Goal: Task Accomplishment & Management: Manage account settings

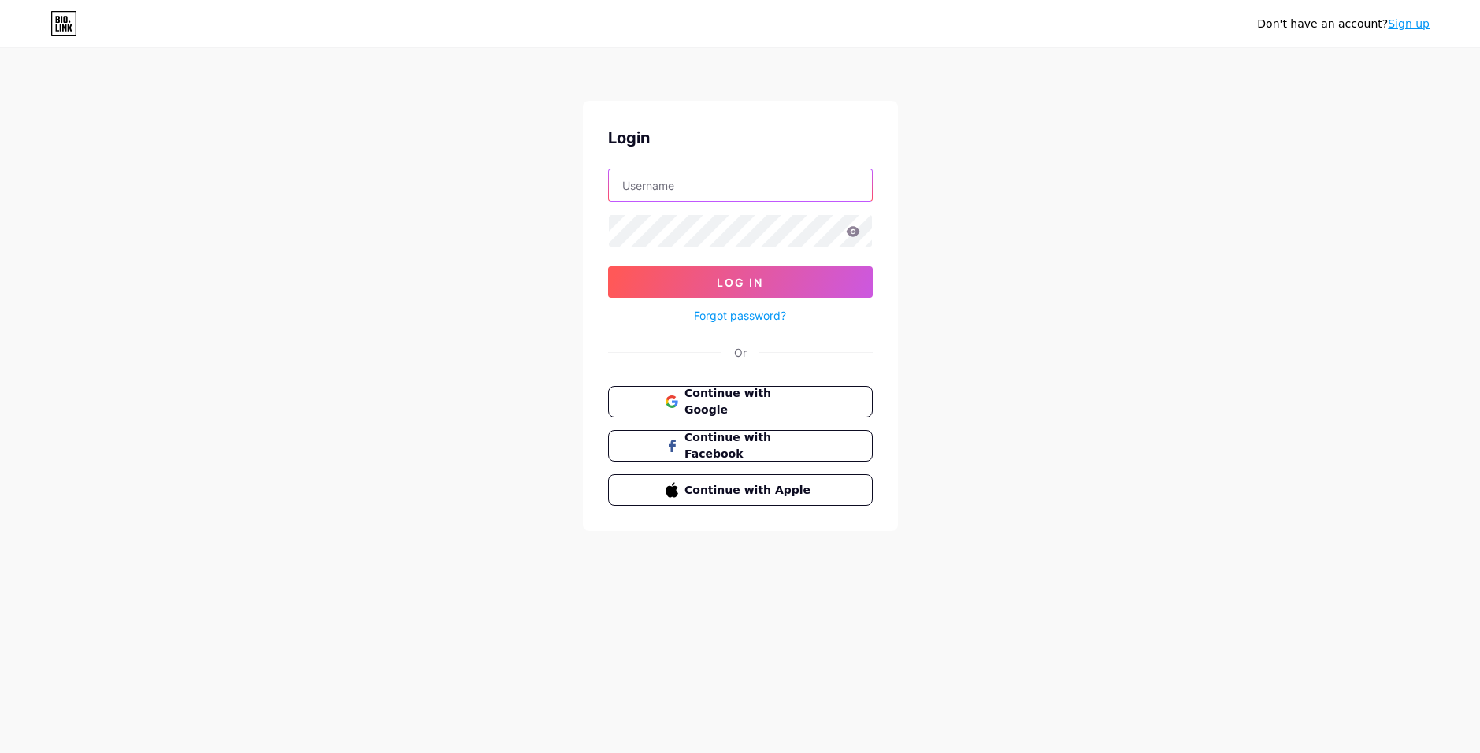
click at [665, 192] on input "text" at bounding box center [740, 185] width 263 height 32
type input "kalucoffee"
click at [859, 231] on icon at bounding box center [852, 231] width 13 height 10
click at [850, 227] on icon at bounding box center [853, 231] width 14 height 11
click at [785, 399] on span "Continue with Google" at bounding box center [750, 402] width 132 height 34
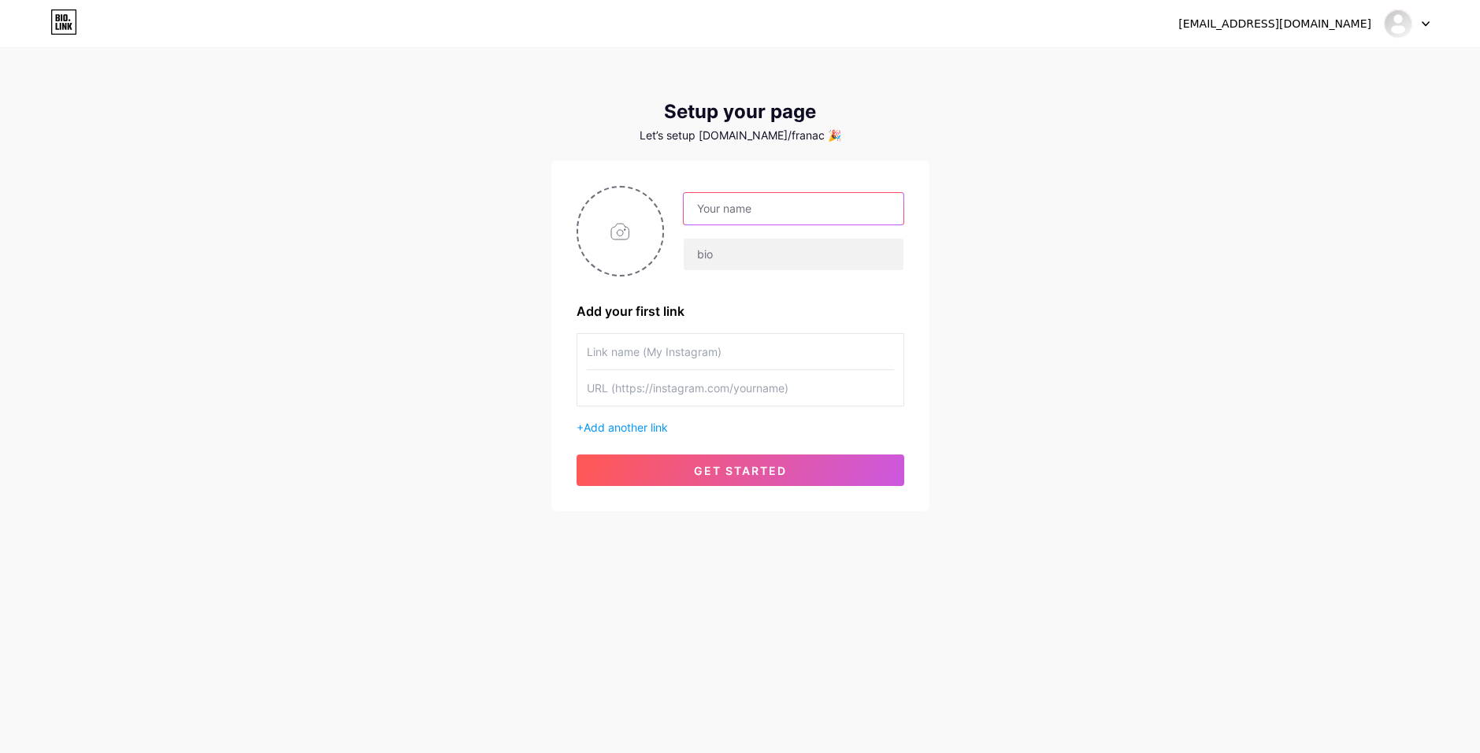
click at [781, 202] on input "text" at bounding box center [793, 209] width 219 height 32
type input "Kalu | Cafetería"
click at [762, 244] on input "text" at bounding box center [793, 255] width 219 height 32
paste input "Café, dulces y relax en el corazón de Bs.As. Ideal en familia o después del tra…"
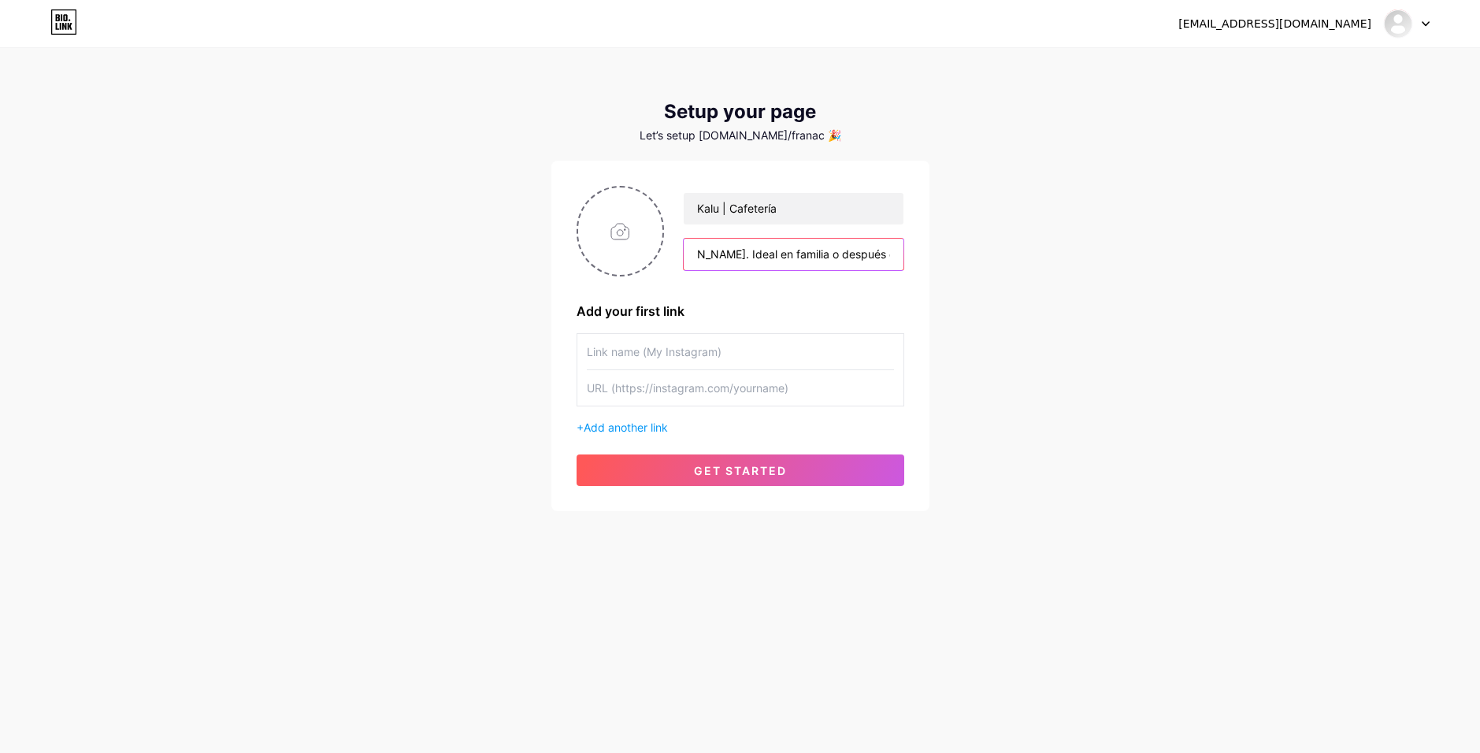
click at [732, 258] on input "Café, dulces y relax en el corazón de Bs.As. Ideal en familia o después del tra…" at bounding box center [793, 255] width 219 height 32
type input "Café y relax en el corazón de Bs.As. Ideal en familia o después del trabajo."
click at [763, 355] on input "text" at bounding box center [740, 351] width 307 height 35
click at [640, 380] on input "text" at bounding box center [740, 387] width 307 height 35
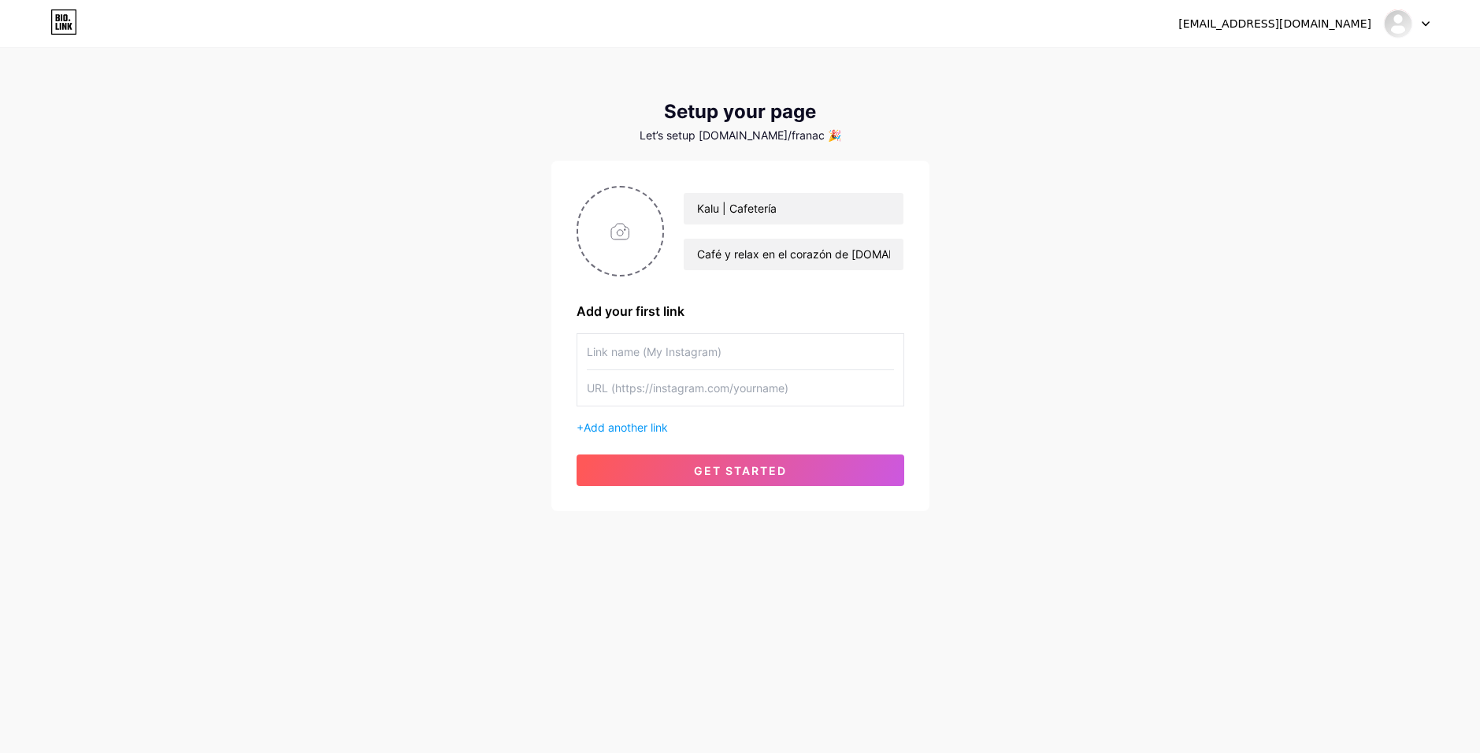
paste input "https://www.instagram.com/kalu.s.c"
type input "https://www.instagram.com/kalu.s.c"
click at [665, 351] on input "text" at bounding box center [740, 351] width 307 height 35
type input "Instagram"
click at [600, 418] on div "Instagram https://www.instagram.com/kalu.s.c + Add another link" at bounding box center [741, 384] width 328 height 102
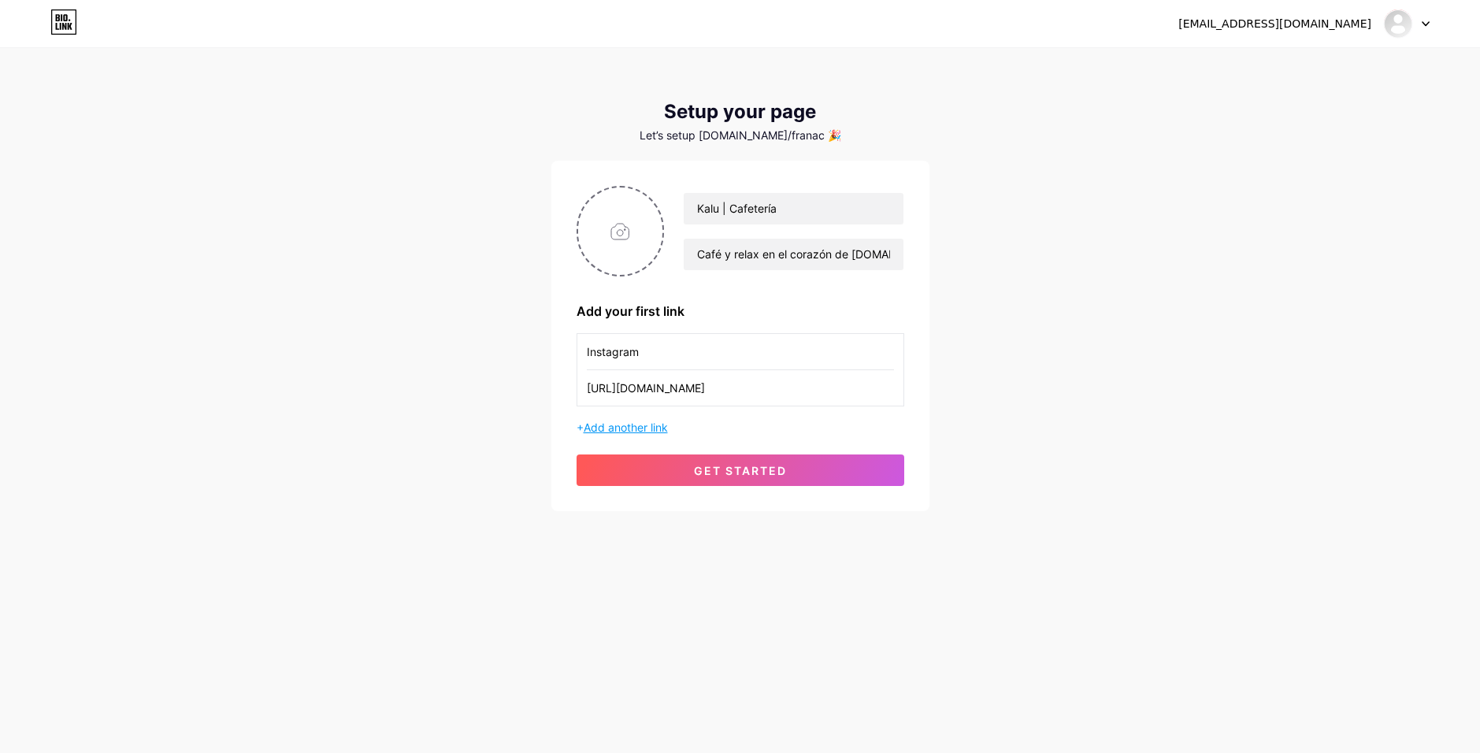
click at [602, 425] on span "Add another link" at bounding box center [626, 427] width 84 height 13
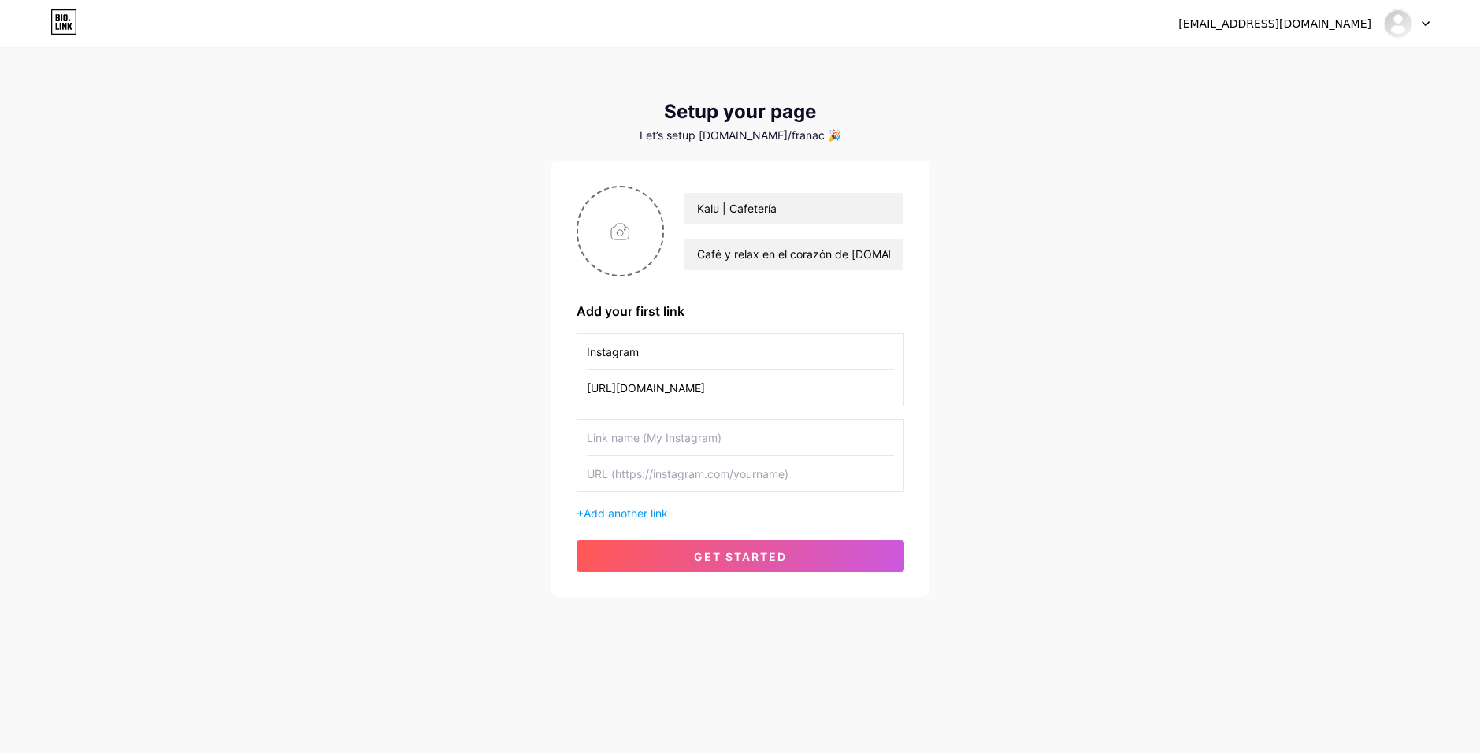
click at [620, 432] on input "text" at bounding box center [740, 437] width 307 height 35
type input "Facebook"
click at [693, 481] on input "text" at bounding box center [740, 473] width 307 height 35
paste input "https://www.facebook.com/KaluCafeteria"
type input "https://www.facebook.com/KaluCafeteria"
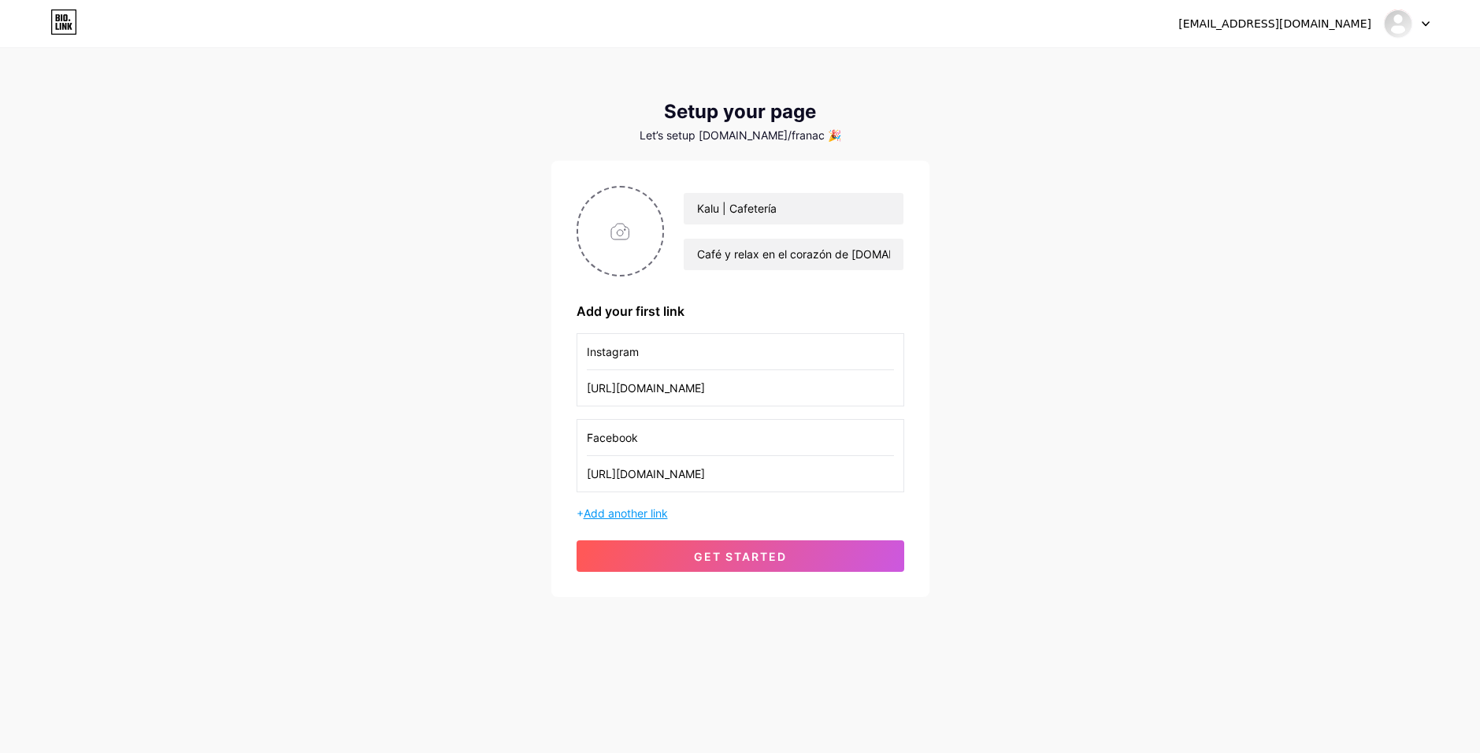
click at [627, 516] on span "Add another link" at bounding box center [626, 513] width 84 height 13
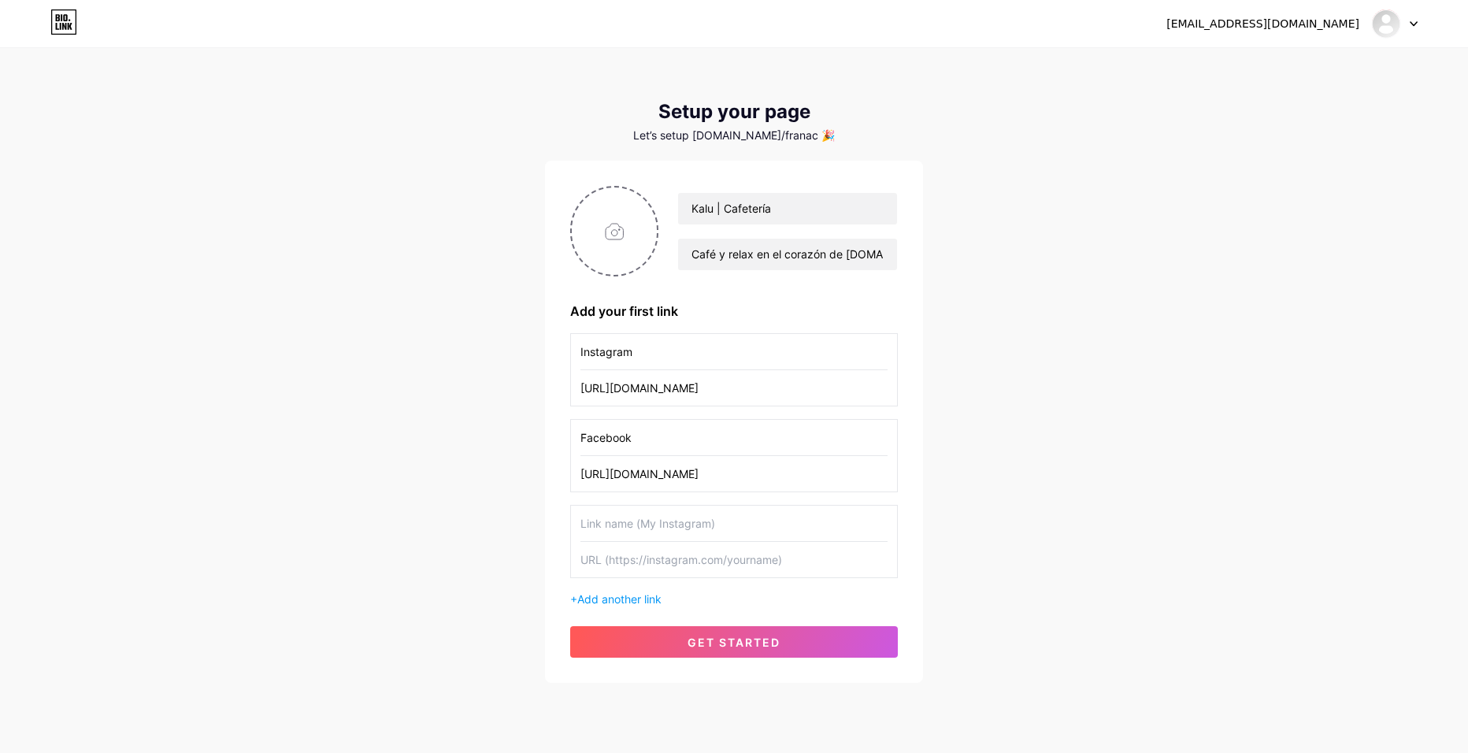
click at [637, 514] on input "text" at bounding box center [734, 523] width 307 height 35
type input "TikTok"
click at [636, 549] on input "text" at bounding box center [734, 559] width 307 height 35
click at [691, 550] on input "text" at bounding box center [734, 559] width 307 height 35
paste input "https://www.tiktok.com/@kaluu.ar?lang=es"
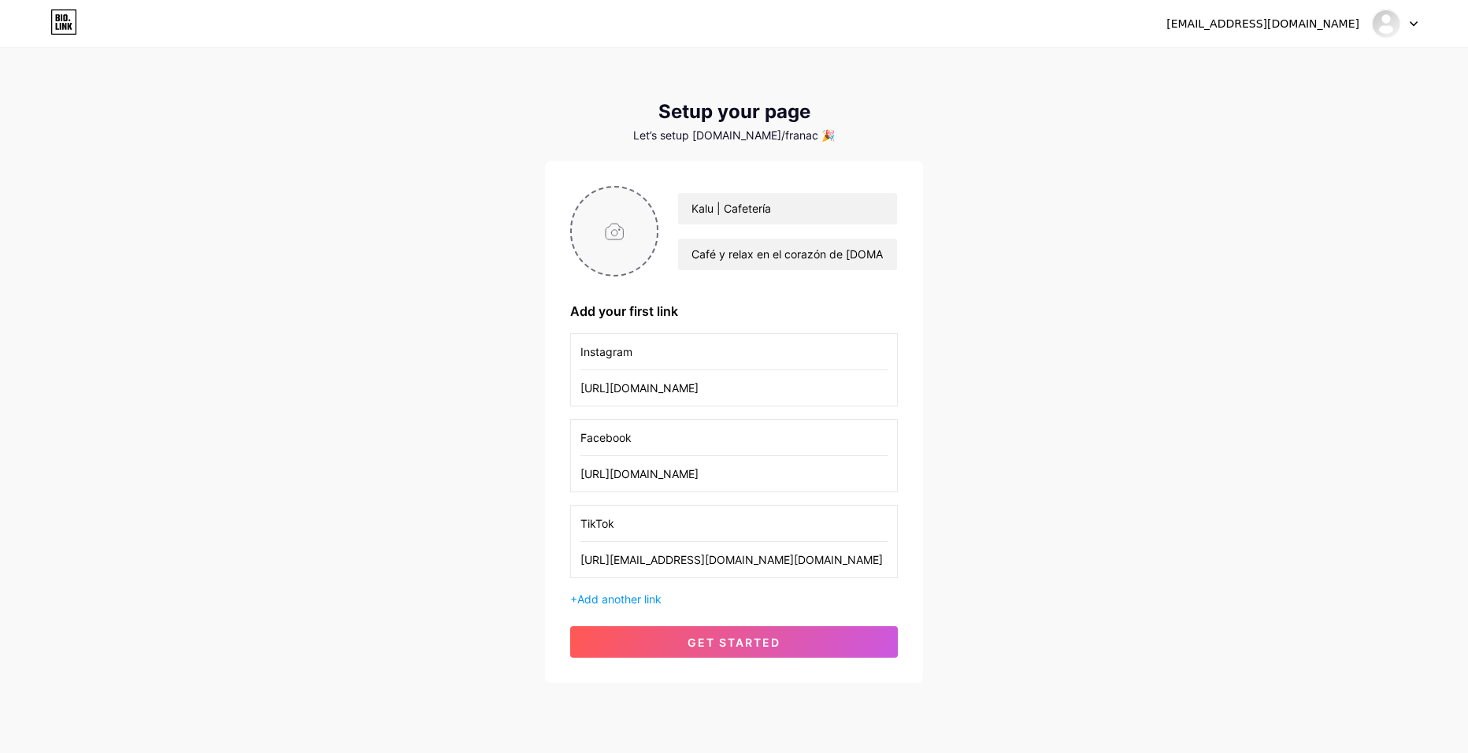
type input "https://www.tiktok.com/@kaluu.ar"
click at [637, 208] on input "file" at bounding box center [614, 230] width 85 height 87
type input "C:\fakepath\Kalu.png"
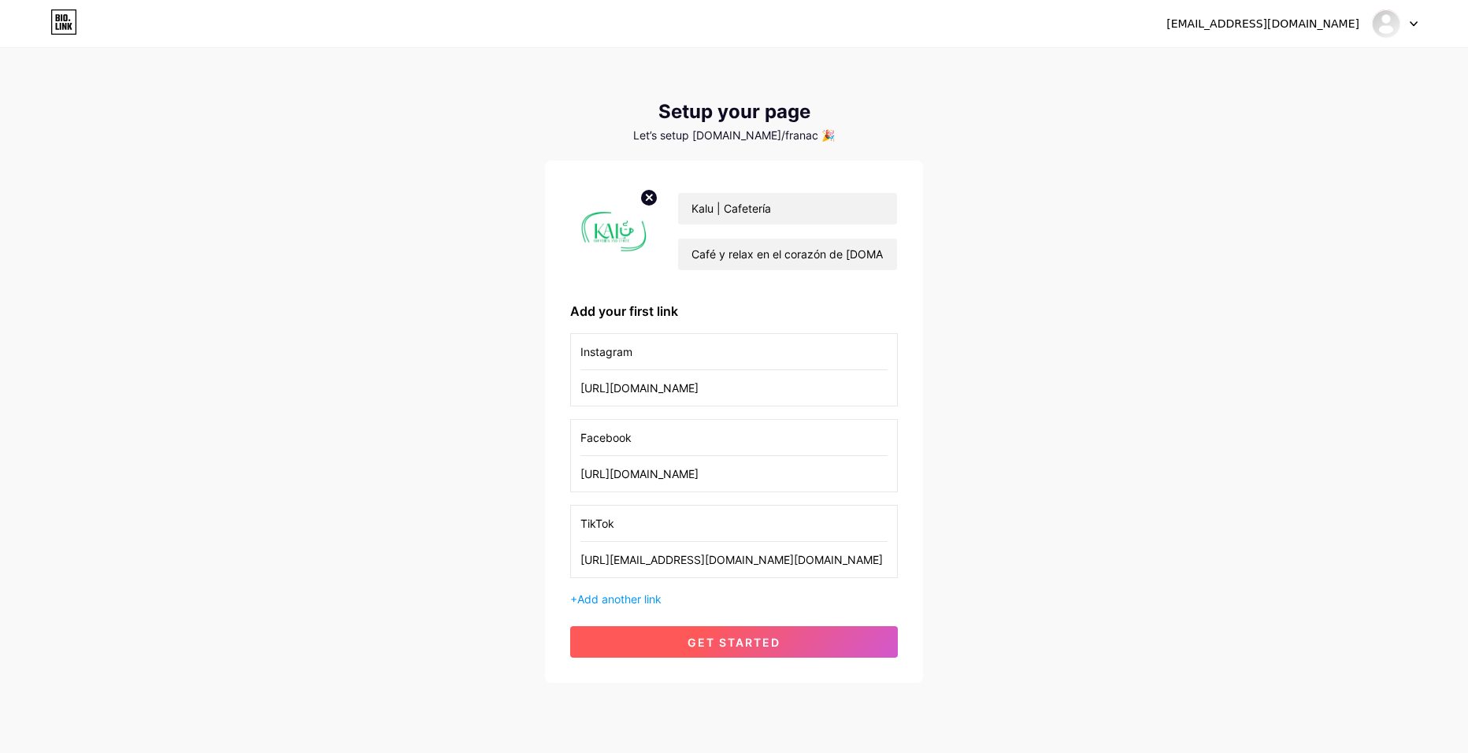
click at [699, 637] on span "get started" at bounding box center [734, 642] width 93 height 13
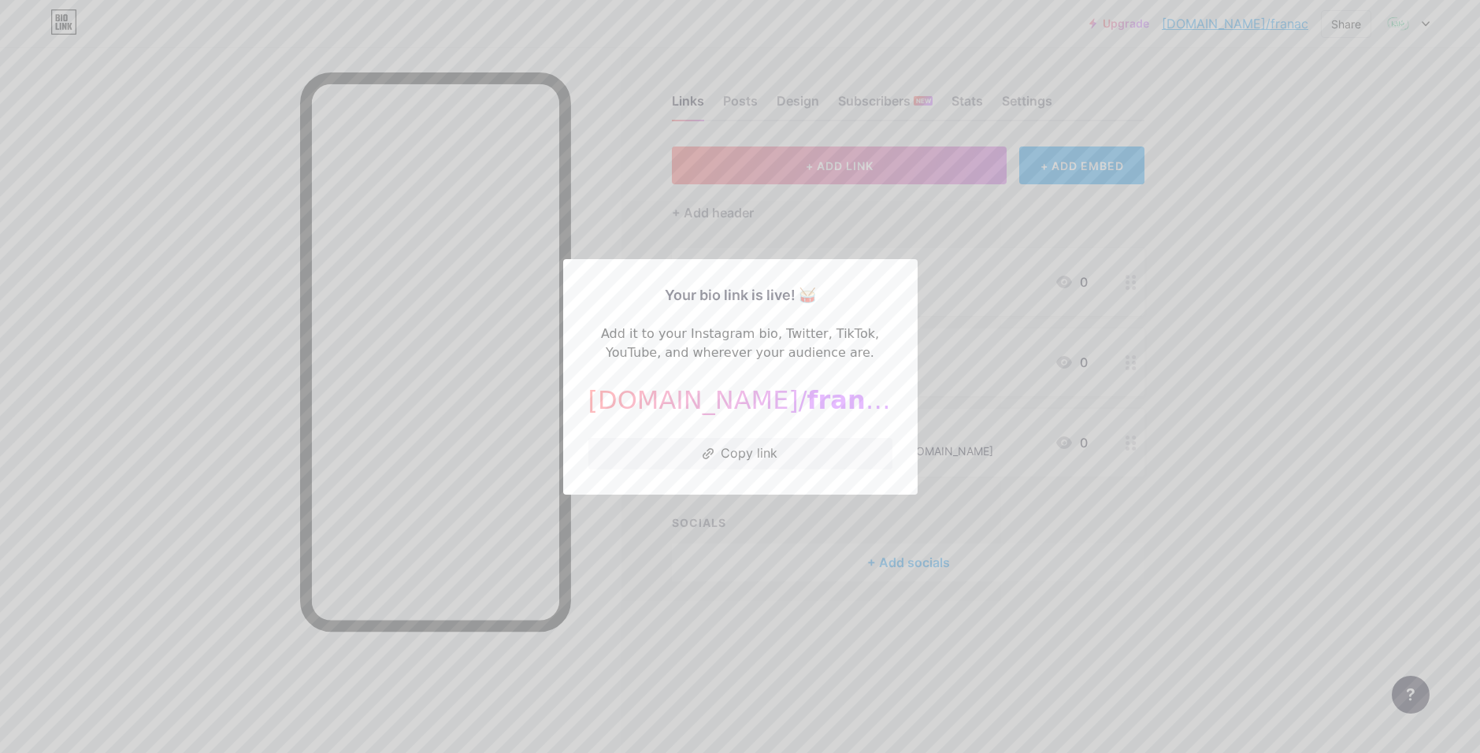
click at [979, 221] on div at bounding box center [740, 376] width 1480 height 753
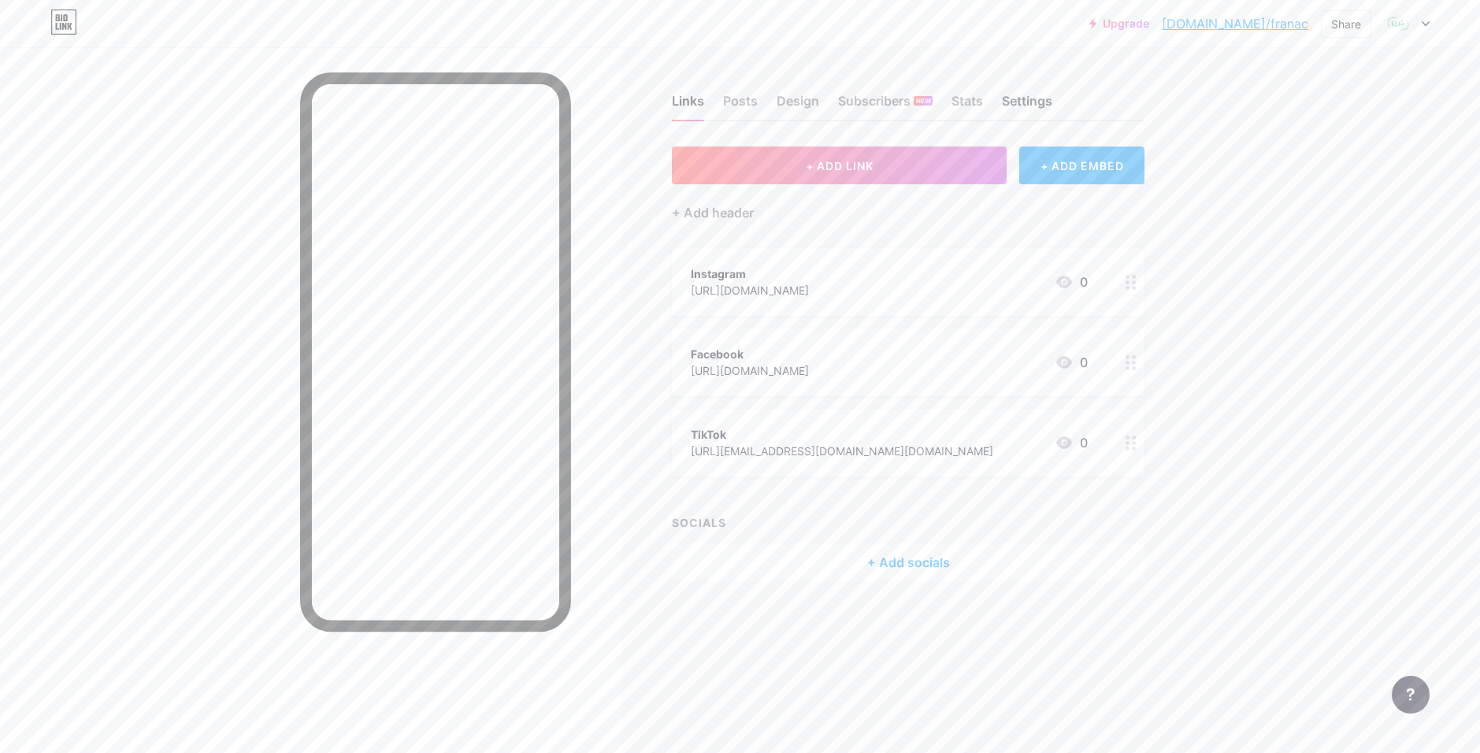
click at [1022, 109] on div "Settings" at bounding box center [1027, 105] width 50 height 28
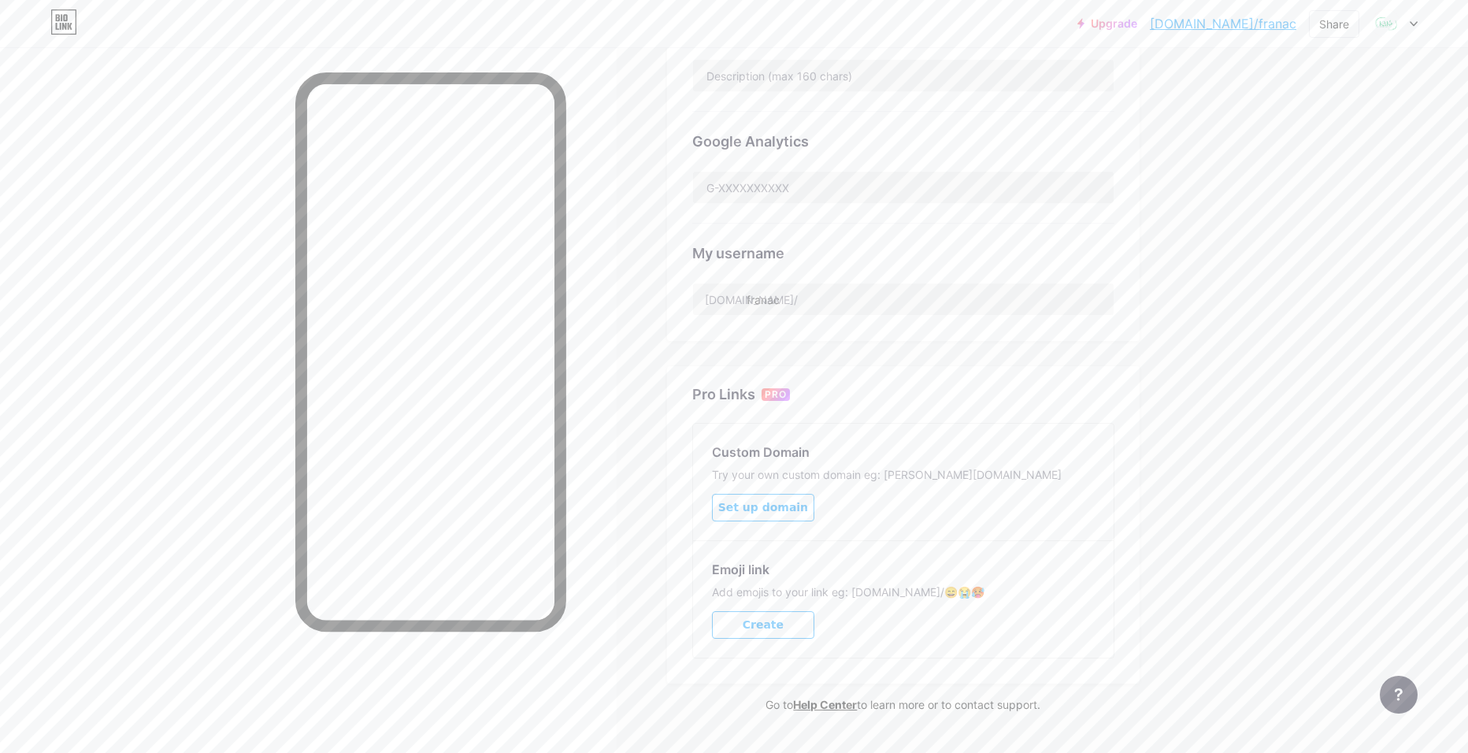
scroll to position [479, 0]
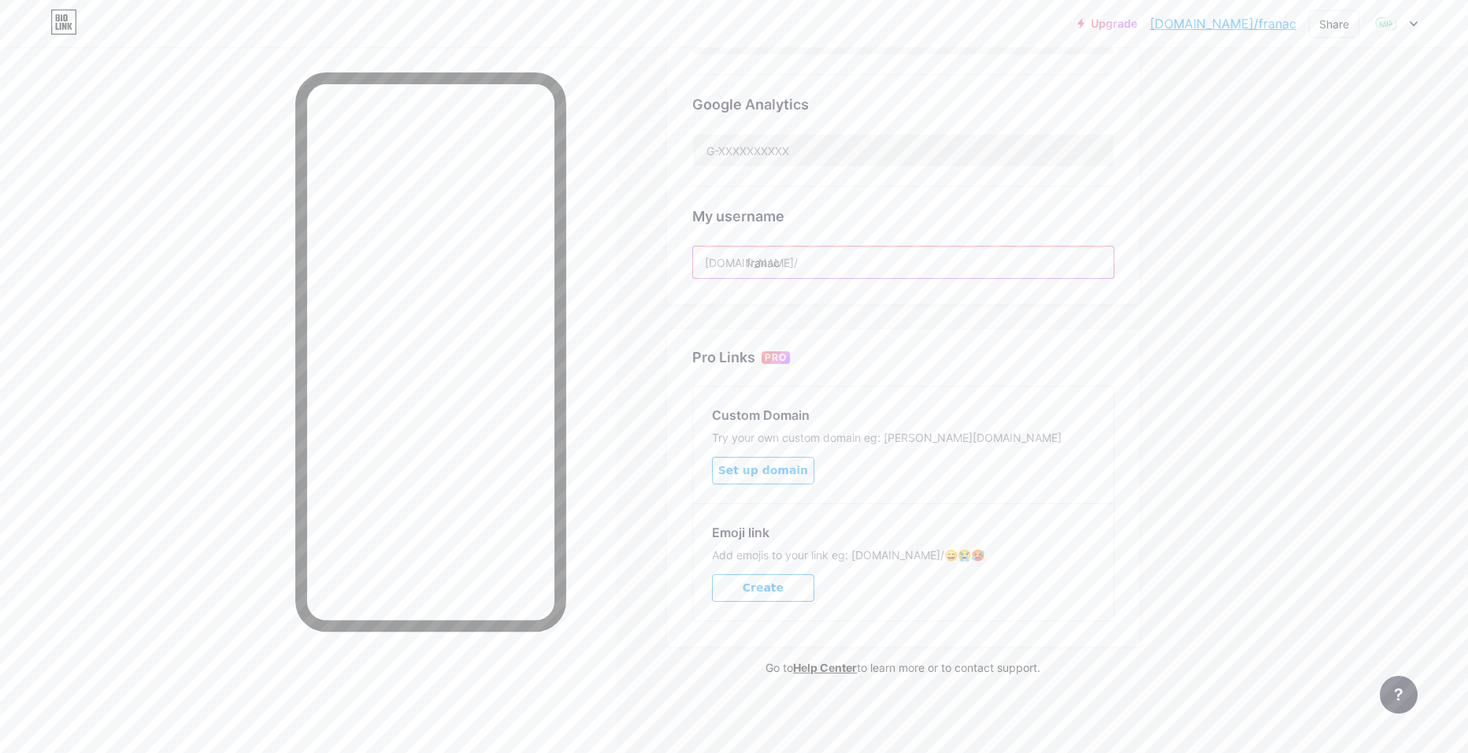
click at [811, 255] on input "franac" at bounding box center [903, 263] width 421 height 32
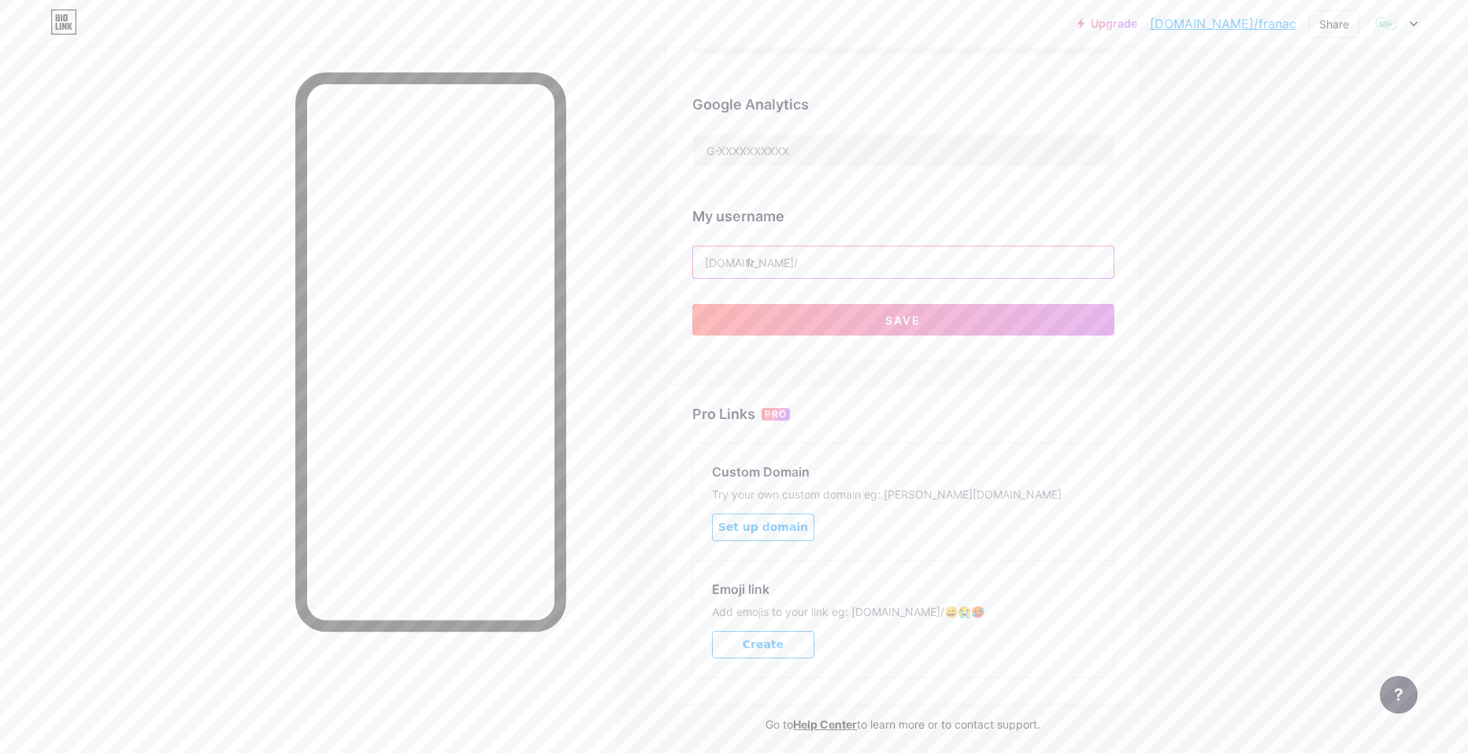
type input "f"
click at [774, 265] on input "kalucoffee" at bounding box center [903, 263] width 421 height 32
type input "kalu_coffee"
click at [783, 327] on button "Save" at bounding box center [903, 320] width 422 height 32
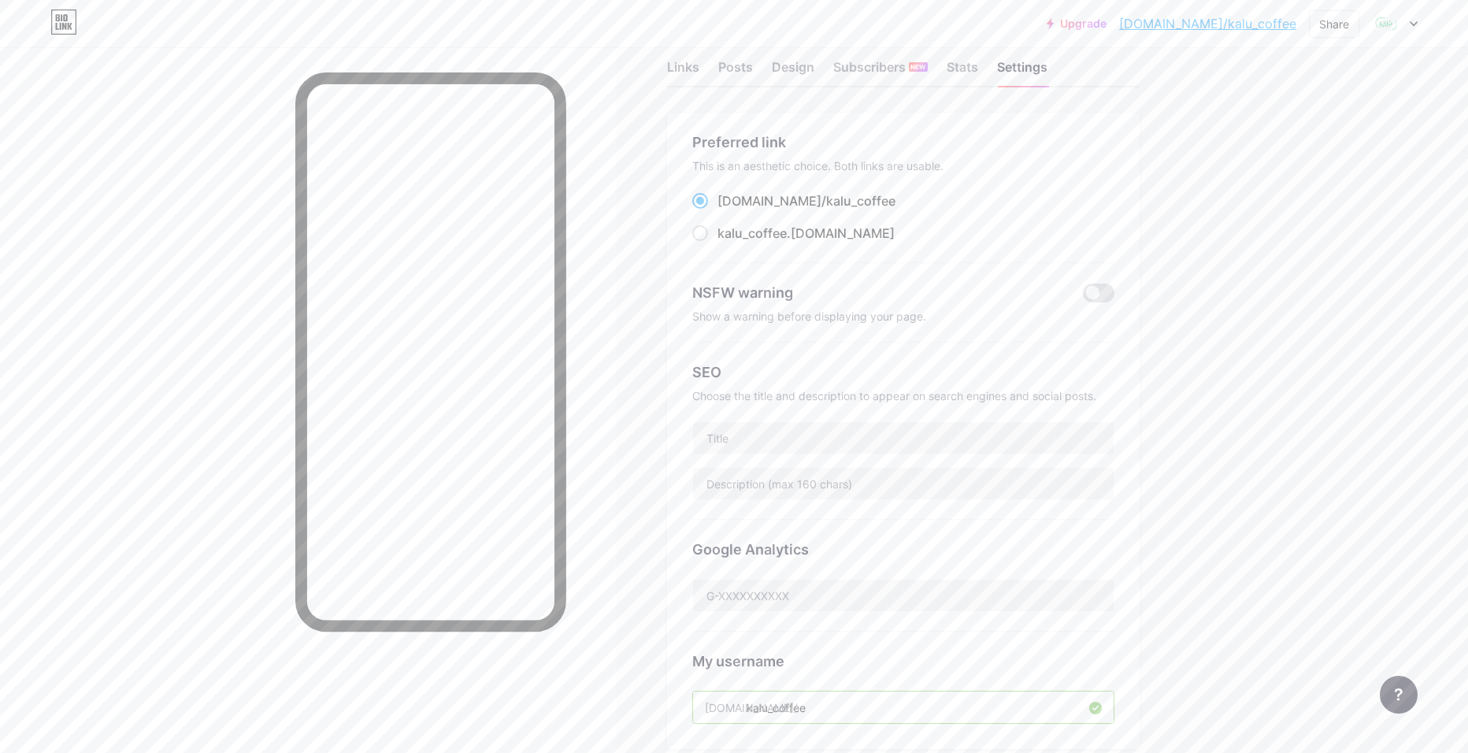
scroll to position [0, 0]
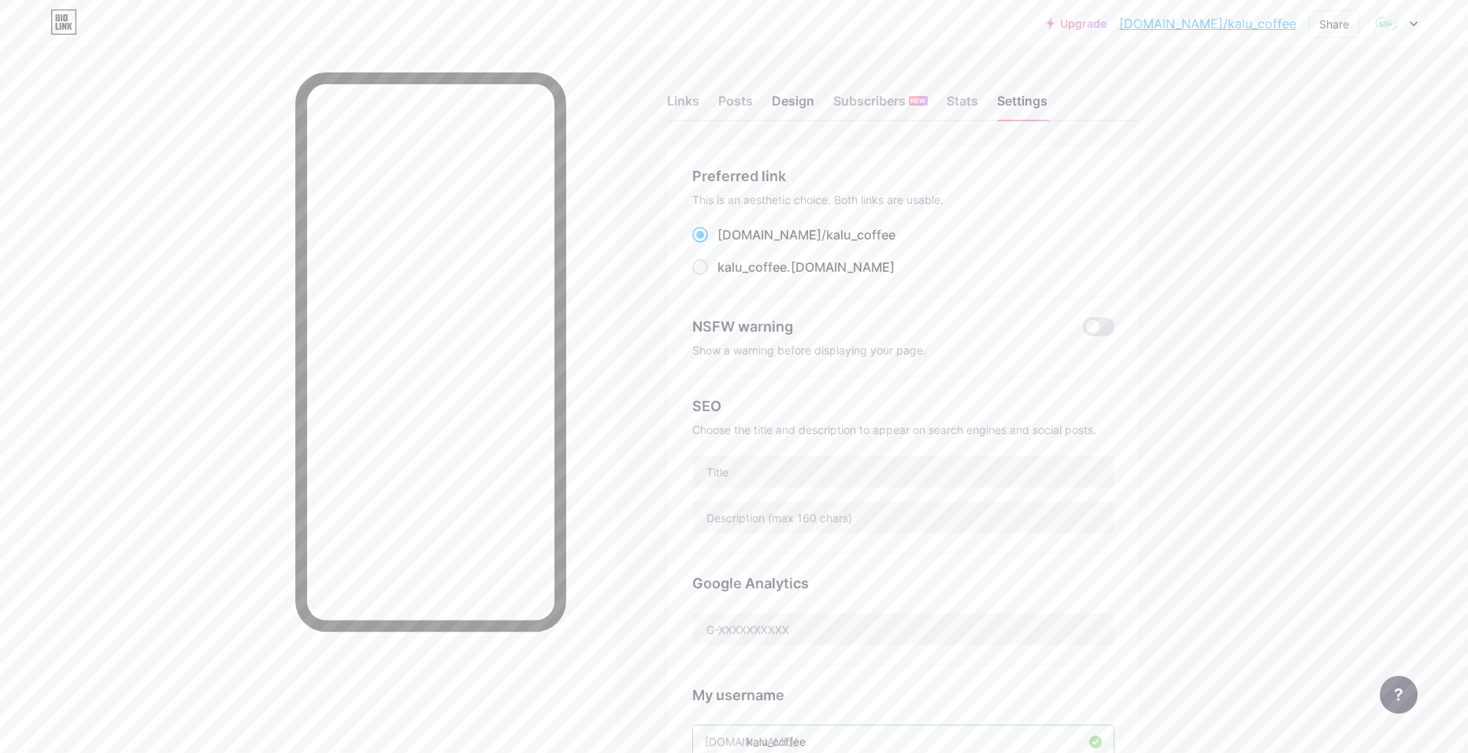
click at [798, 111] on div "Design" at bounding box center [793, 105] width 43 height 28
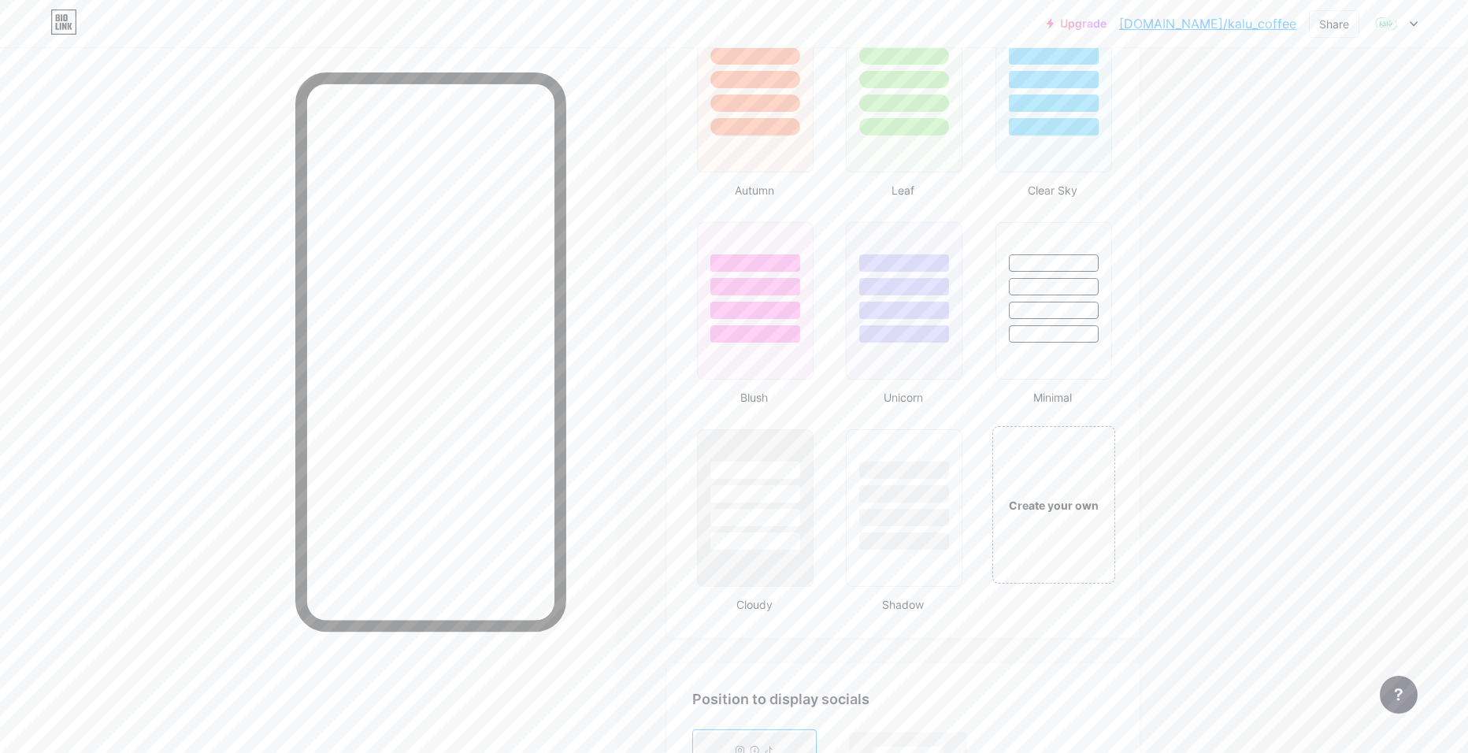
scroll to position [1497, 0]
click at [1030, 442] on div "Create your own" at bounding box center [1053, 499] width 127 height 162
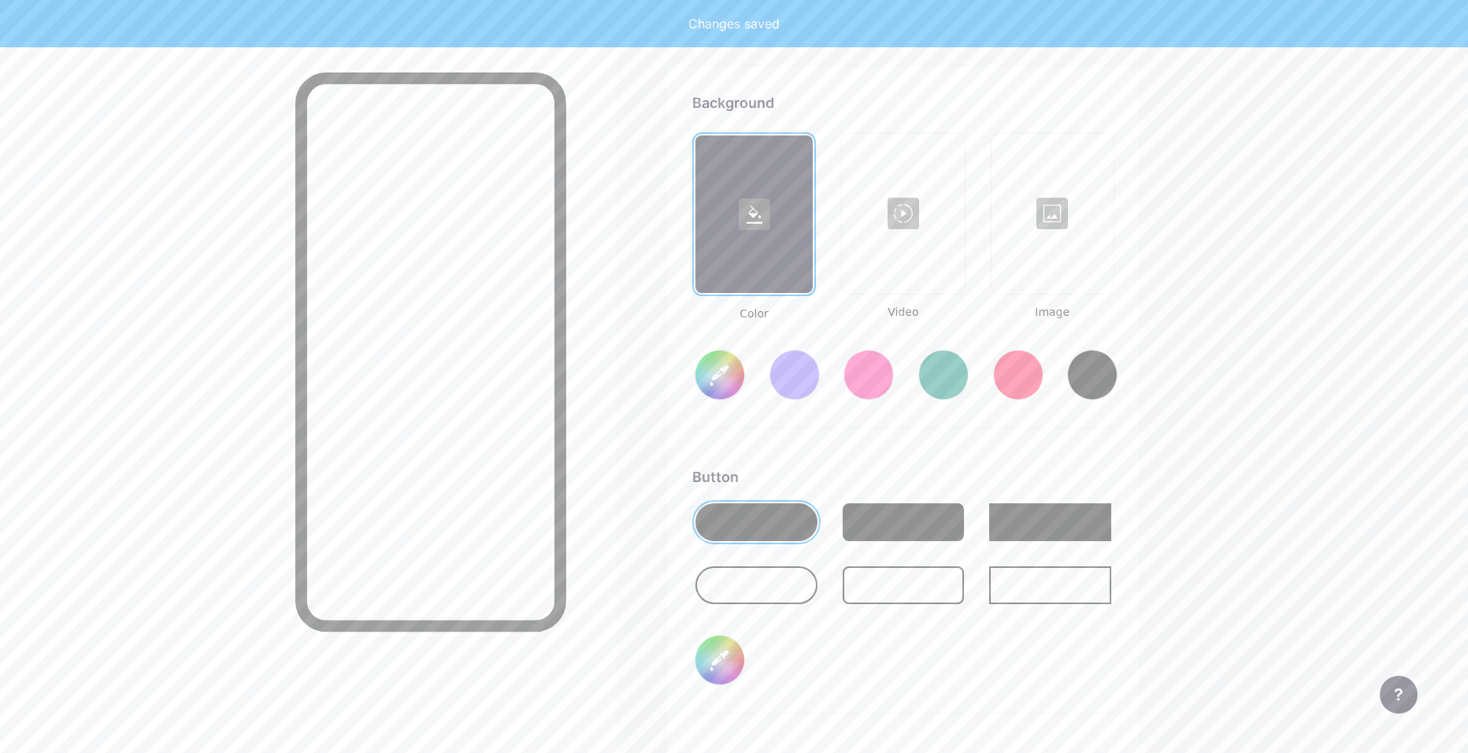
scroll to position [2091, 0]
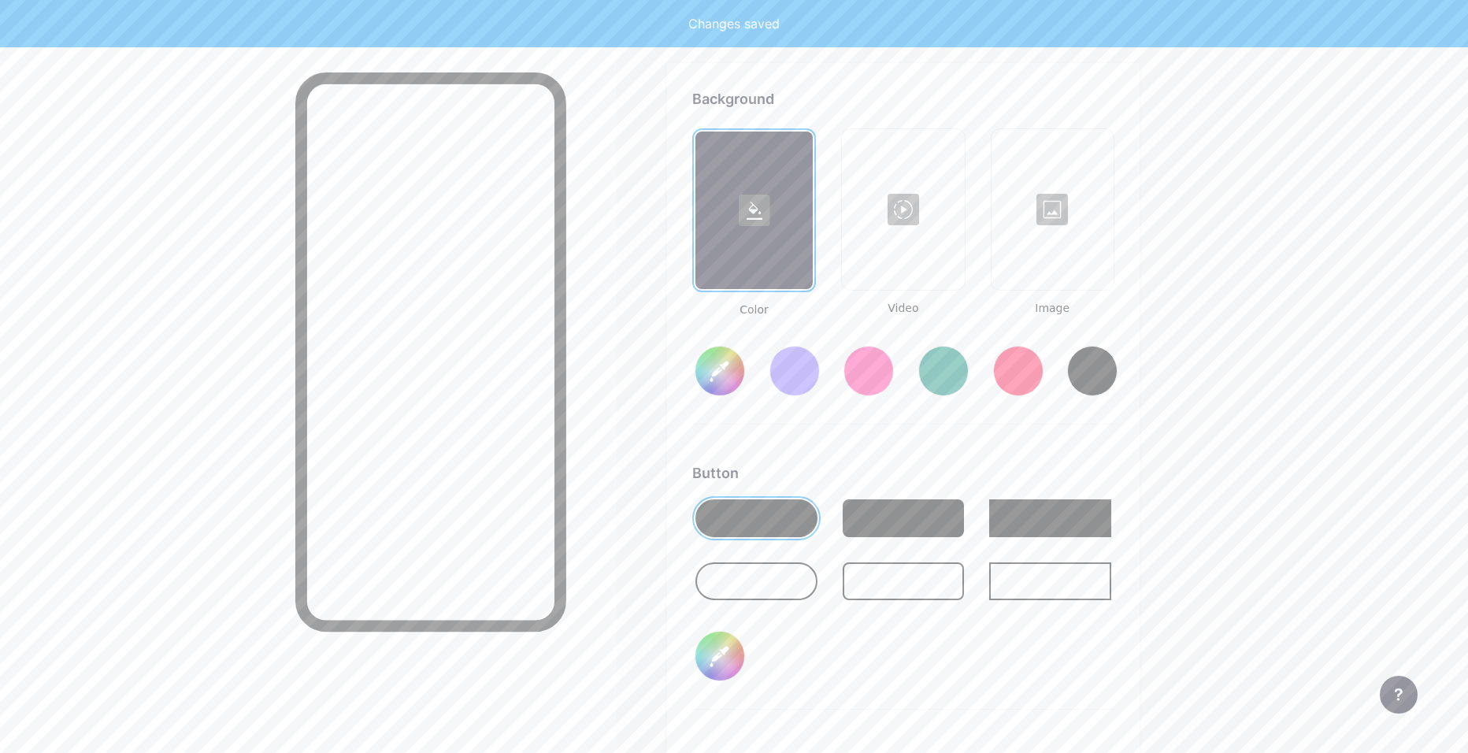
type input "#ffffff"
type input "#000000"
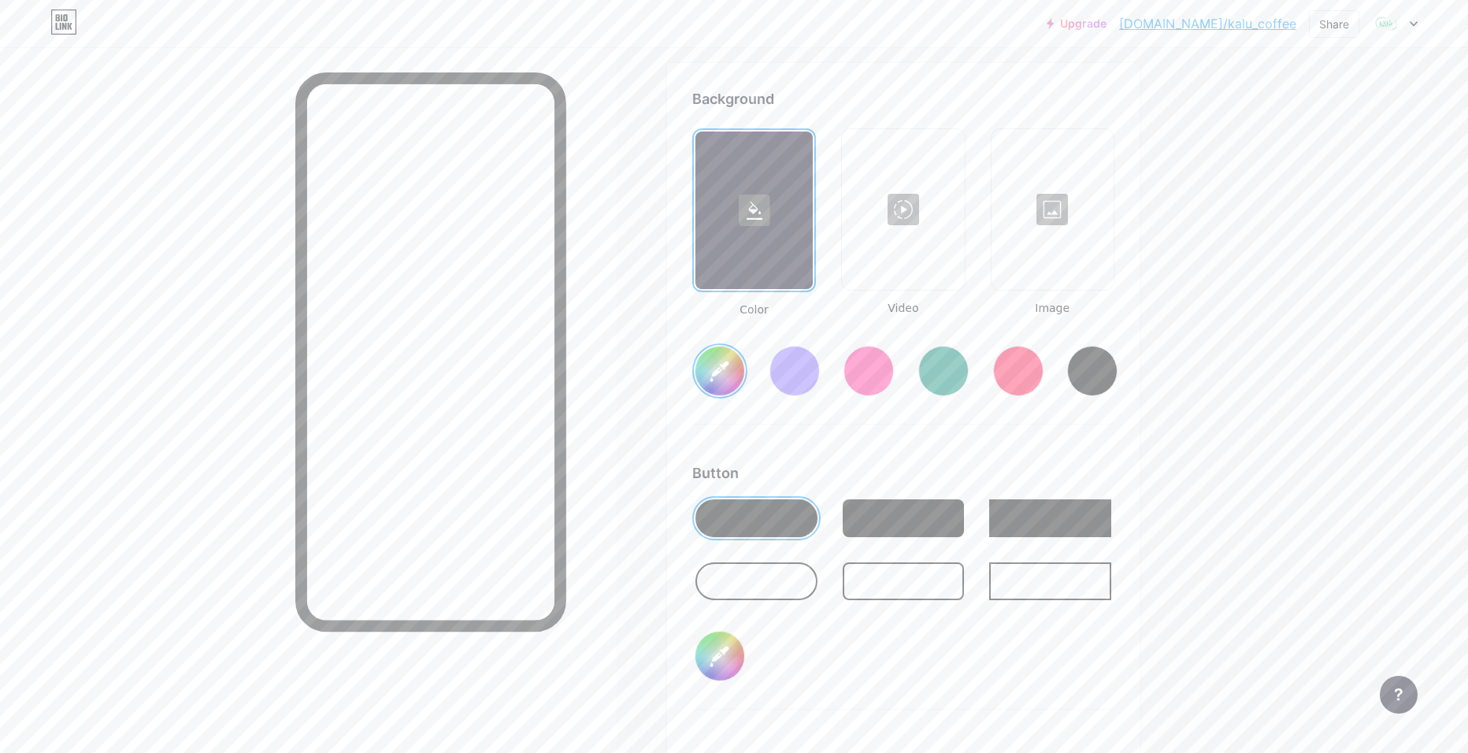
click at [790, 576] on div at bounding box center [757, 581] width 122 height 38
click at [954, 366] on div at bounding box center [944, 371] width 50 height 50
click at [735, 373] on input "#008873" at bounding box center [720, 371] width 49 height 49
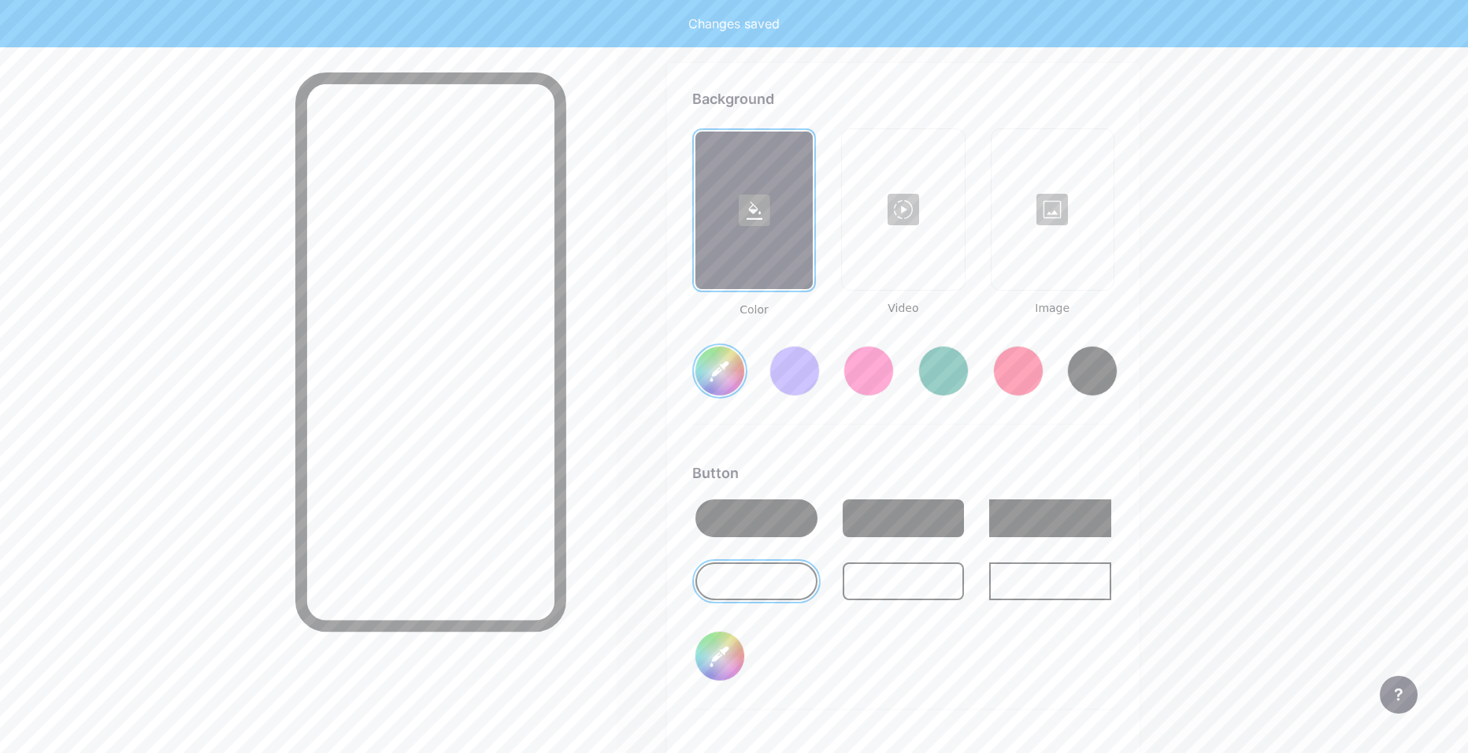
click at [1015, 435] on div "Background Color Video Image #ffffff Button #000000 Font Inter Poppins EB Garam…" at bounding box center [903, 554] width 422 height 933
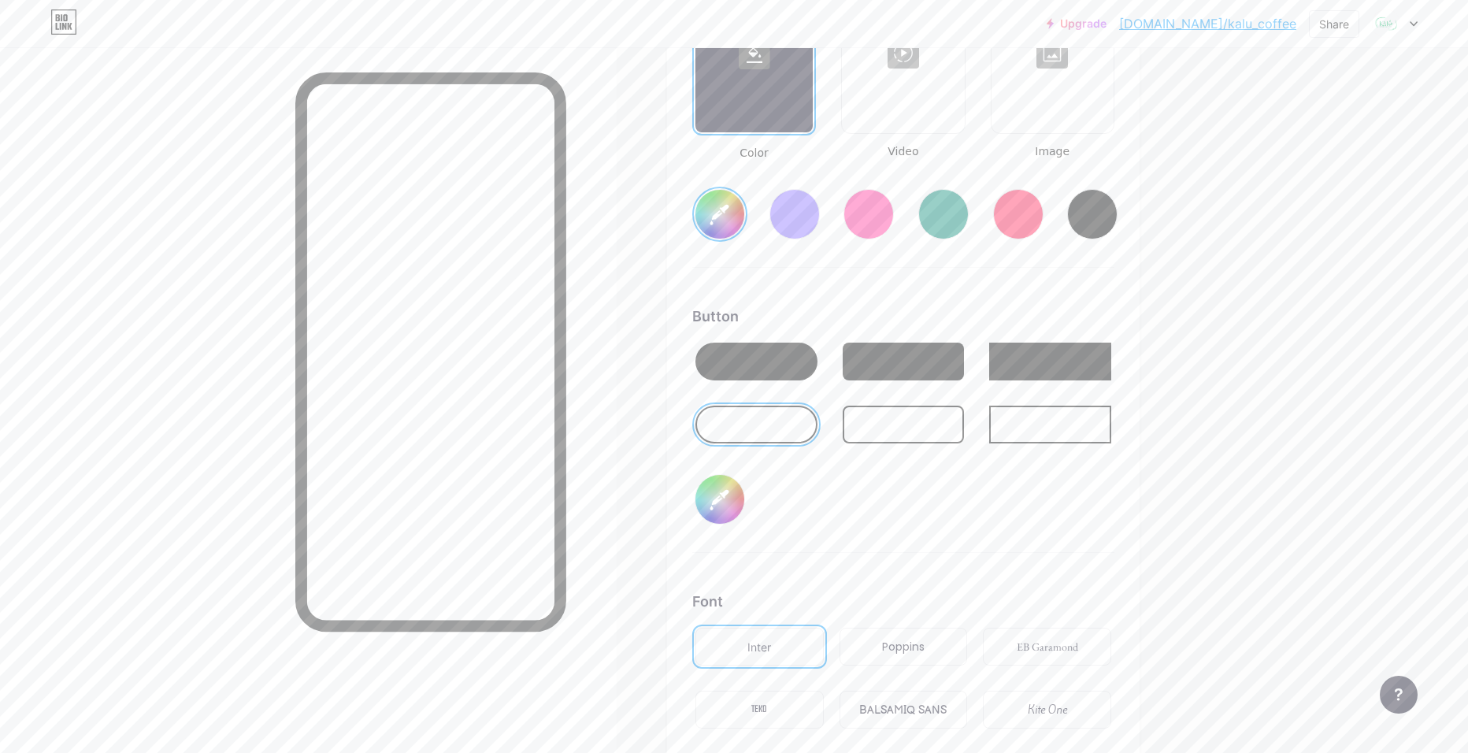
scroll to position [2249, 0]
click at [734, 518] on input "#000000" at bounding box center [720, 498] width 49 height 49
type input "#ffffff"
type input "#ac8080"
type input "#ffffff"
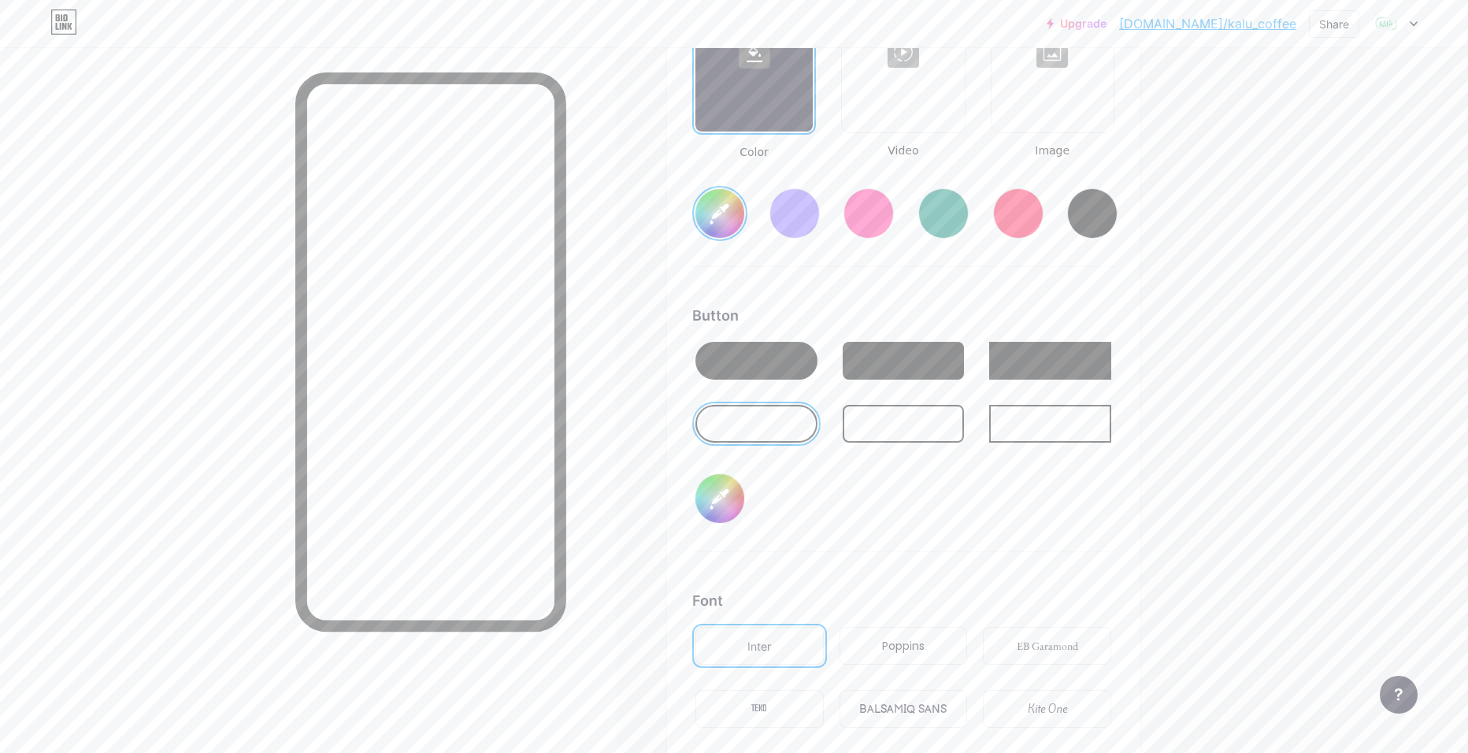
type input "#ab7c7c"
type input "#ffffff"
type input "#ad7b7b"
type input "#ffffff"
type input "#ac7777"
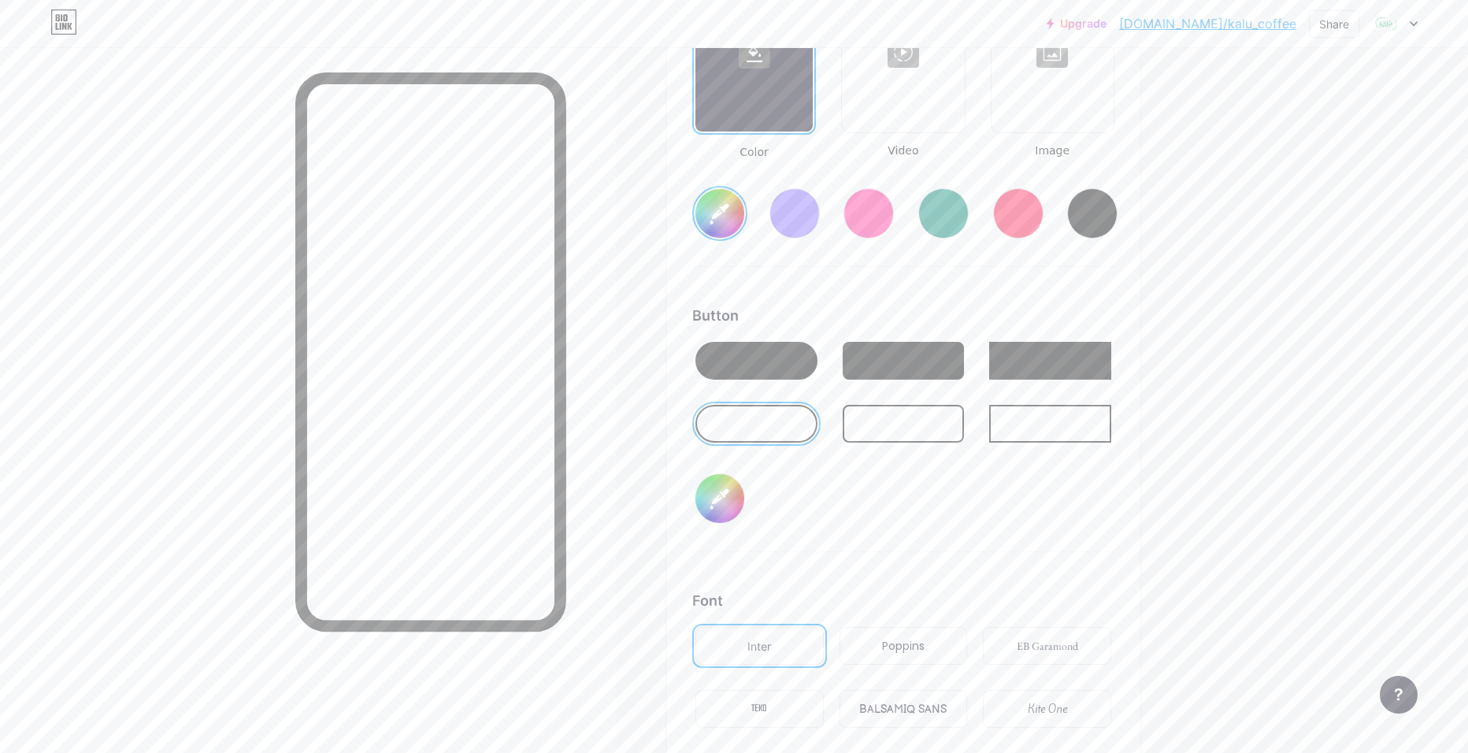
type input "#ffffff"
type input "#ad7676"
type input "#ffffff"
type input "#ac7272"
type input "#ffffff"
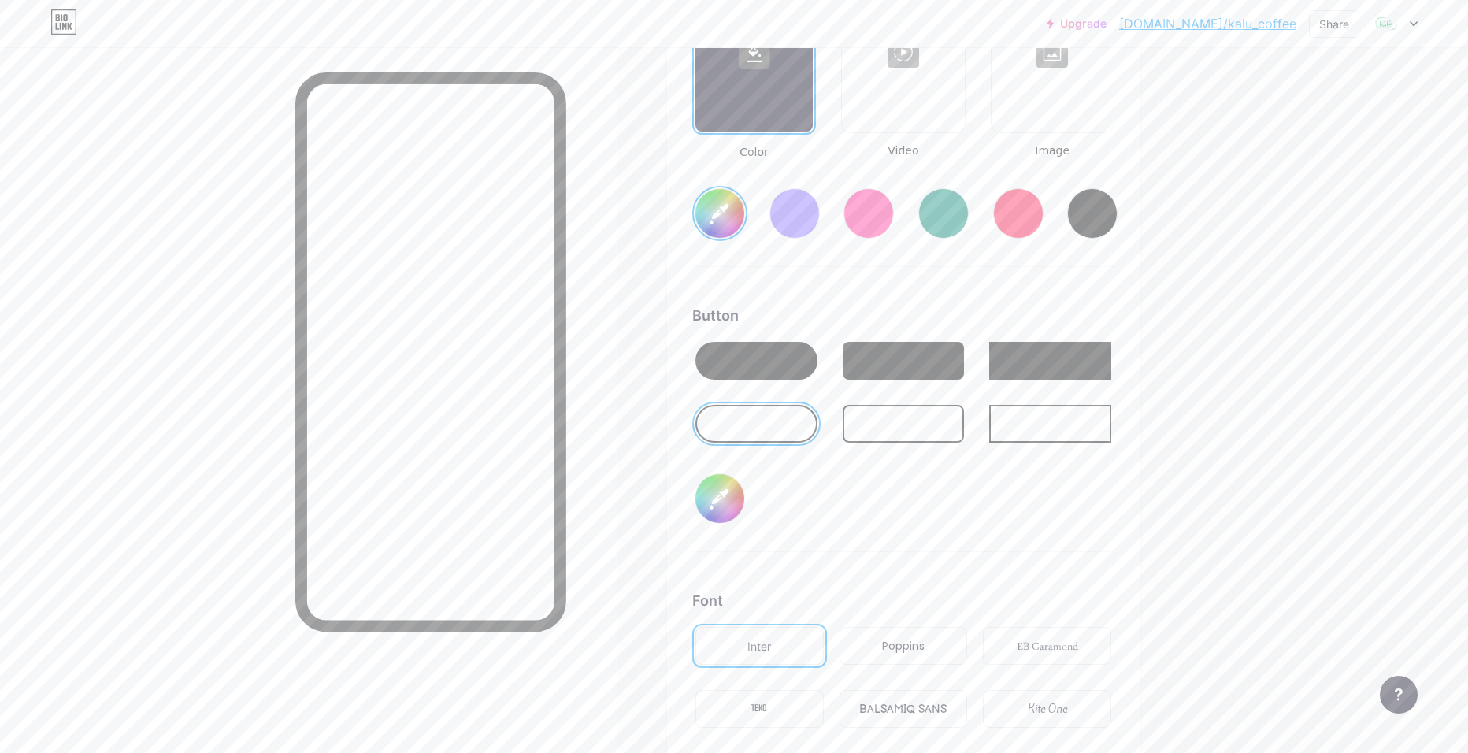
type input "#ae7575"
type input "#ffffff"
type input "#af7474"
type input "#ffffff"
type input "#ad7171"
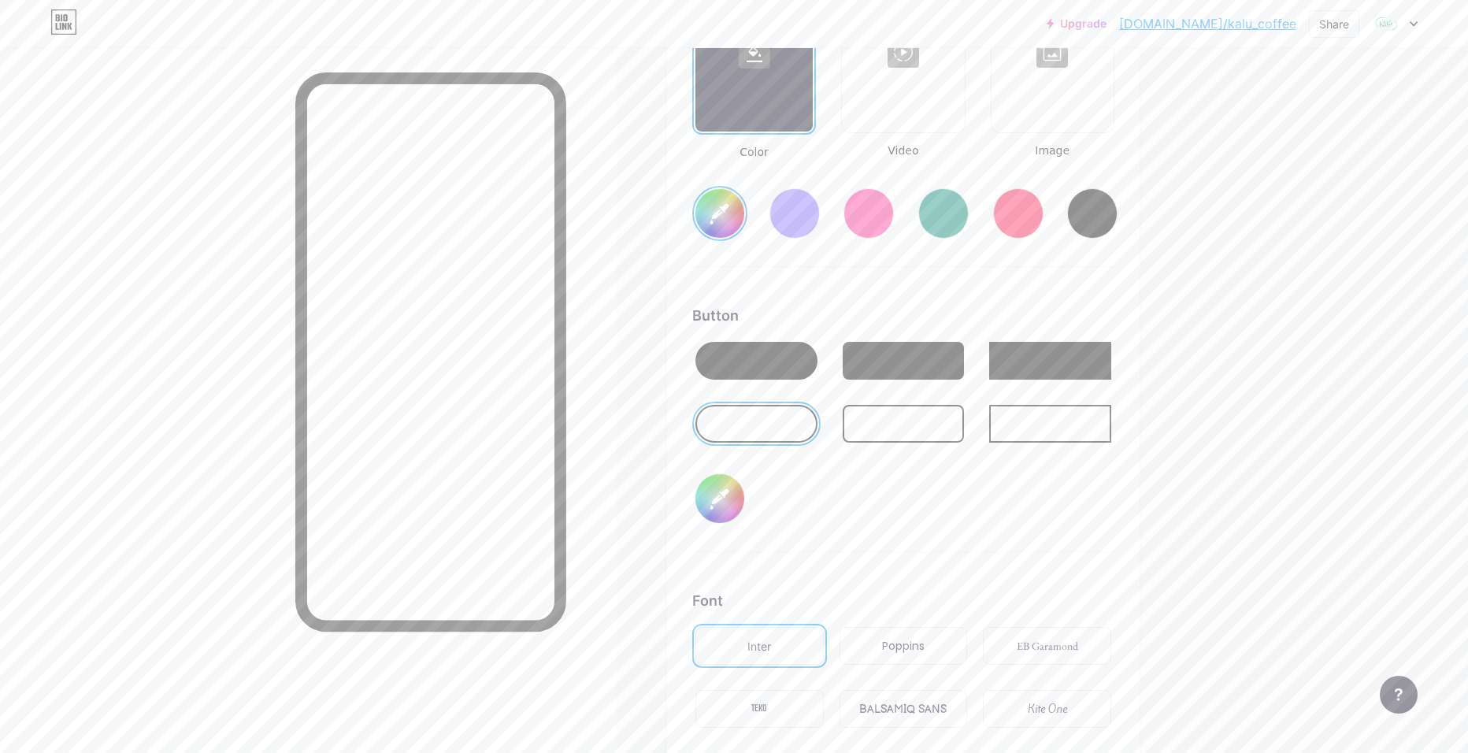
type input "#ffffff"
type input "#ae6f6f"
type input "#ffffff"
type input "#ae6b6b"
type input "#ffffff"
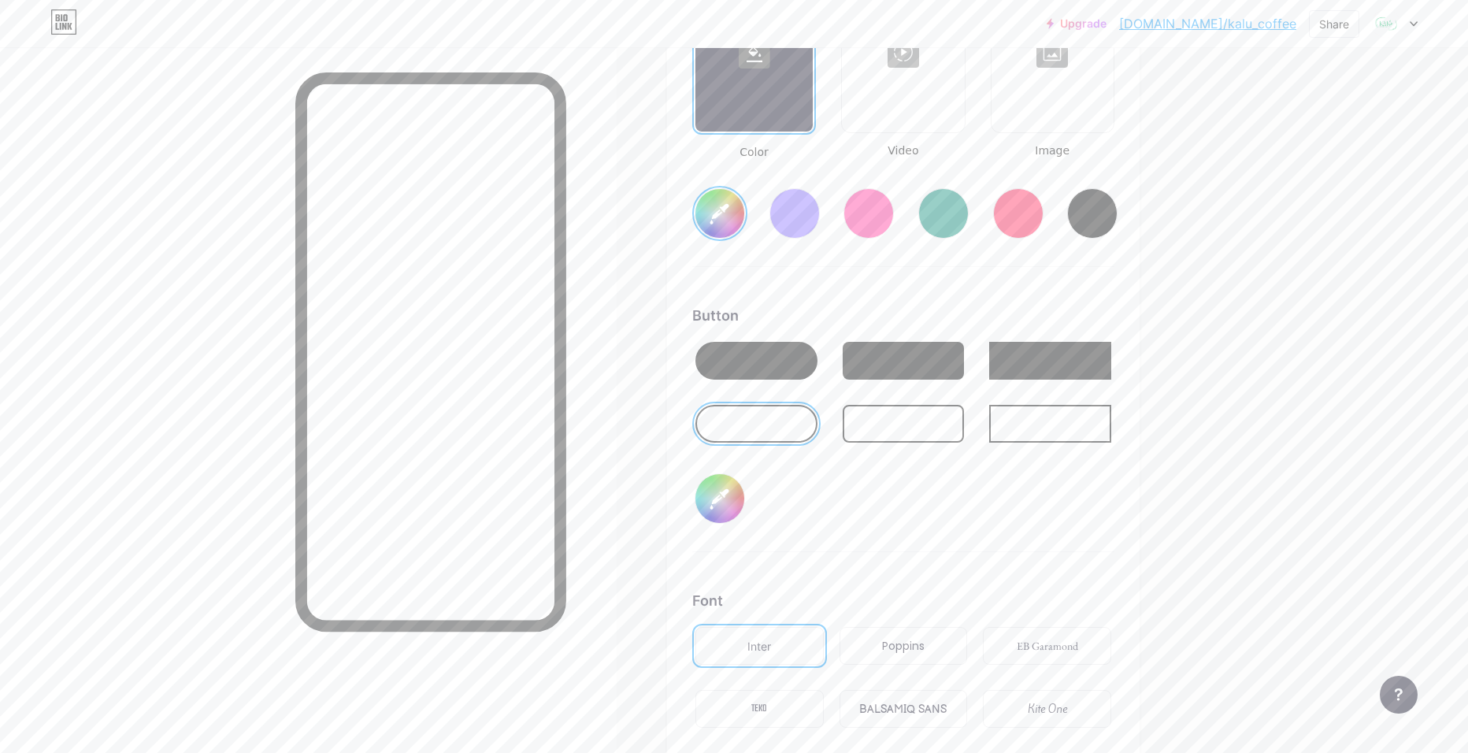
type input "#af6a6a"
type input "#ffffff"
type input "#b16868"
type input "#ffffff"
type input "#b26666"
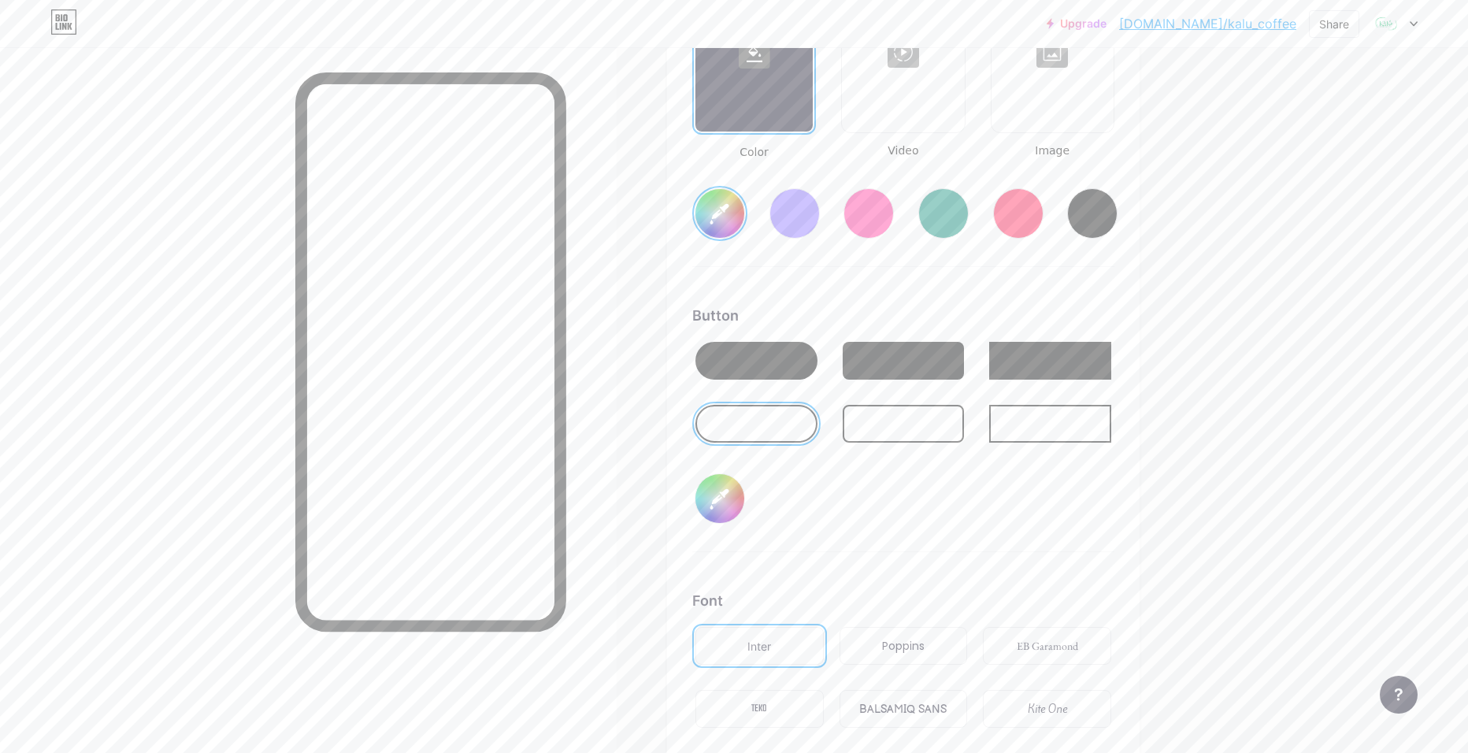
type input "#ffffff"
type input "#b26262"
type input "#ffffff"
type input "#b05e5e"
type input "#ffffff"
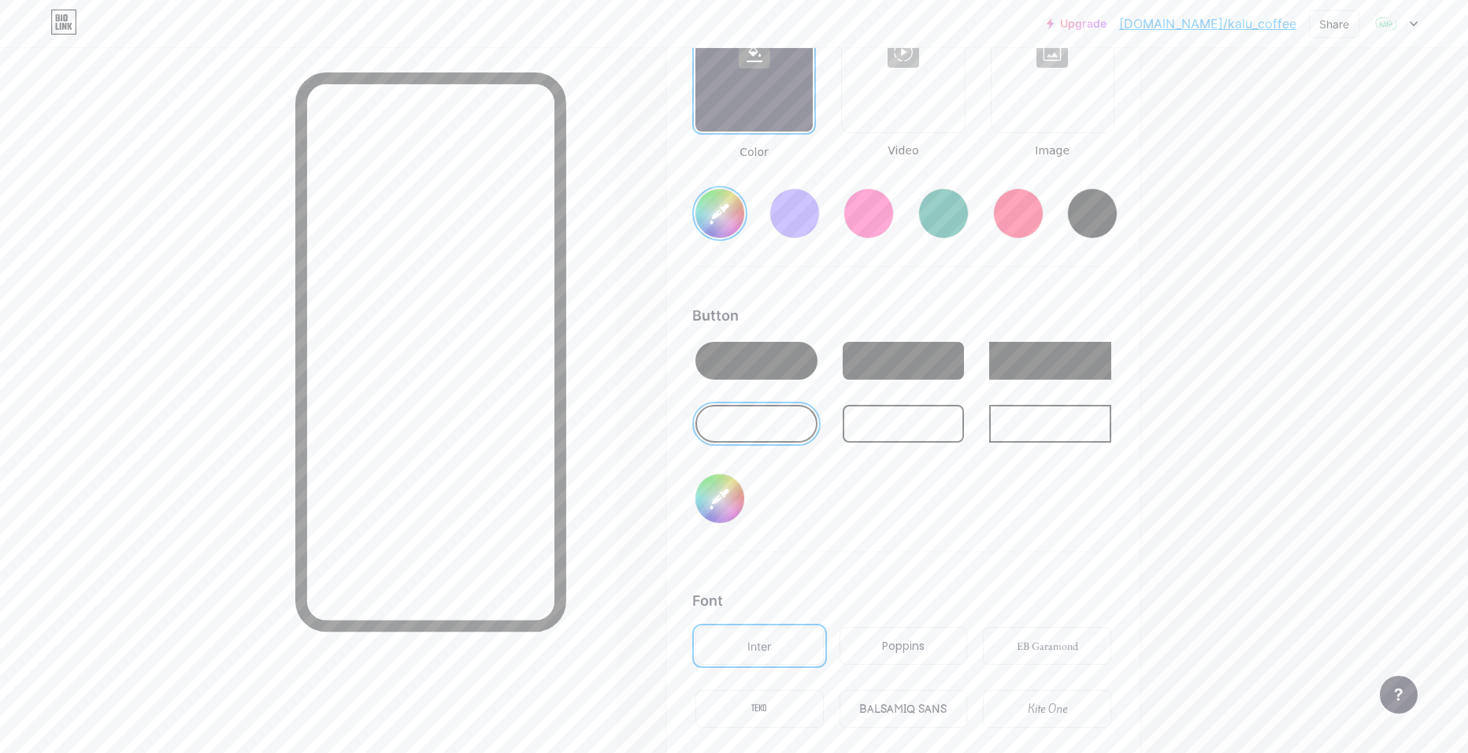
type input "#b35b5b"
type input "#ffffff"
type input "#b65858"
type input "#ffffff"
type input "#b95050"
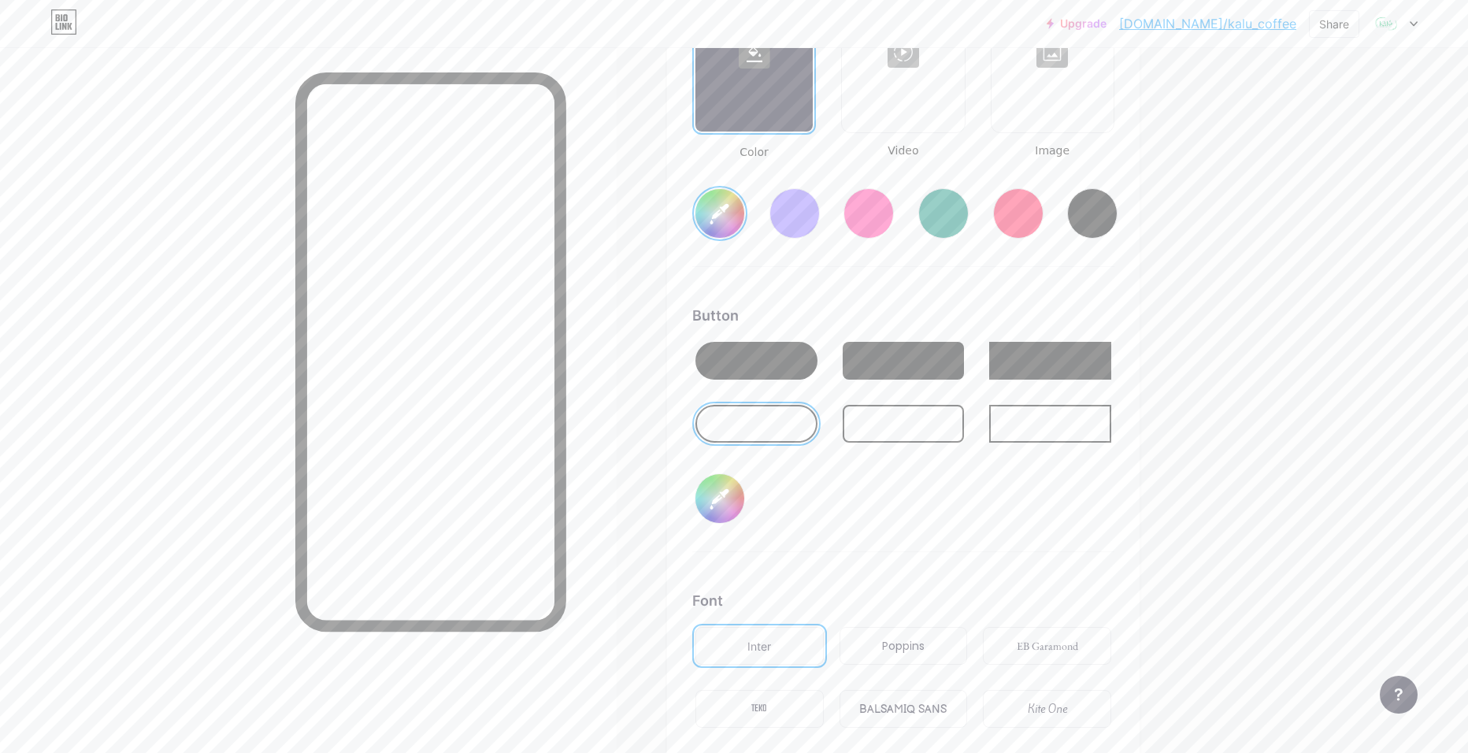
type input "#ffffff"
type input "#be4b4b"
type input "#ffffff"
type input "#bf4545"
type input "#ffffff"
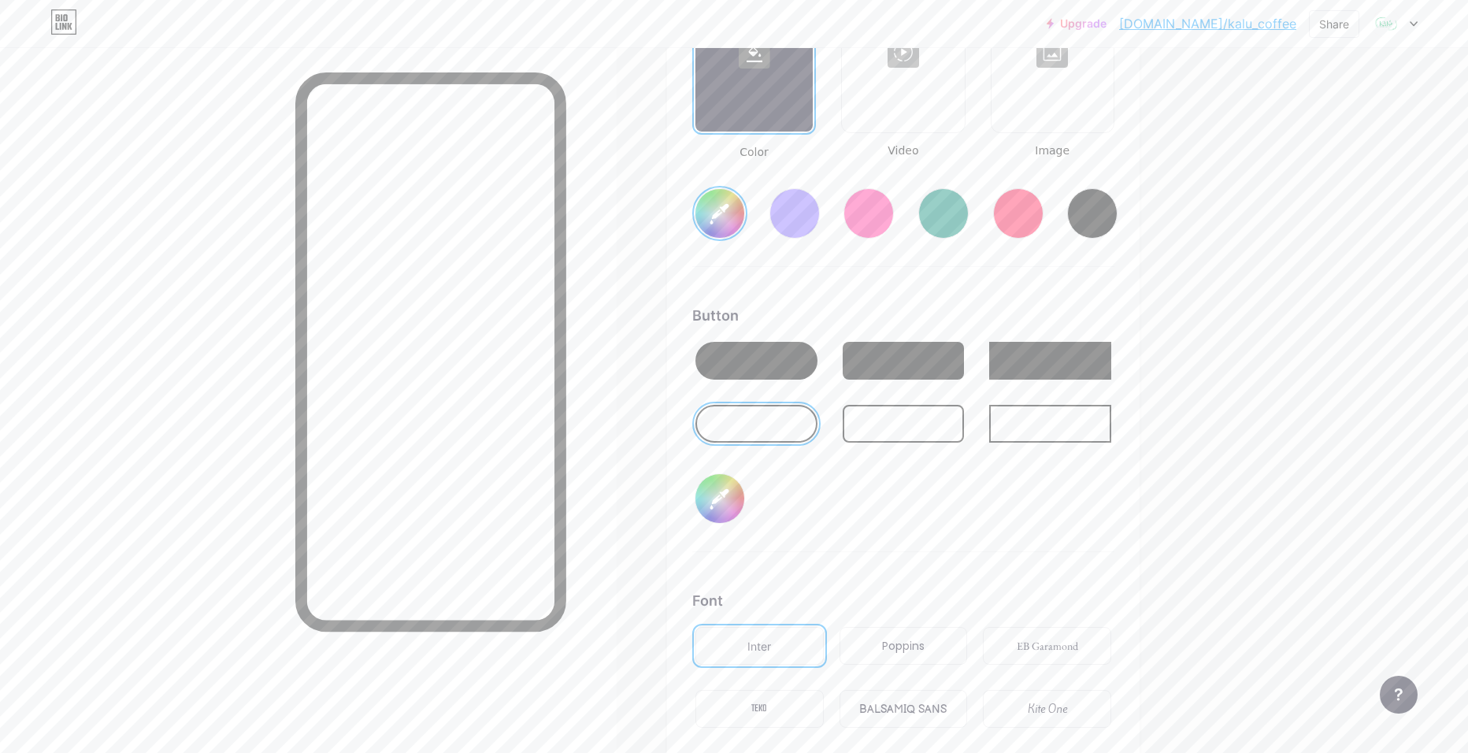
type input "#bf4040"
type input "#ffffff"
type input "#c13e3e"
type input "#ffffff"
type input "#c33c3c"
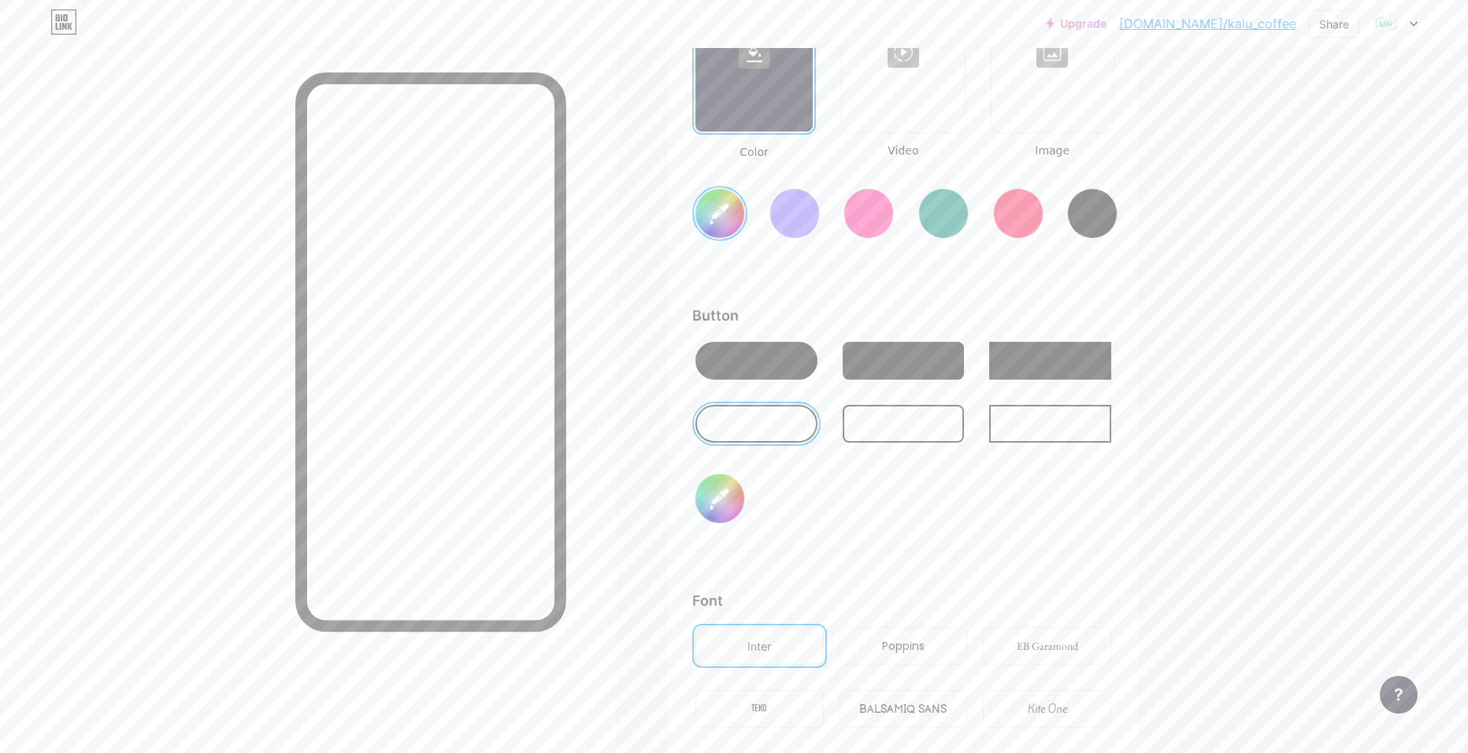
type input "#ffffff"
type input "#c03939"
type input "#ffffff"
type input "#c23838"
type input "#ffffff"
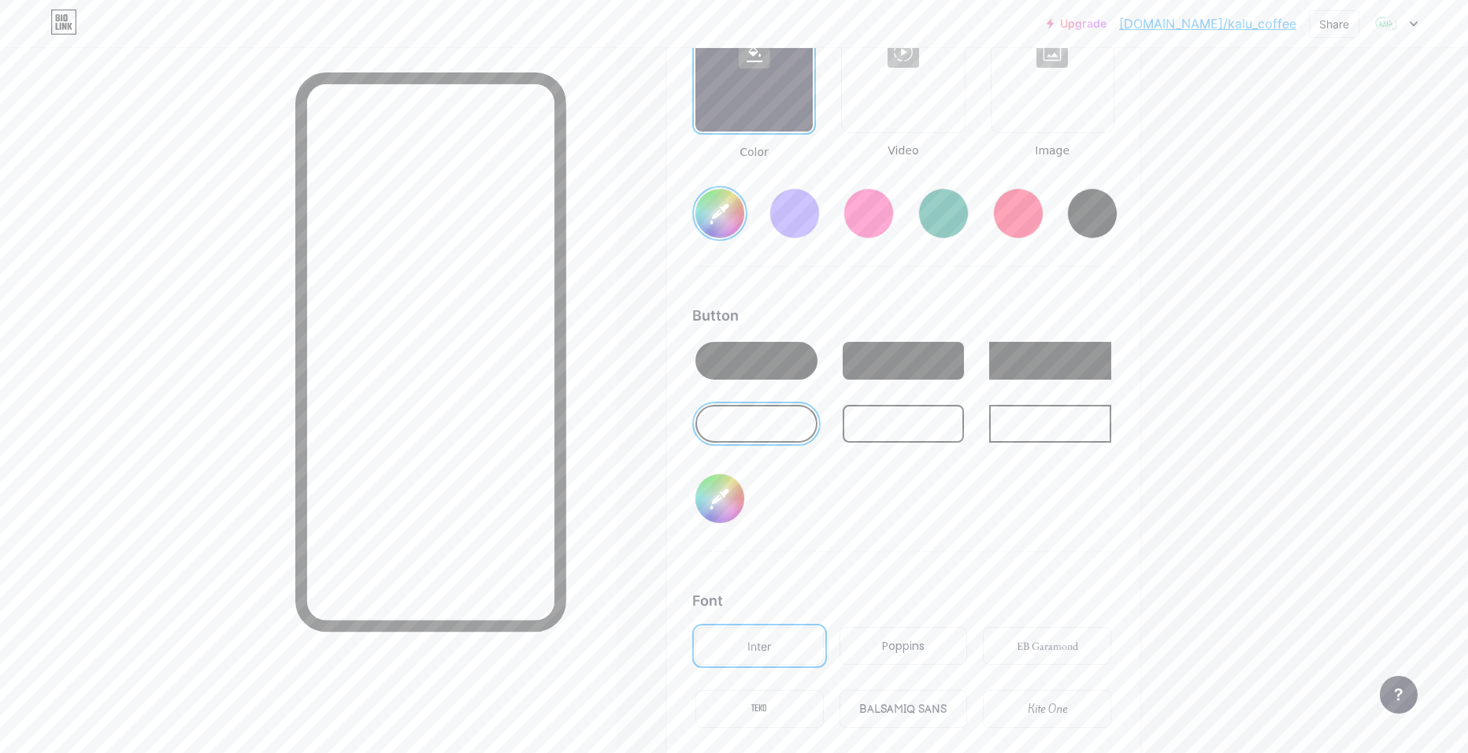
type input "#c43b3b"
type input "#ffffff"
type input "#c63939"
type input "#ffffff"
type input "#c33737"
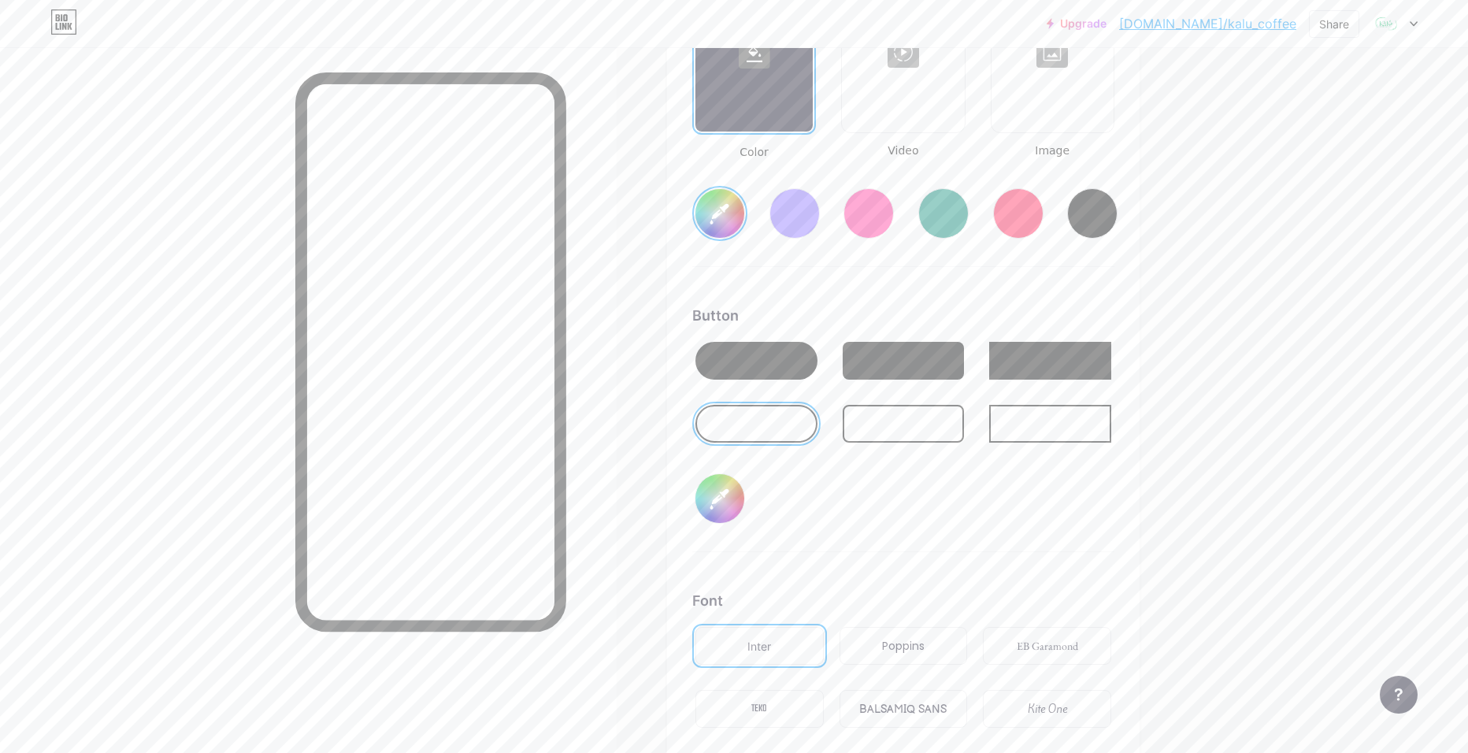
type input "#ffffff"
type input "#c73838"
type input "#ffffff"
type input "#c83737"
type input "#ffffff"
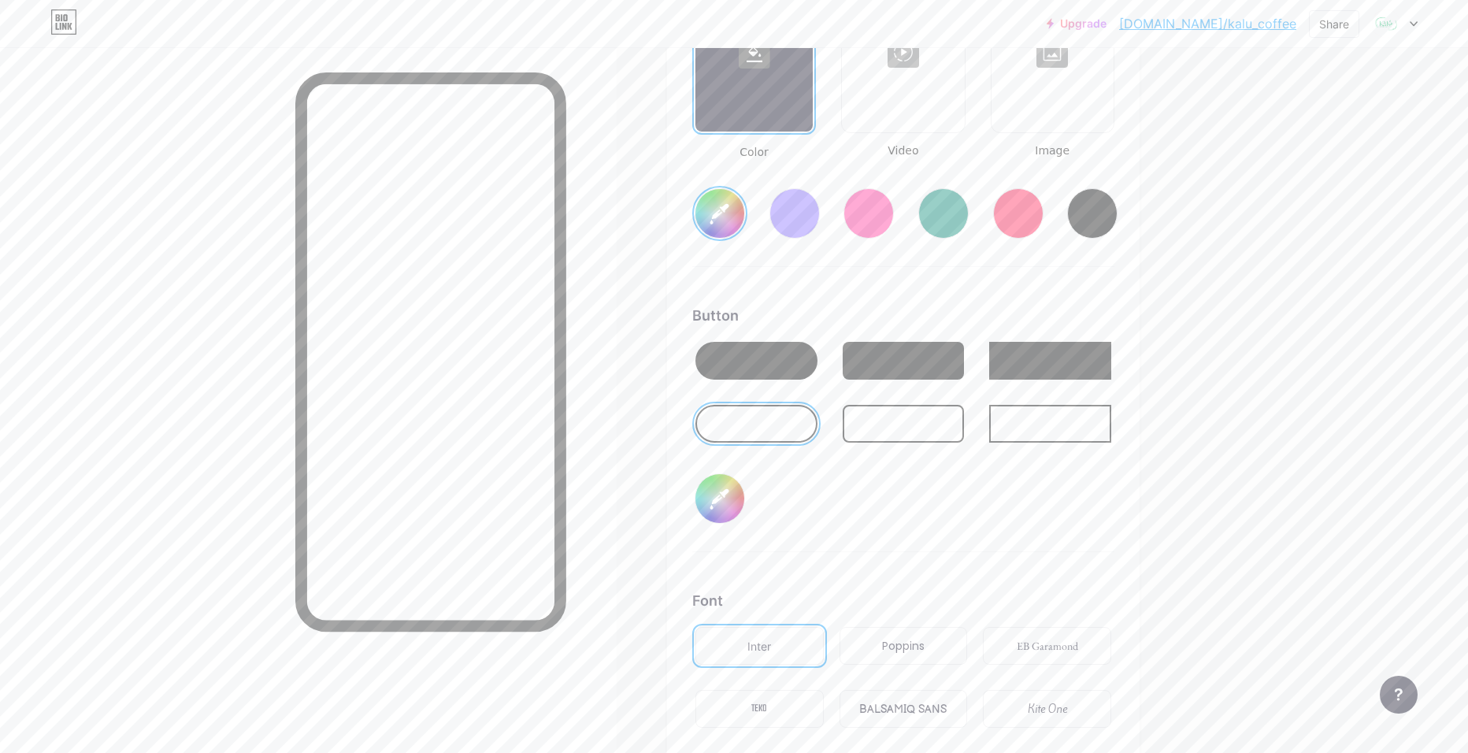
type input "#c43636"
type input "#ffffff"
type input "#c53434"
type input "#ffffff"
type input "#c93636"
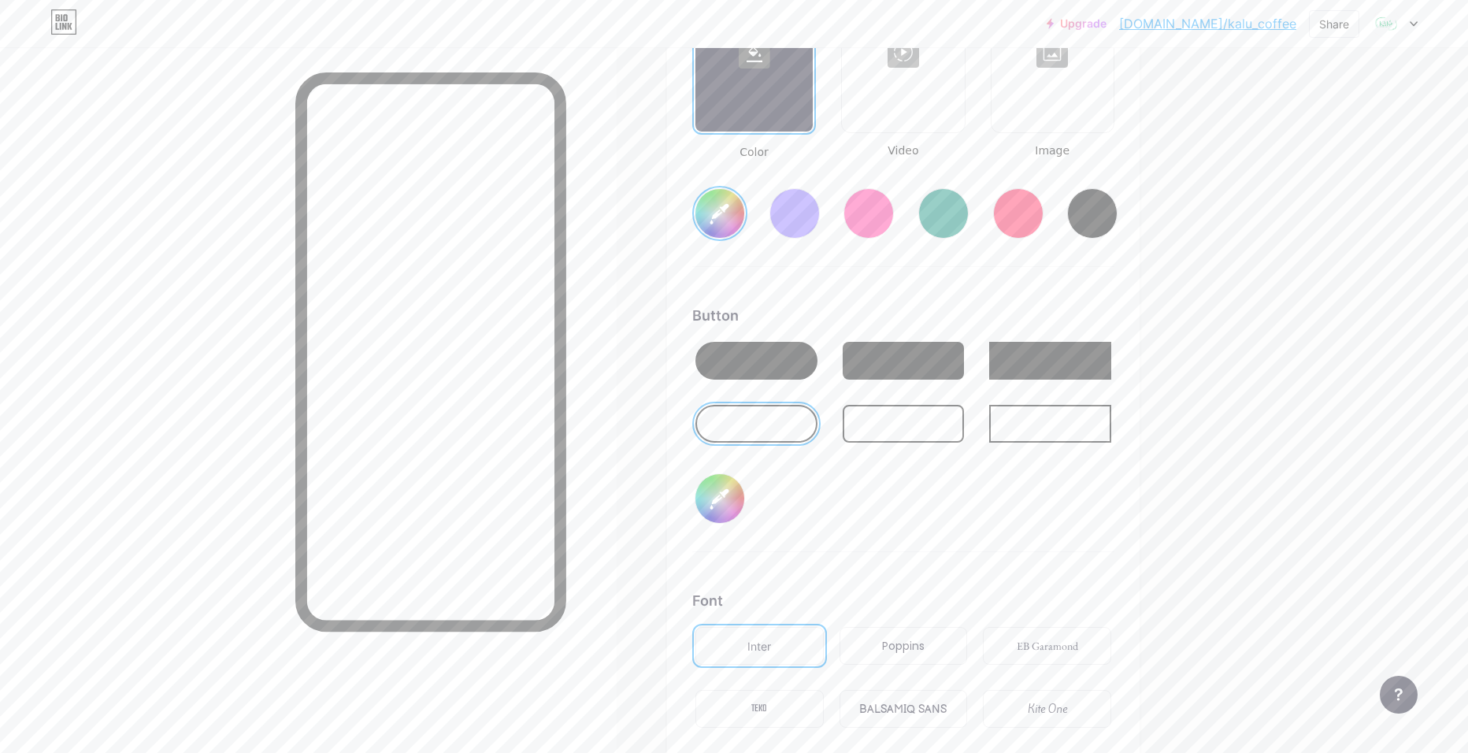
type input "#ffffff"
type input "#c73333"
type input "#ffffff"
type input "#c83232"
type input "#ffffff"
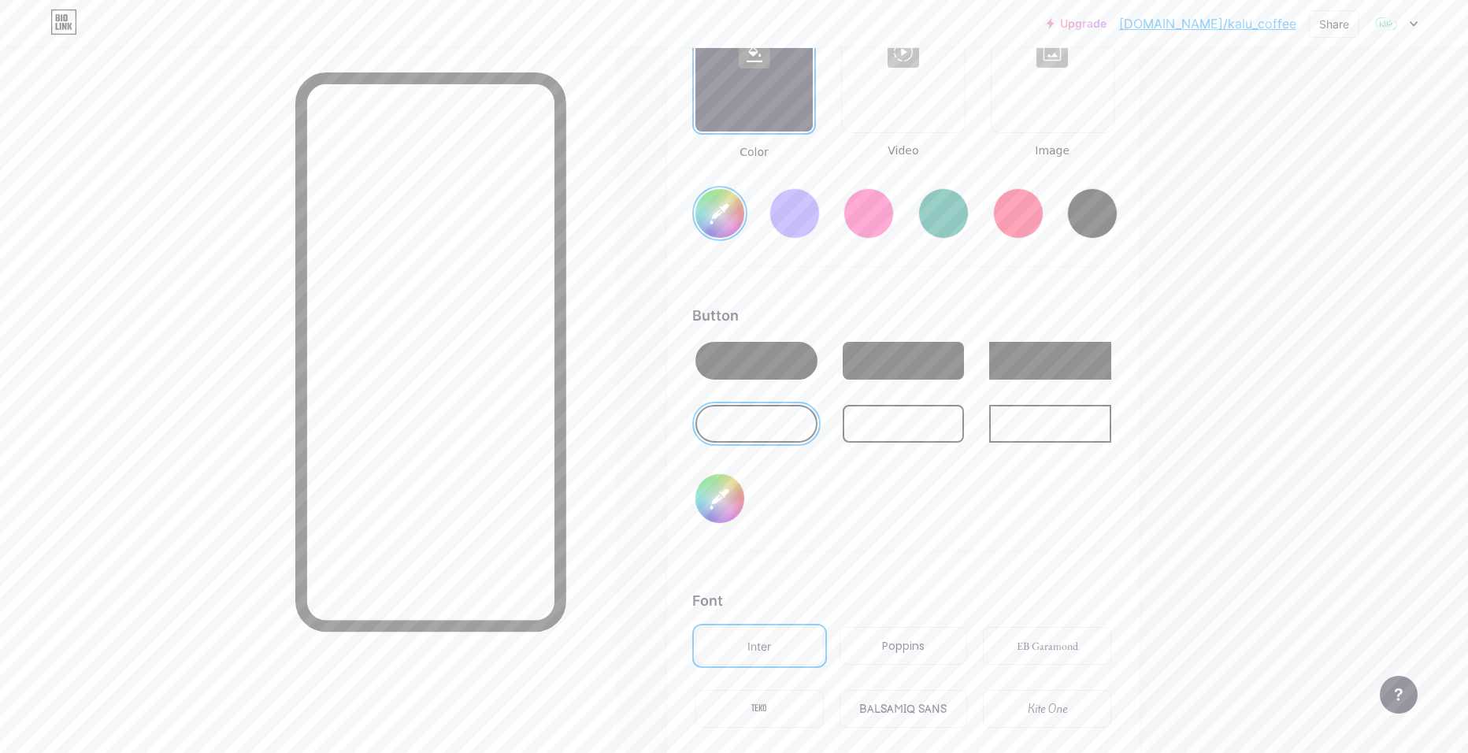
type input "#c93131"
type input "#ffffff"
type input "#ca2f2f"
type input "#ffffff"
type input "#cc2e2e"
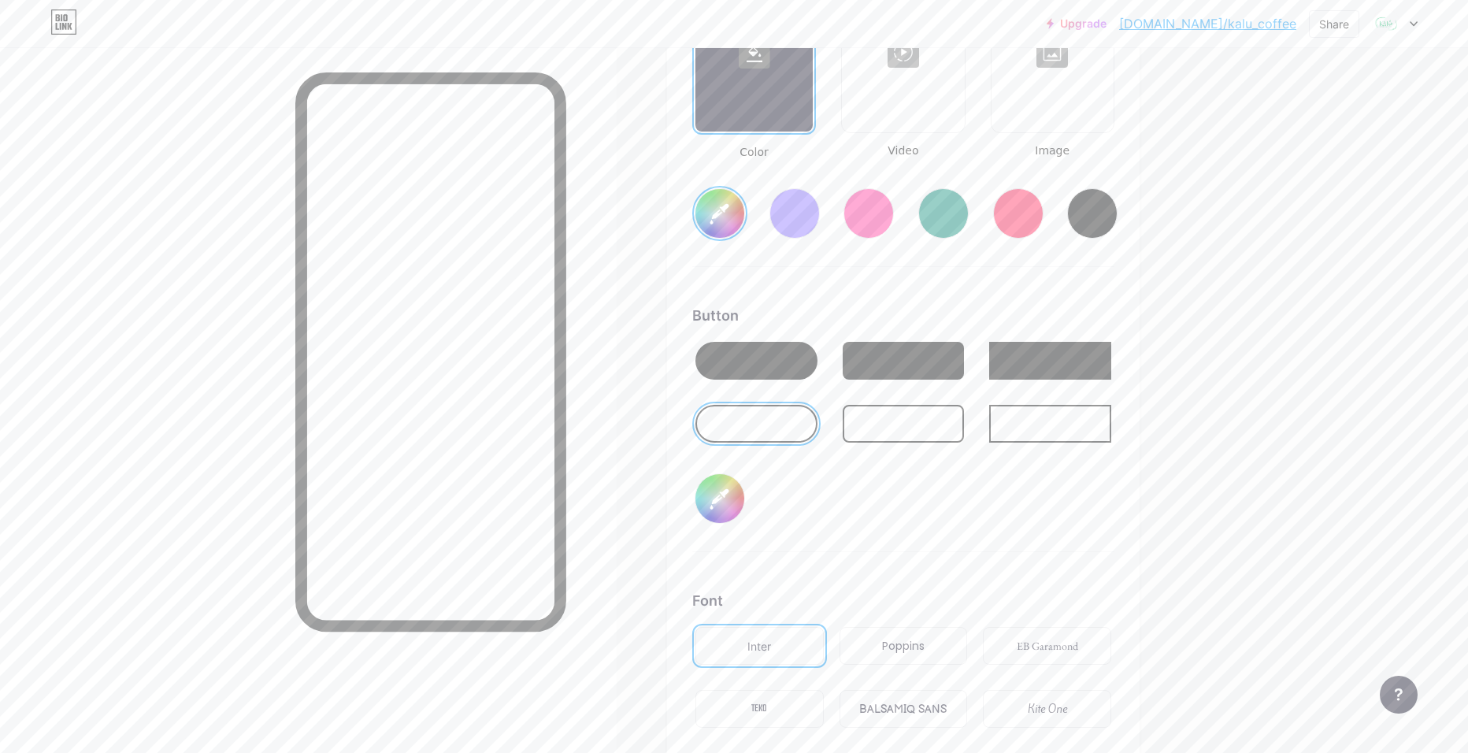
type input "#ffffff"
type input "#c92c2c"
type input "#ffffff"
type input "#cc2e2e"
type input "#ffffff"
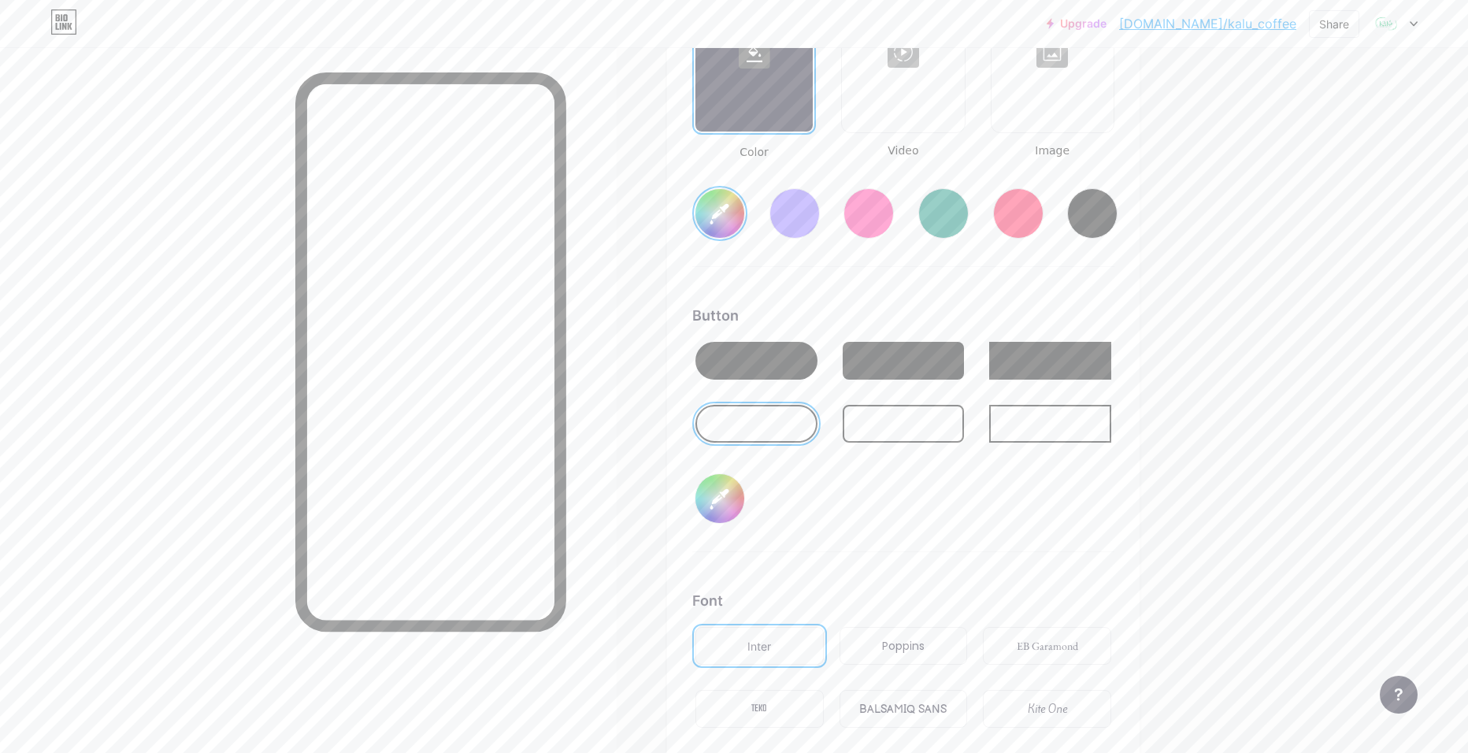
type input "#cd2d2d"
type input "#ffffff"
type input "#ce2c2c"
type input "#ffffff"
type input "#cf2a2a"
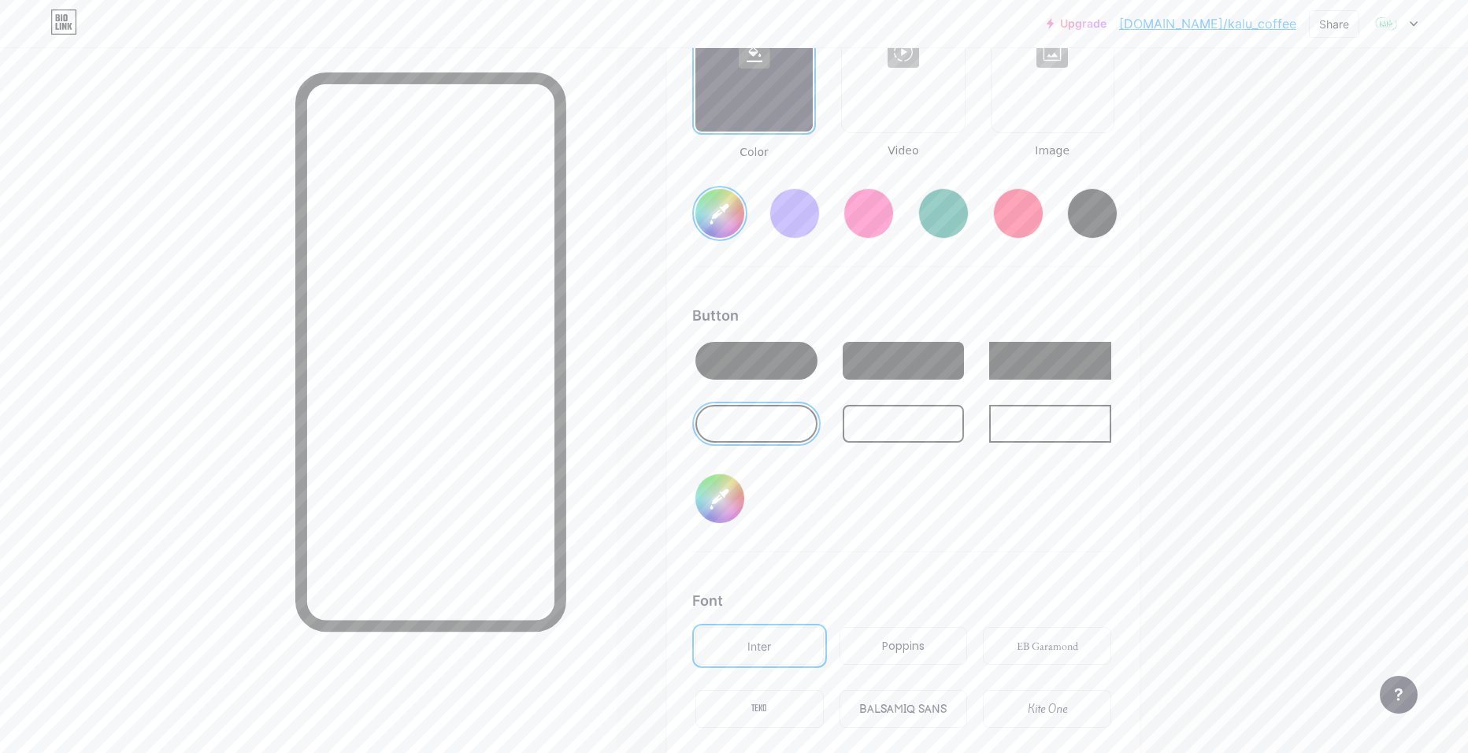
type input "#ffffff"
type input "#cc2828"
type input "#ffffff"
type input "#ce2727"
type input "#ffffff"
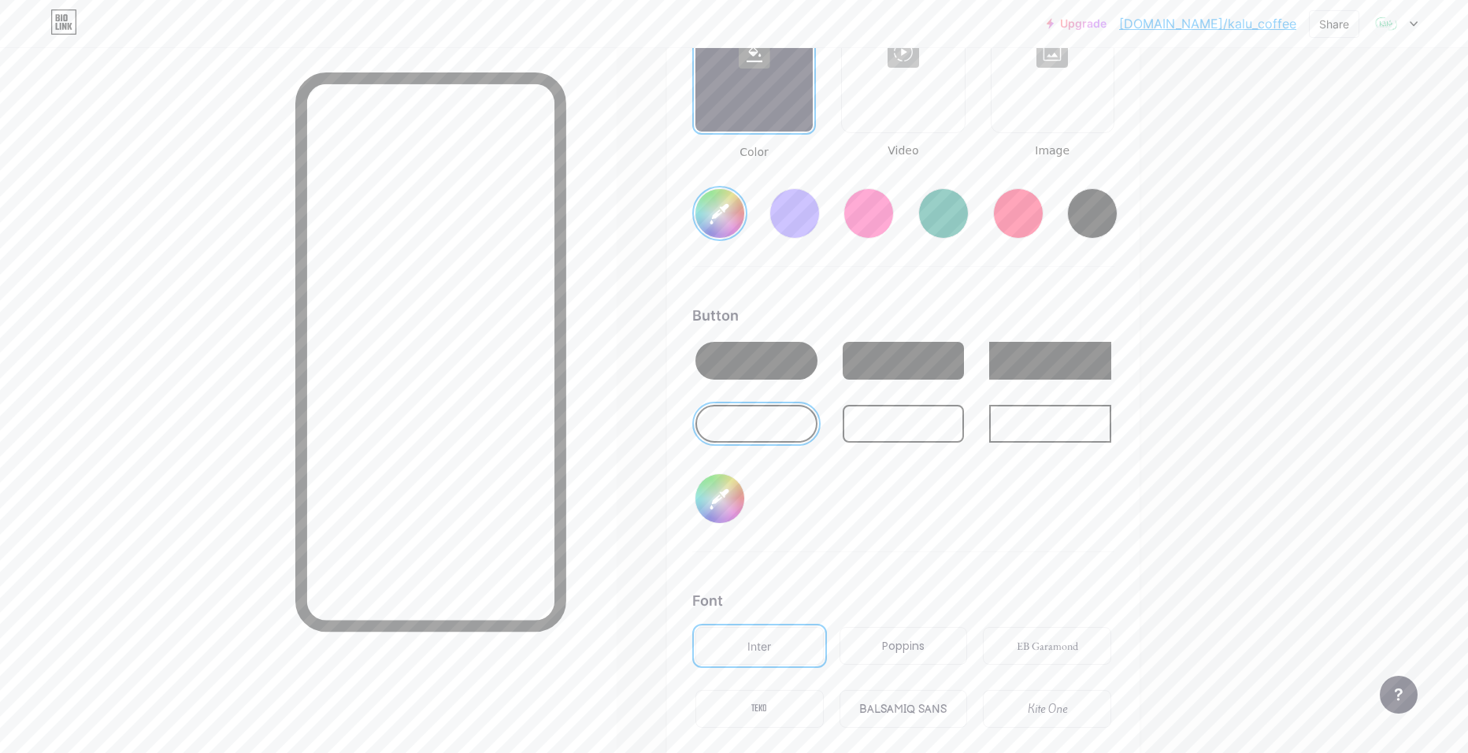
type input "#cf2626"
type input "#ffffff"
type input "#d02525"
type input "#ffffff"
type input "#d12323"
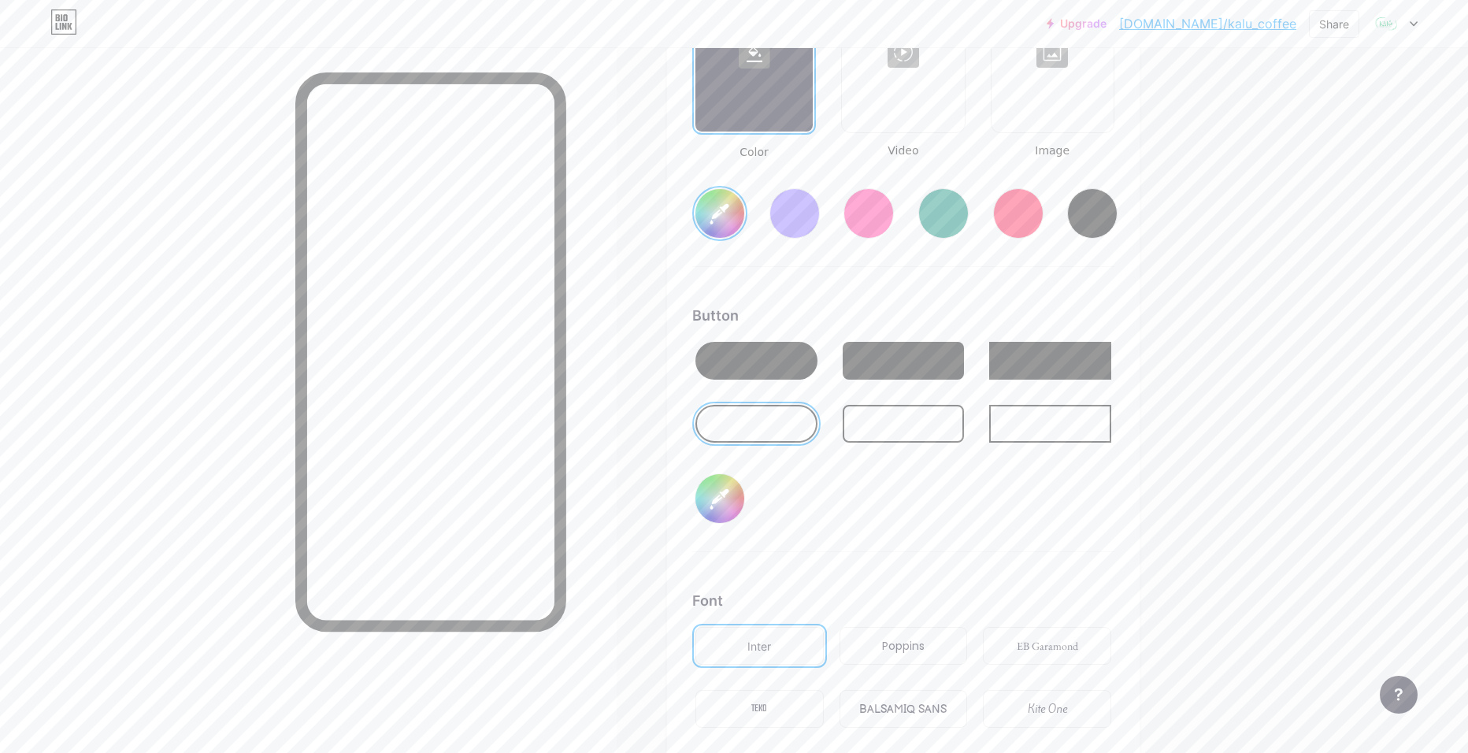
type input "#ffffff"
type input "#cf2020"
type input "#ffffff"
type input "#d42121"
type input "#ffffff"
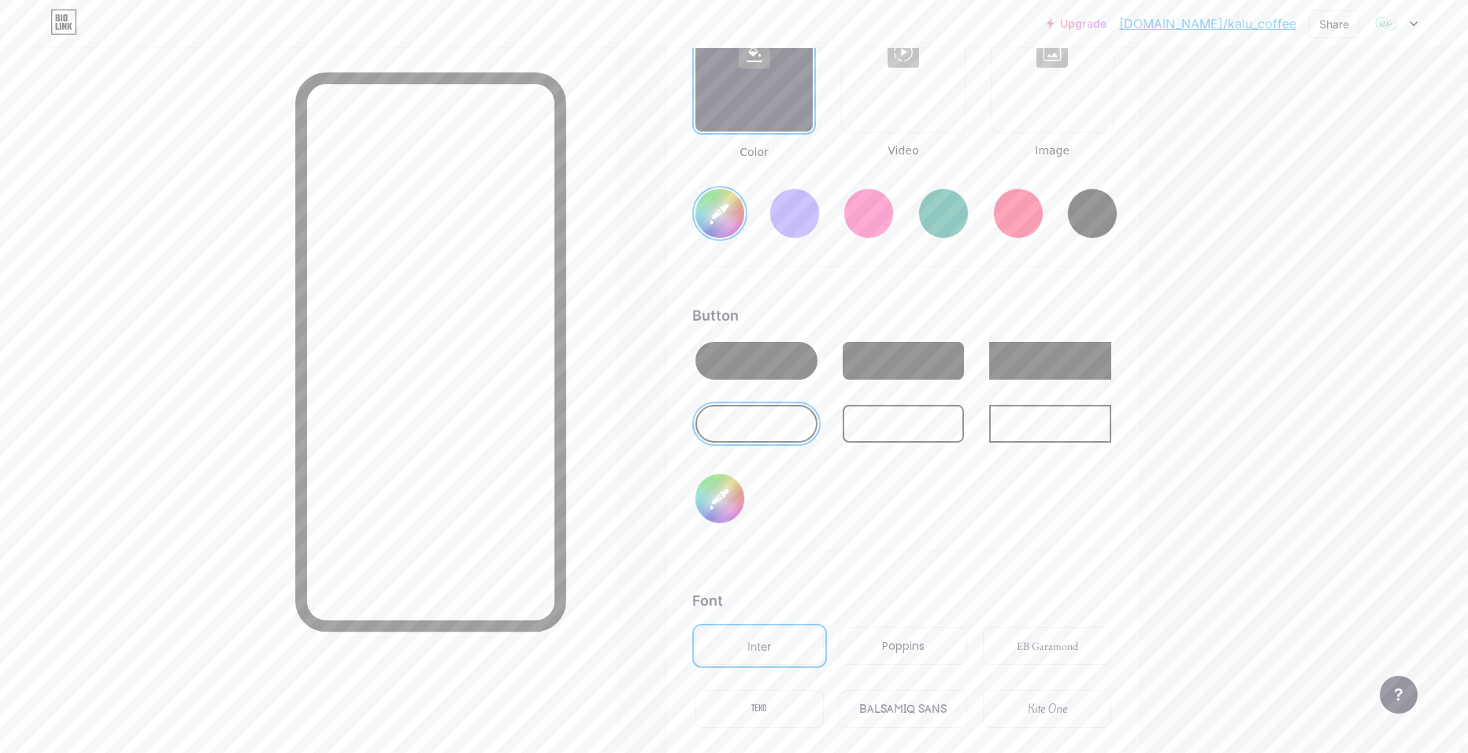
type input "#d11f1f"
type input "#ffffff"
type input "#d21e1e"
type input "#ffffff"
type input "#d31d1d"
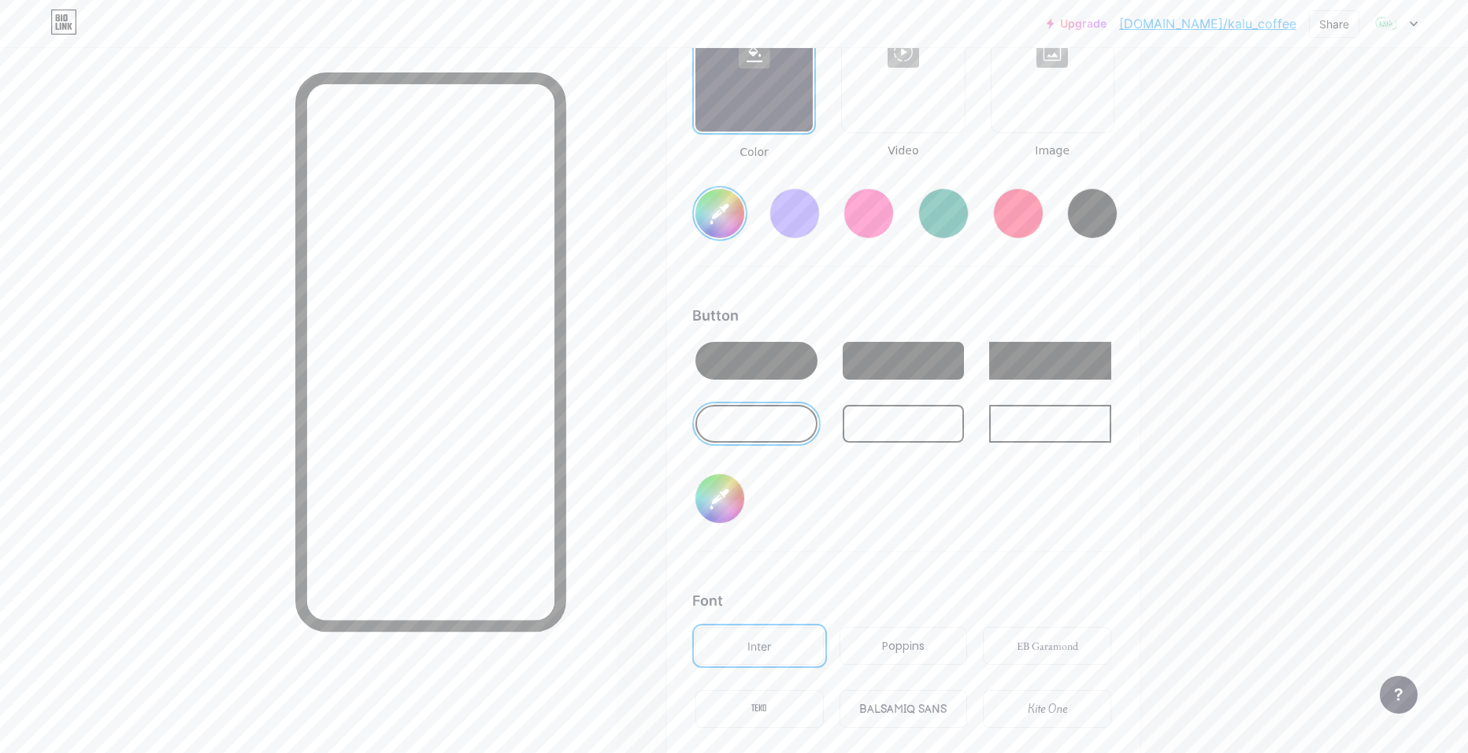
type input "#ffffff"
type input "#d41c1c"
type input "#ffffff"
type input "#d51a1a"
type input "#ffffff"
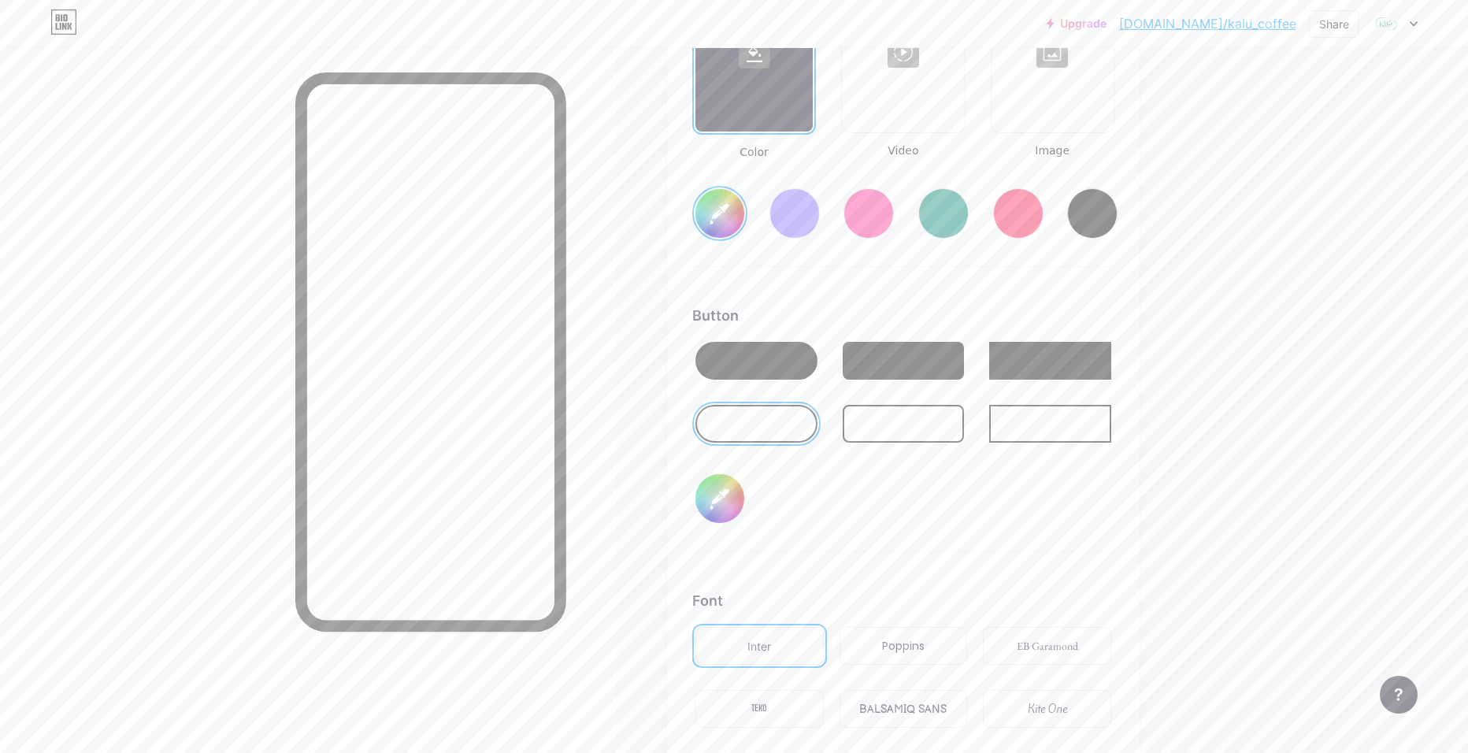
type input "#d71919"
type input "#ffffff"
type input "#d81818"
type input "#ffffff"
type input "#d91717"
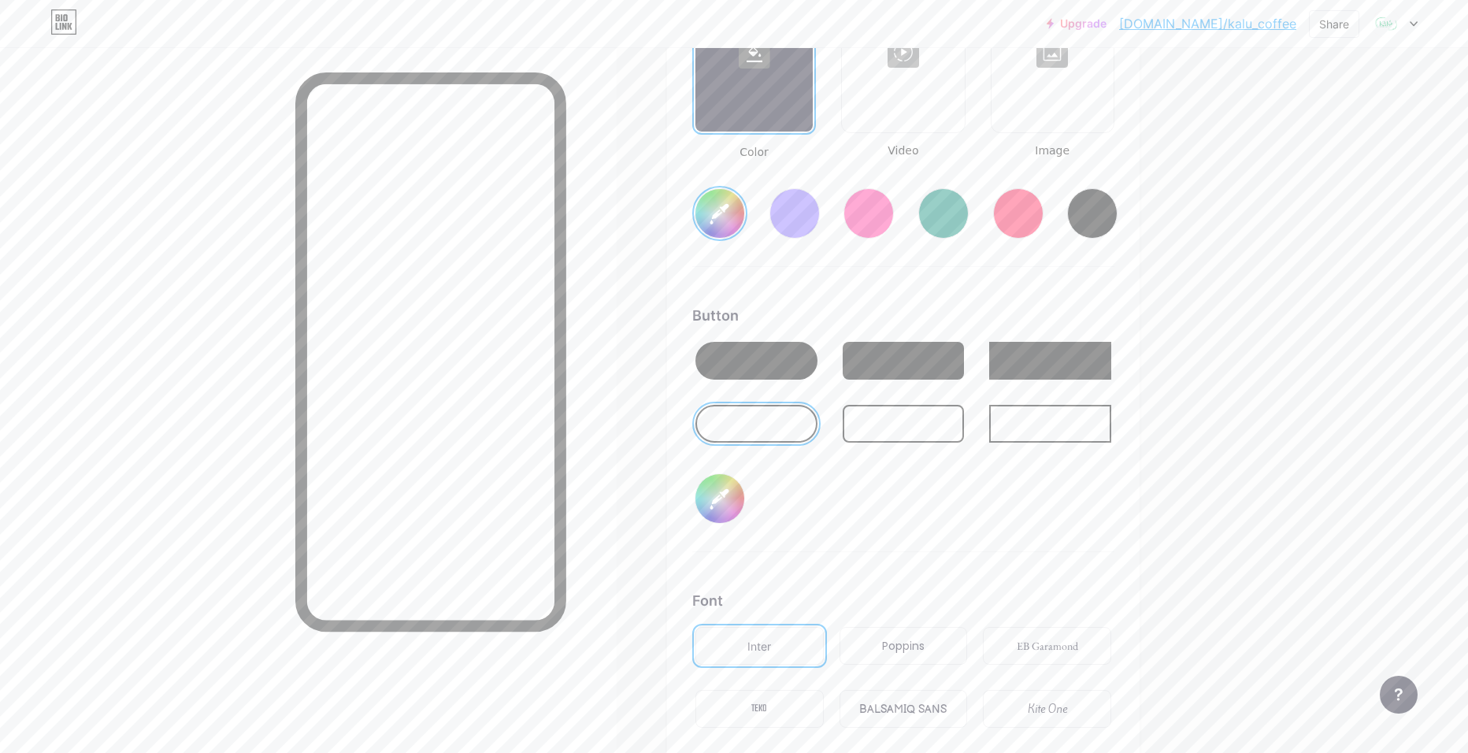
type input "#ffffff"
type input "#d41616"
type input "#ffffff"
type input "#d51515"
type input "#ffffff"
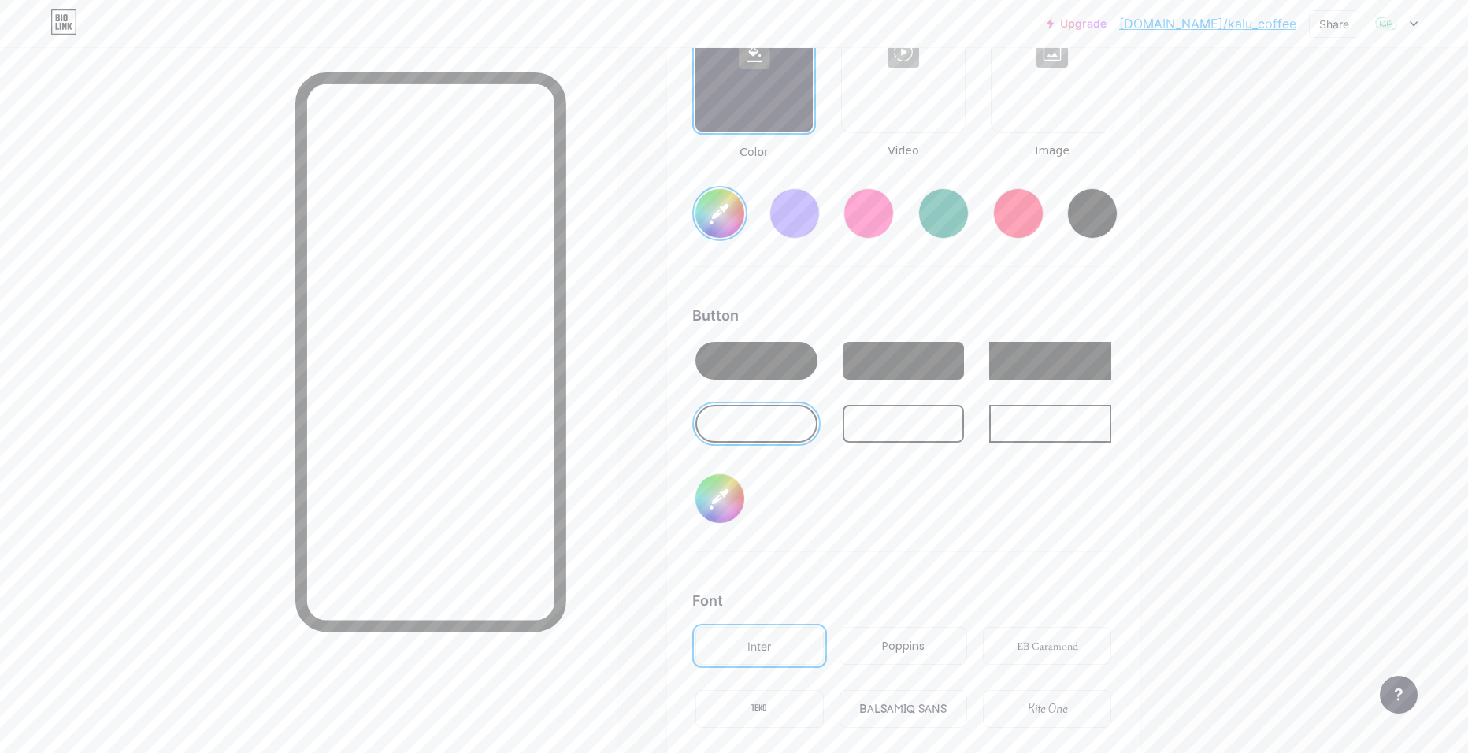
type input "#d81313"
type input "#ffffff"
type input "#d71414"
type input "#ffffff"
type input "#d81313"
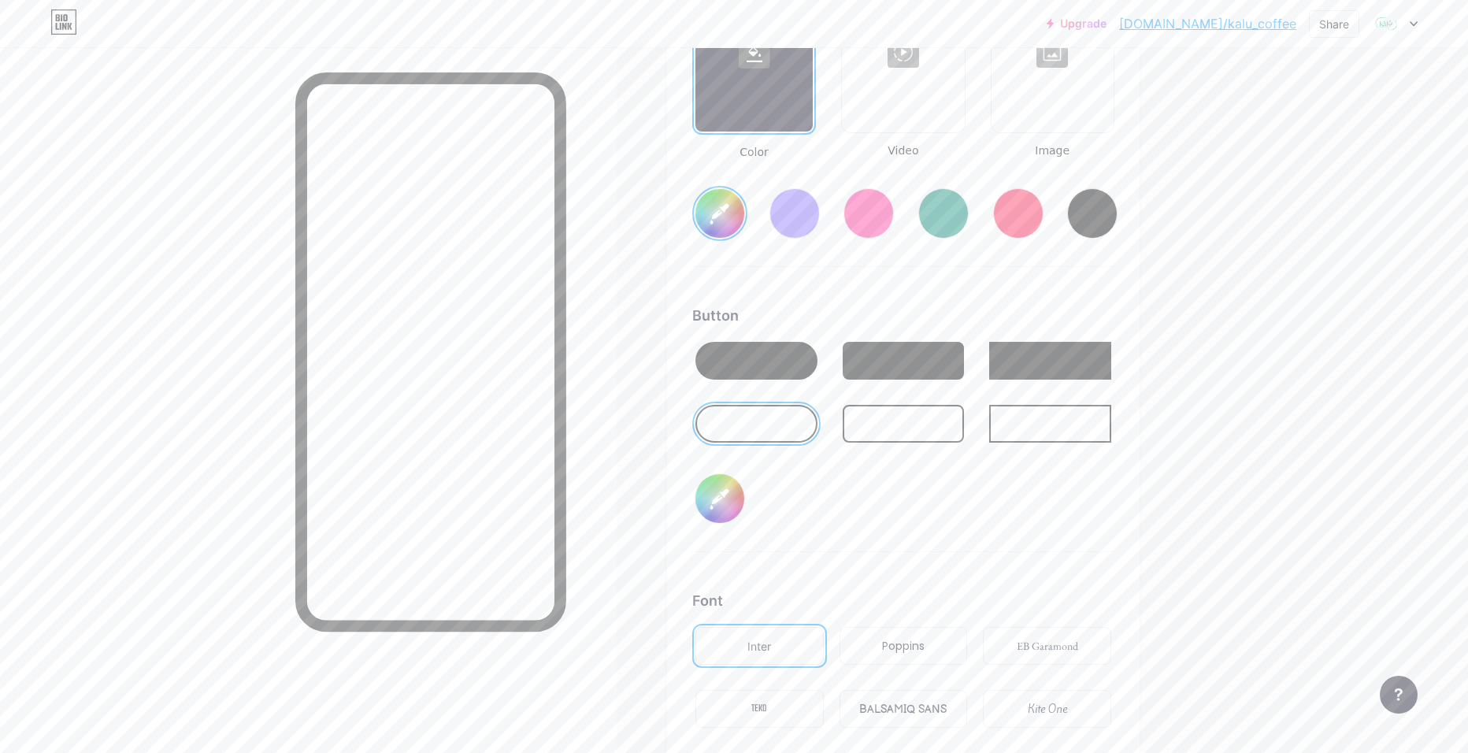
type input "#ffffff"
type input "#d91212"
type input "#ffffff"
type input "#da1010"
type input "#ffffff"
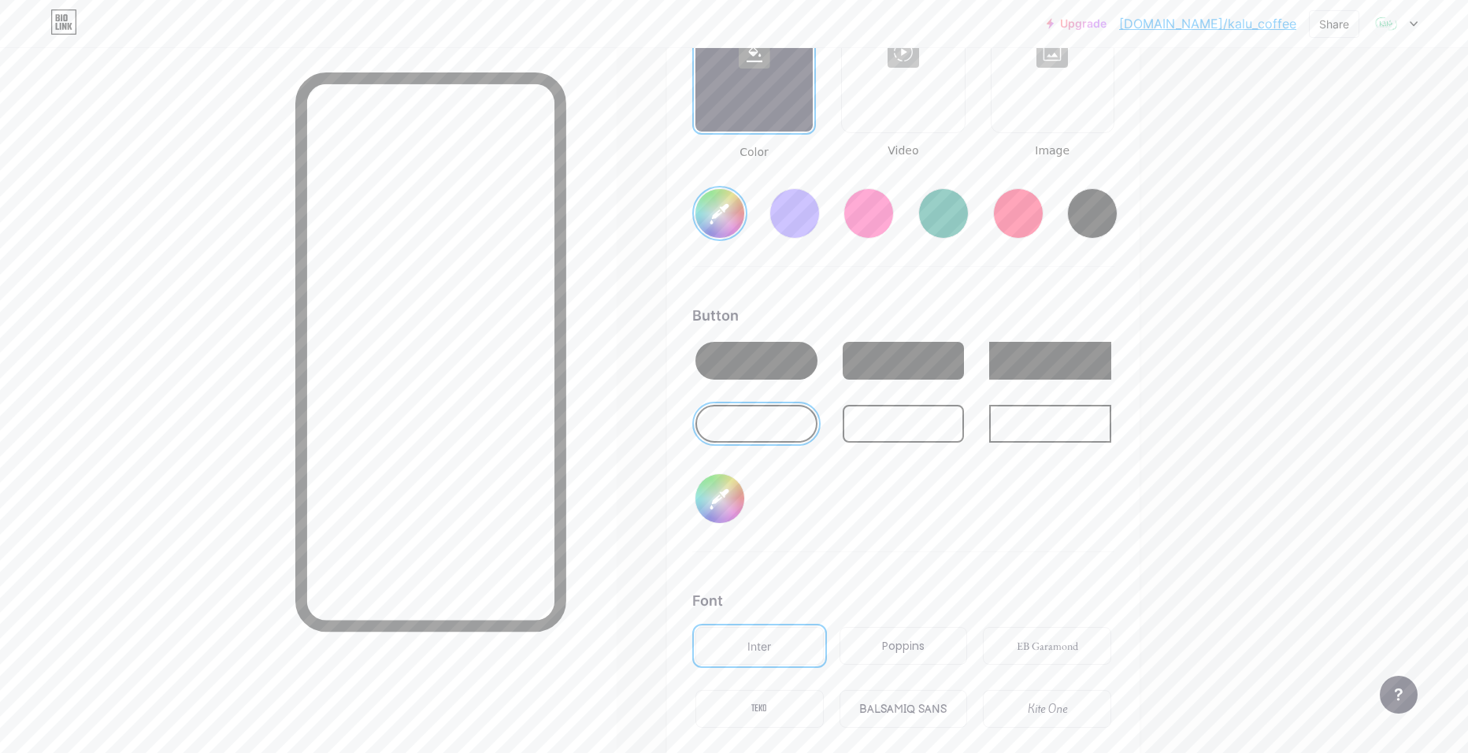
type input "#db0f0f"
type input "#ffffff"
type input "#dd0e0e"
type input "#ffffff"
type input "#de0d0d"
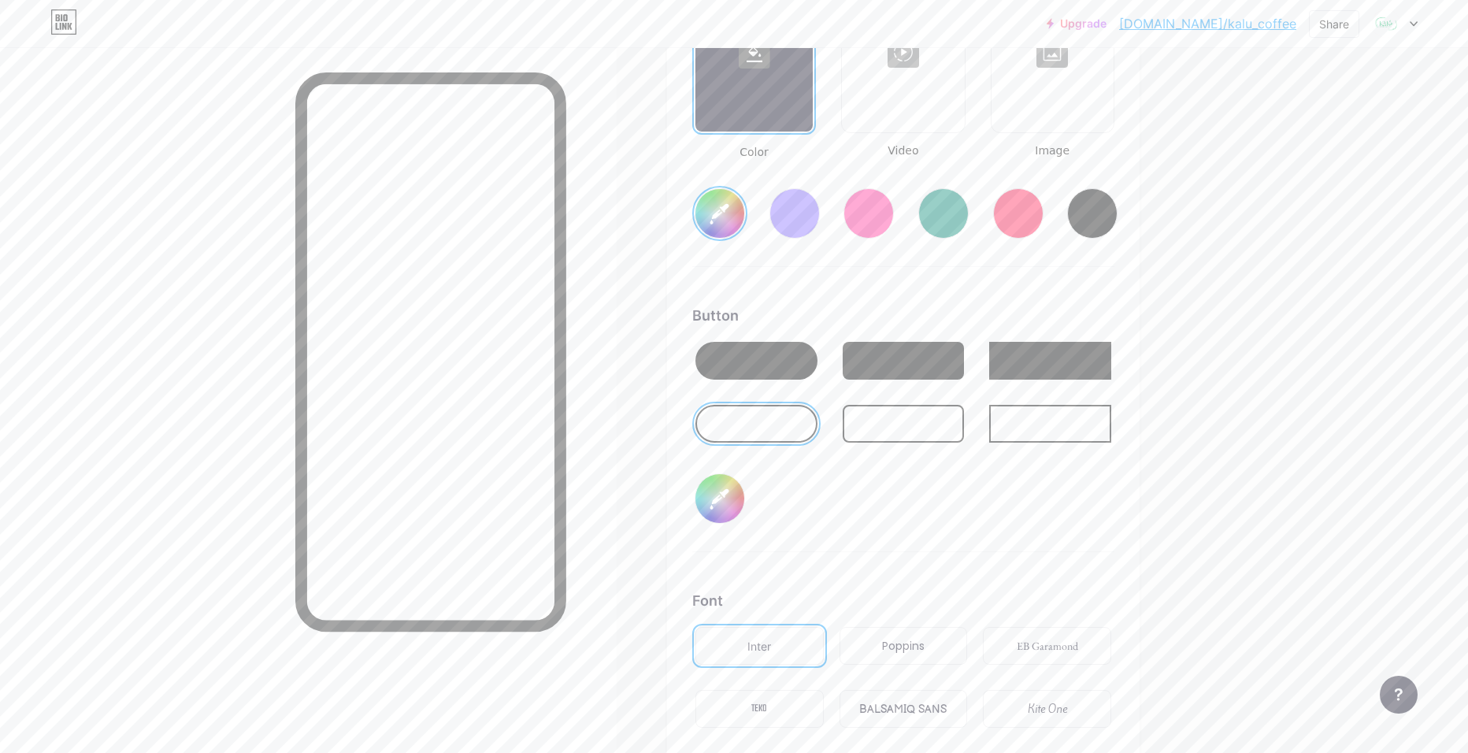
type input "#ffffff"
type input "#df0c0c"
type input "#ffffff"
type input "#db0a0a"
type input "#ffffff"
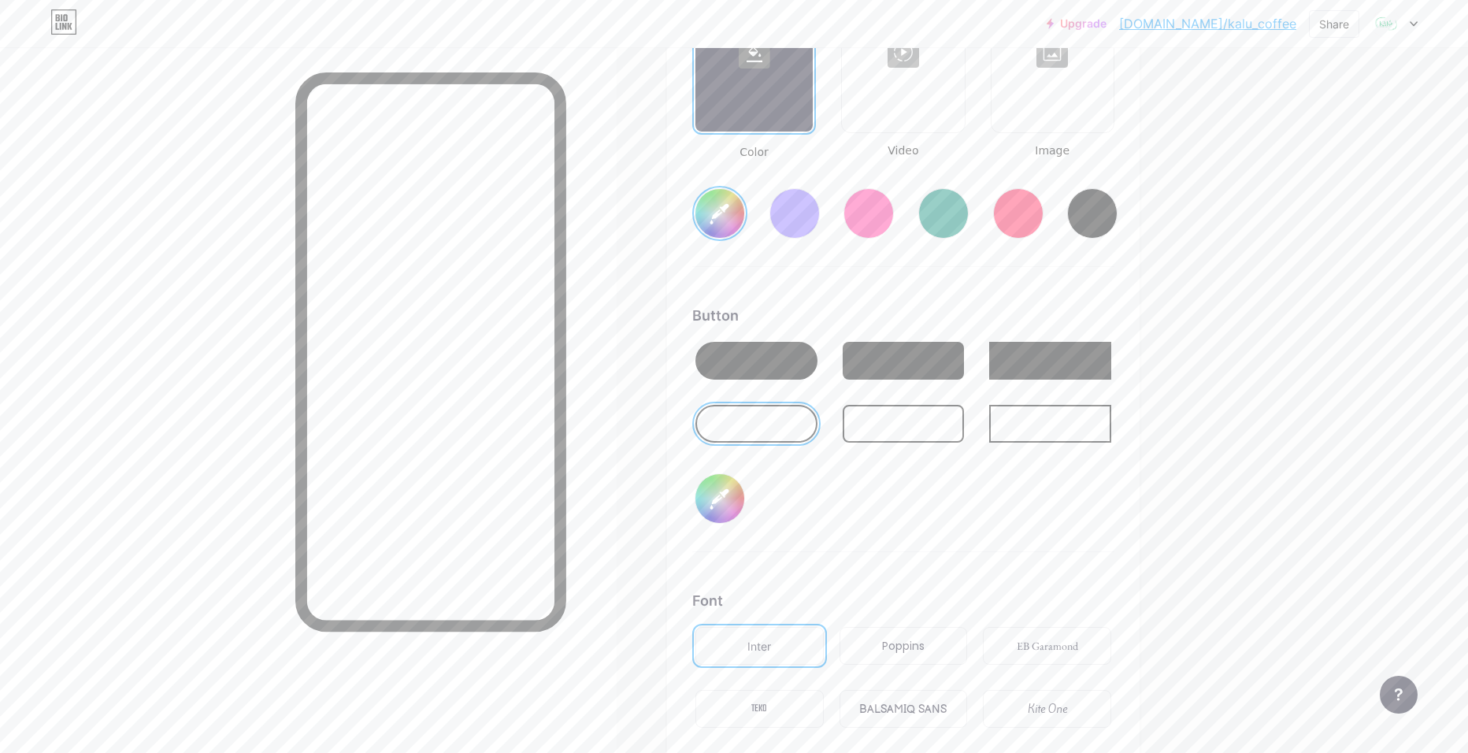
type input "#dc0909"
type input "#ffffff"
type input "#dd0808"
type input "#ffffff"
type input "#df0707"
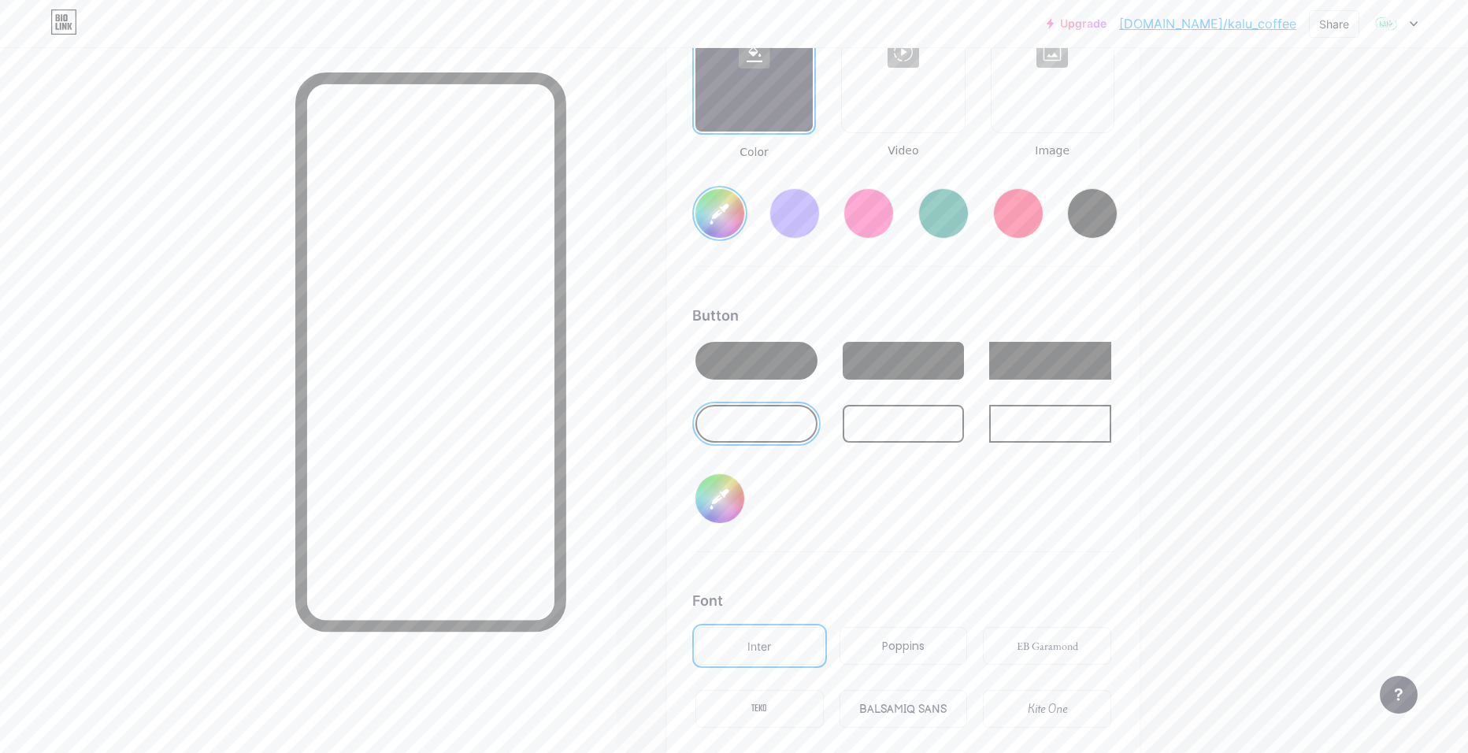
type input "#ffffff"
type input "#e00606"
type input "#ffffff"
type input "#e10505"
type input "#ffffff"
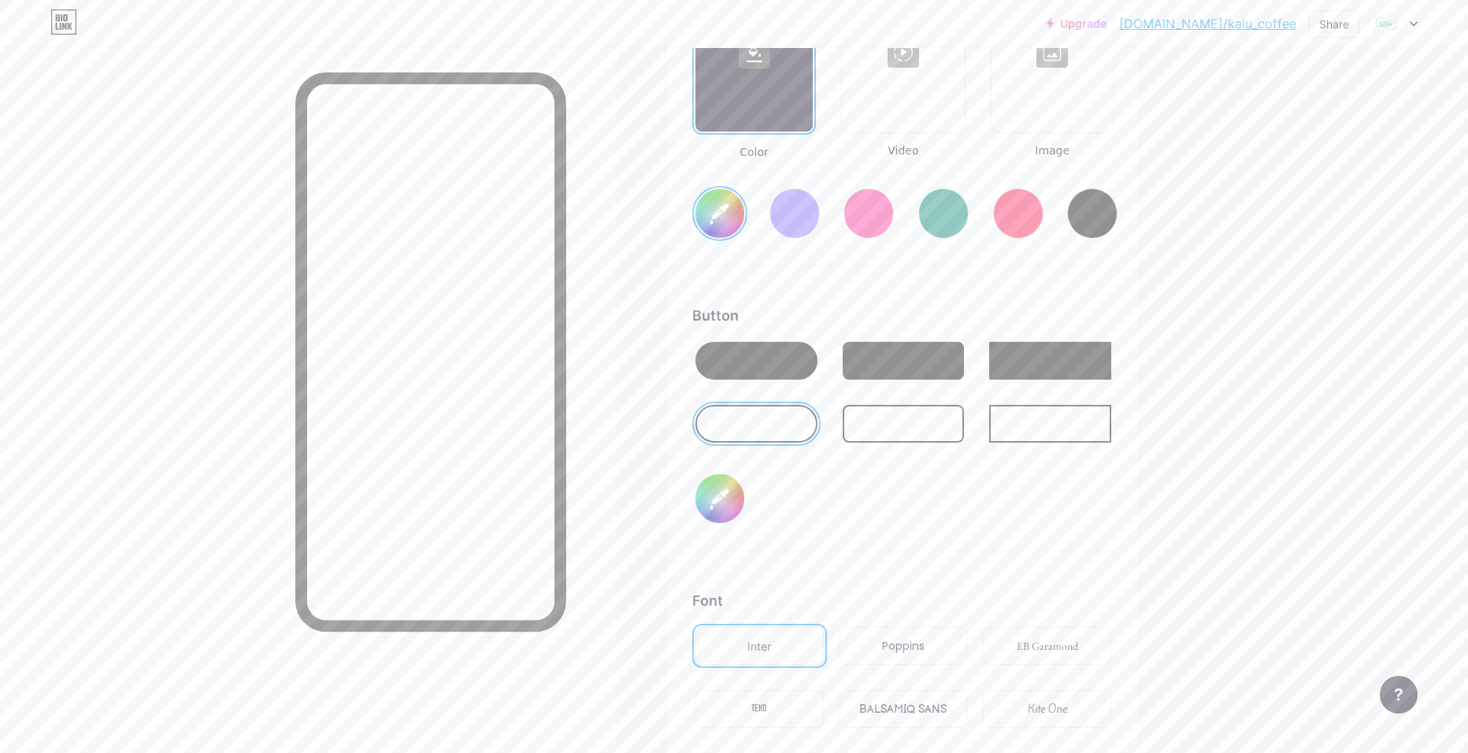
type input "#e20303"
type input "#ffffff"
type input "#e30202"
type input "#ffffff"
type input "#df0101"
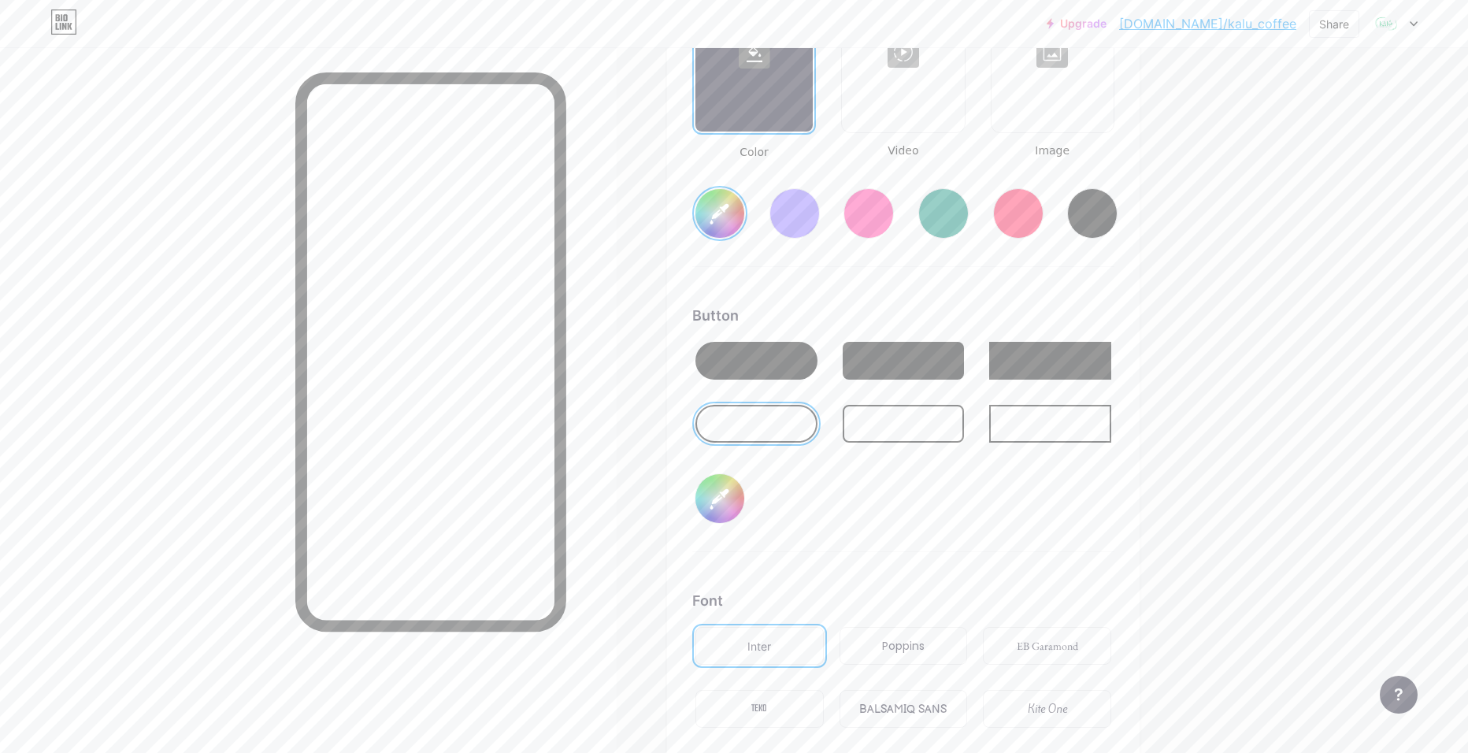
type input "#ffffff"
type input "#e00000"
type input "#ffffff"
type input "#e60000"
type input "#ffffff"
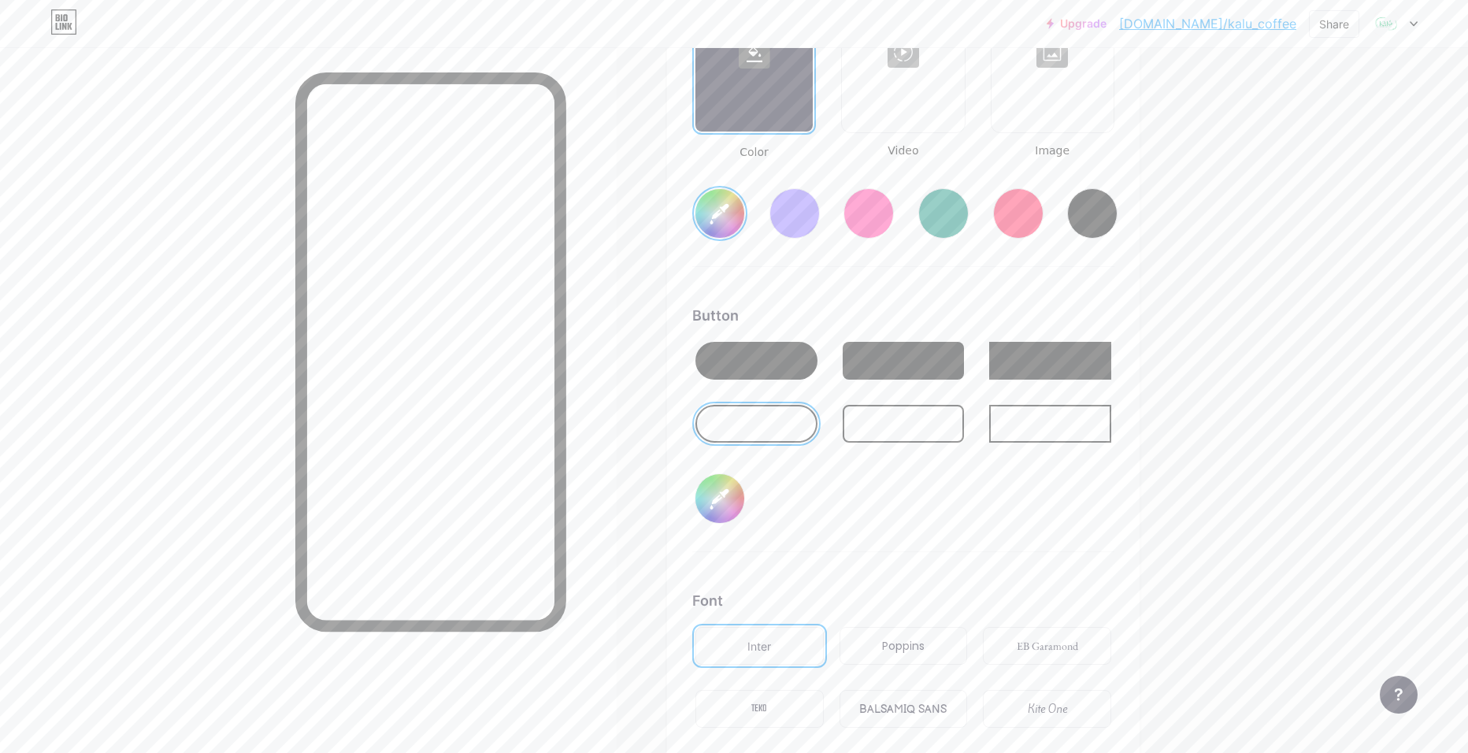
type input "#e00000"
type input "#ffffff"
type input "#e60000"
type input "#ffffff"
type input "#eb0000"
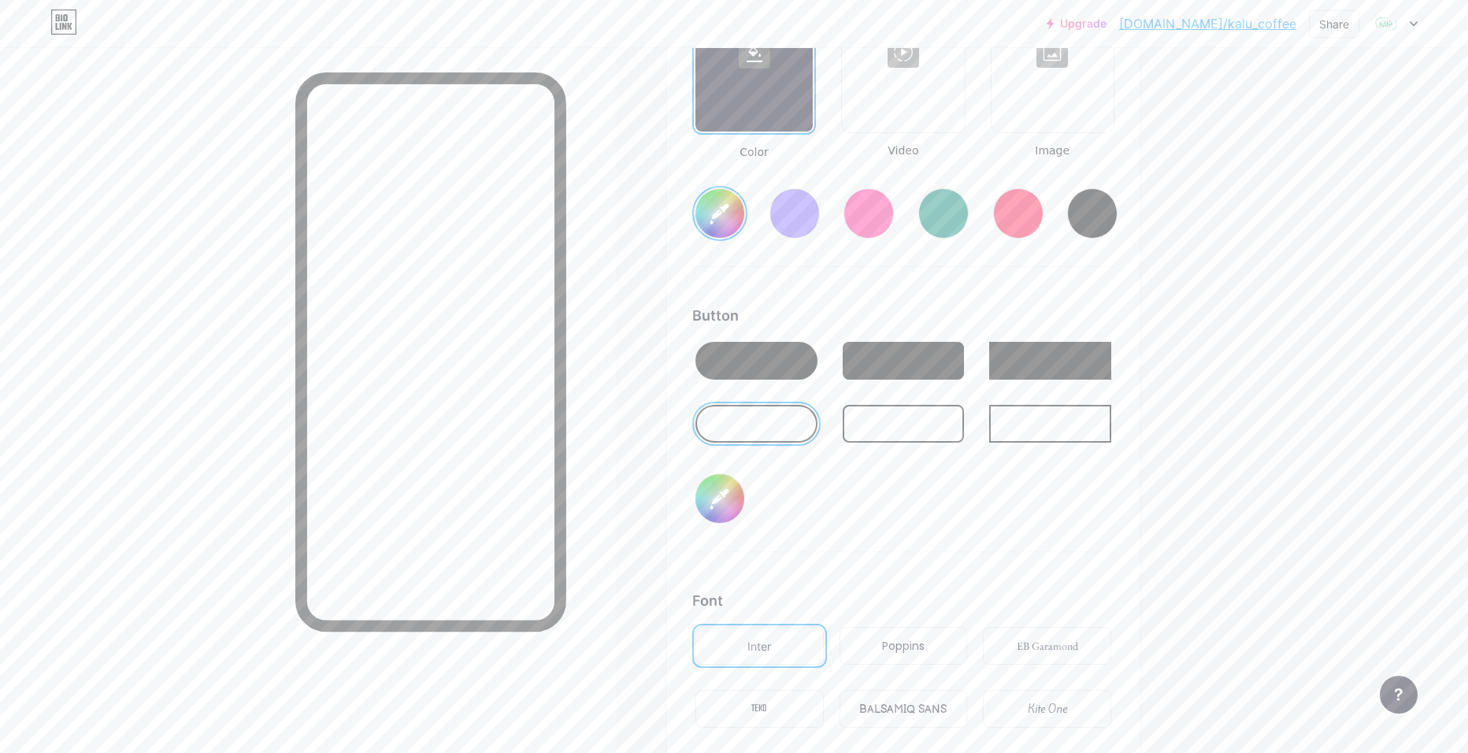
type input "#ffffff"
type input "#f00000"
type input "#ffffff"
type input "#f50000"
type input "#ffffff"
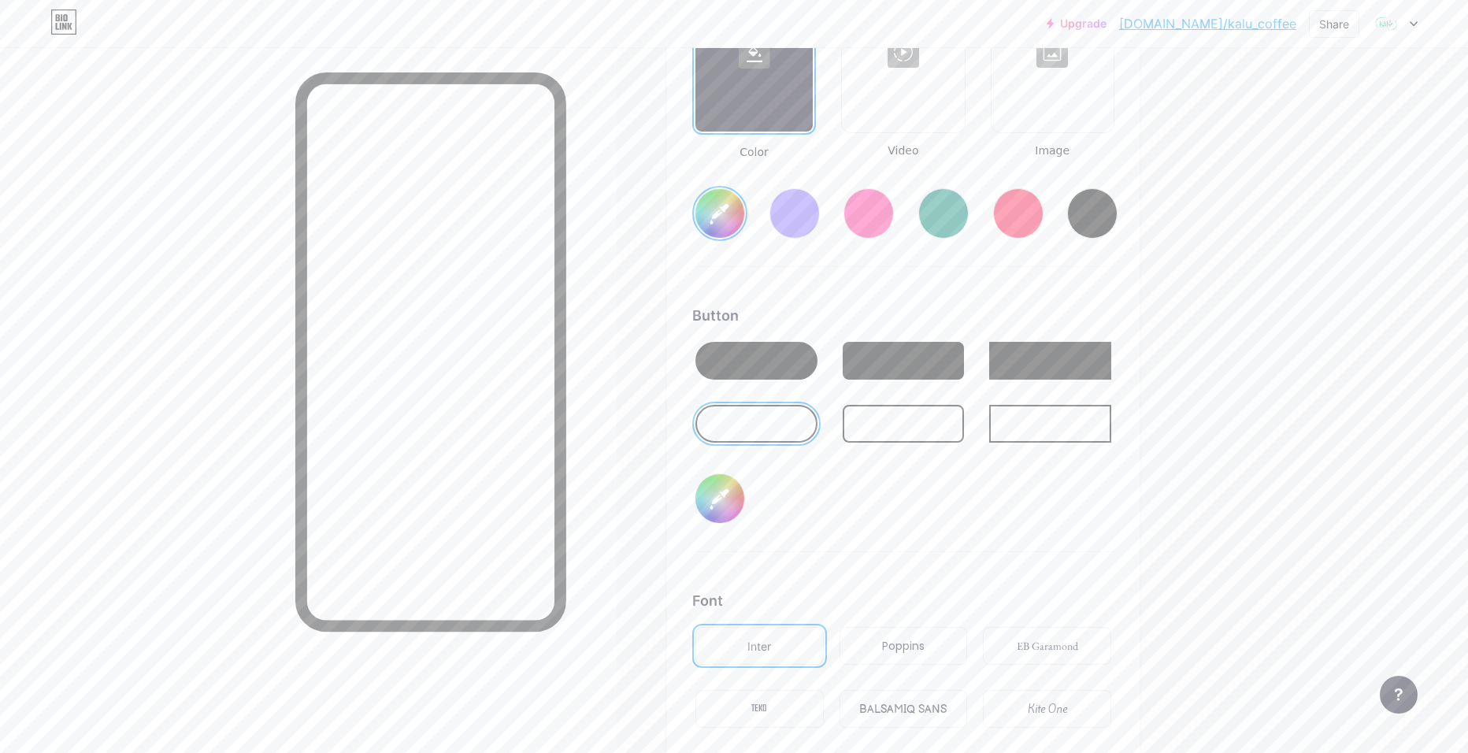
type input "#fa0000"
type input "#ffffff"
type input "#ff0000"
type input "#ffffff"
type input "#33c580"
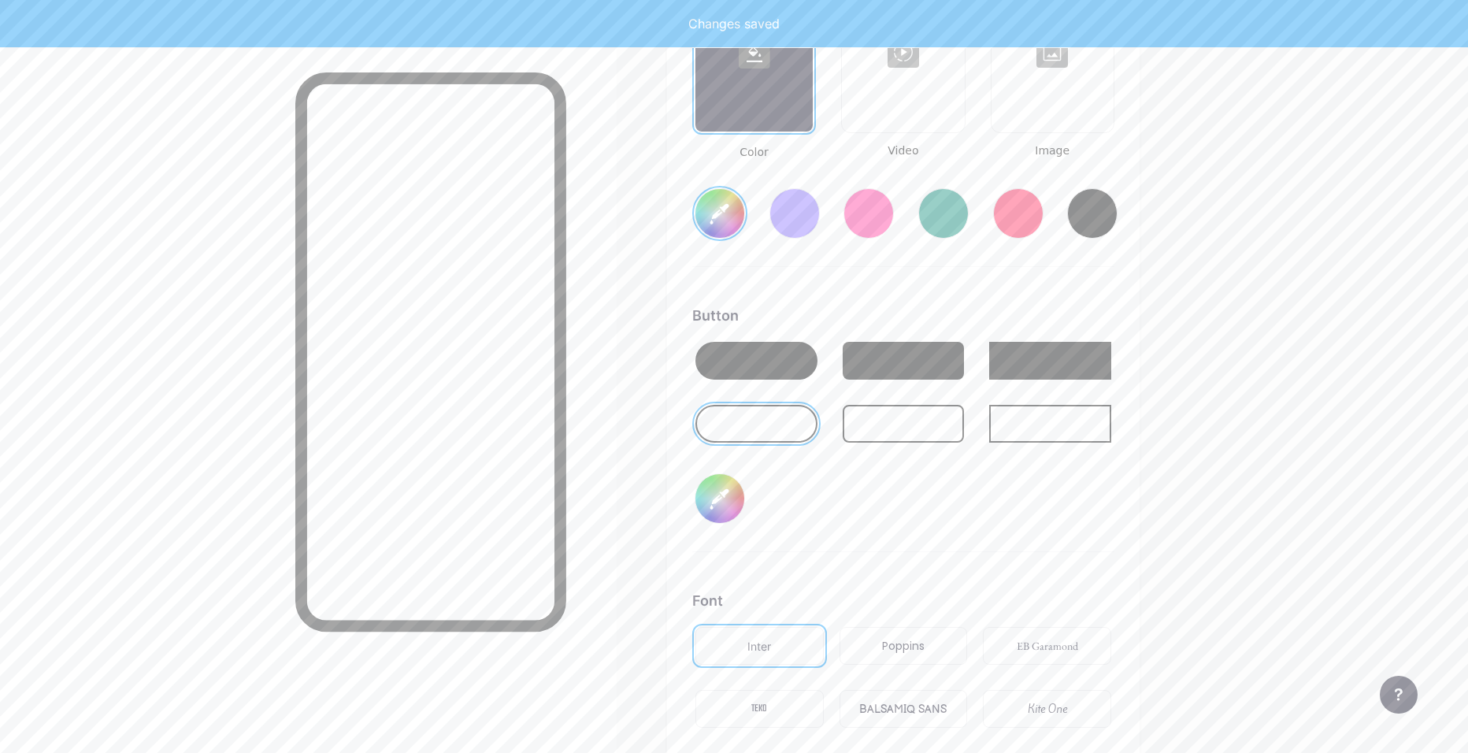
type input "#ffffff"
type input "#33c580"
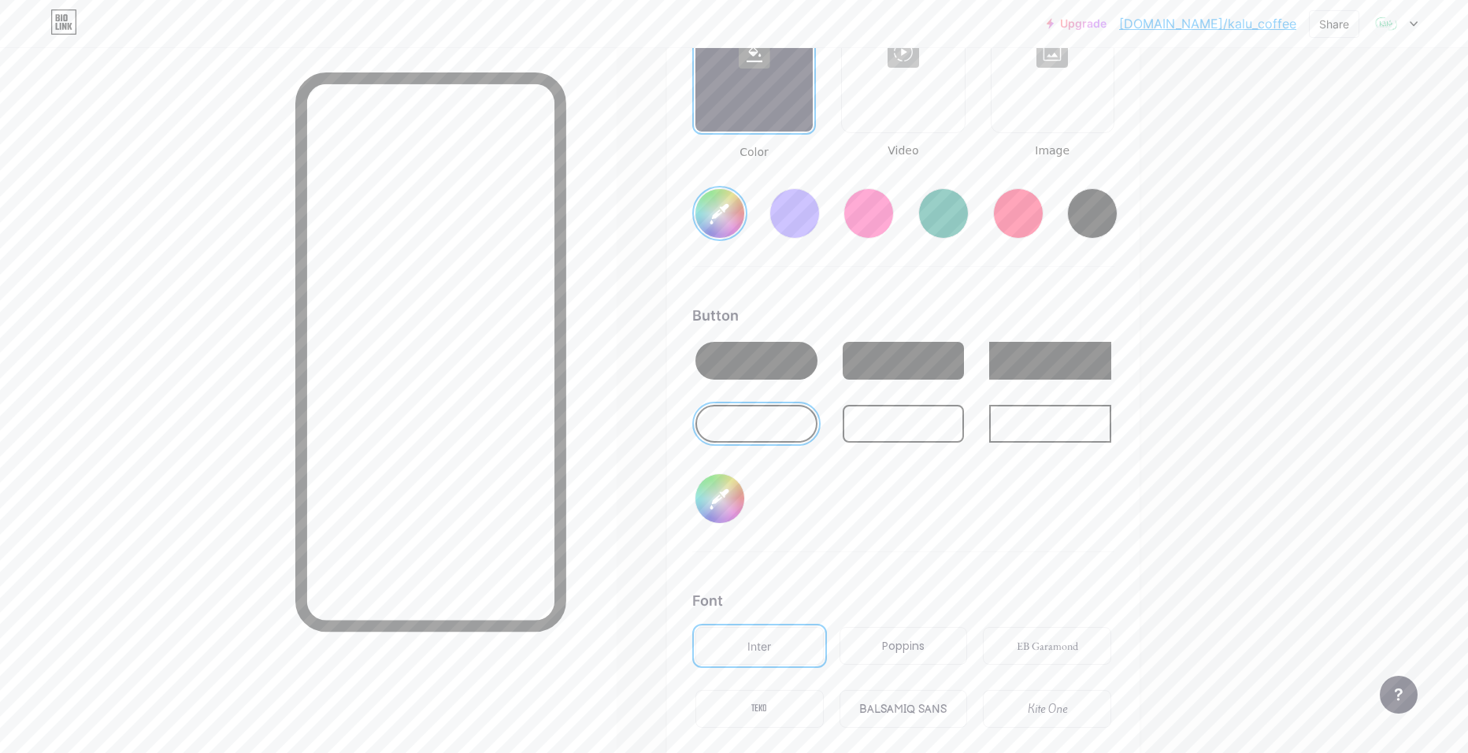
click at [994, 533] on div "Button #33c580" at bounding box center [903, 428] width 422 height 247
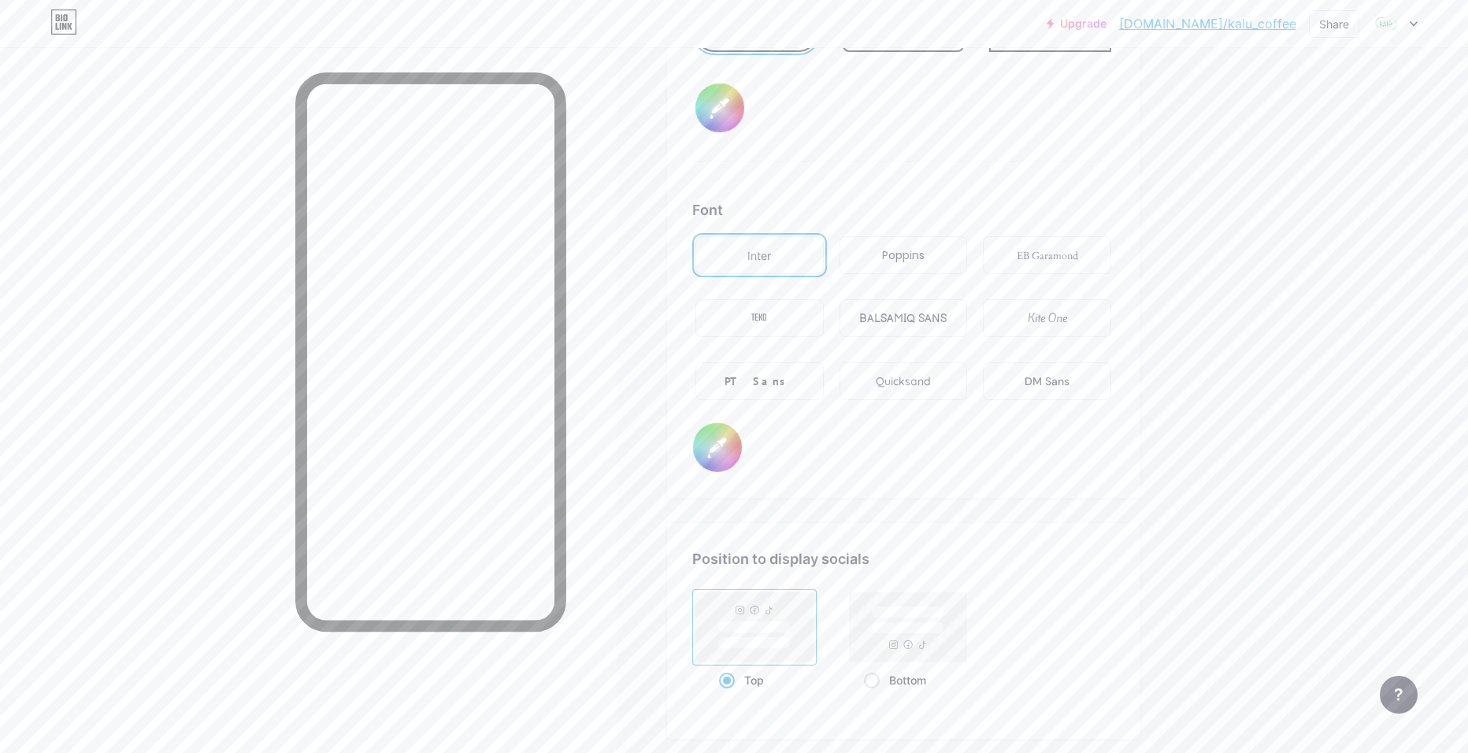
scroll to position [2643, 0]
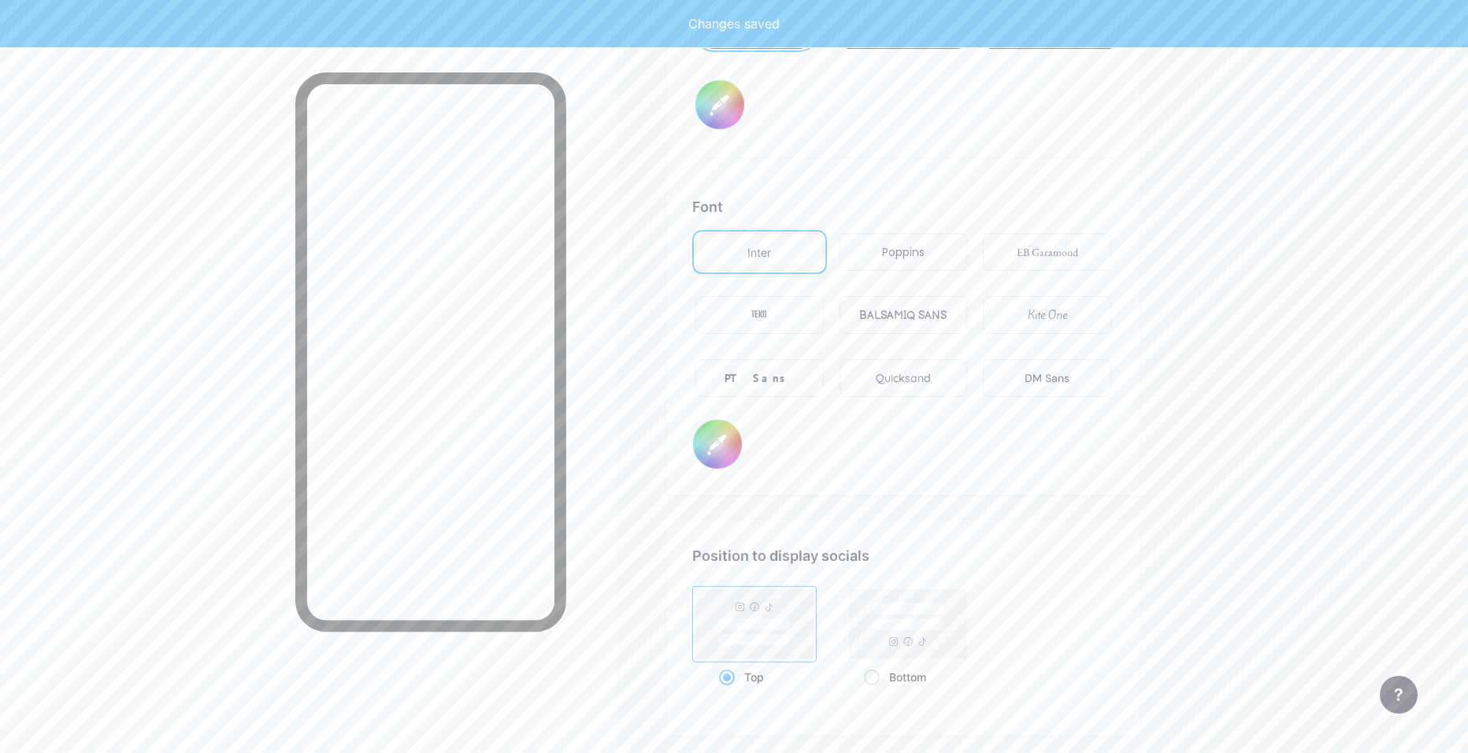
click at [739, 451] on input "#000000" at bounding box center [717, 444] width 49 height 49
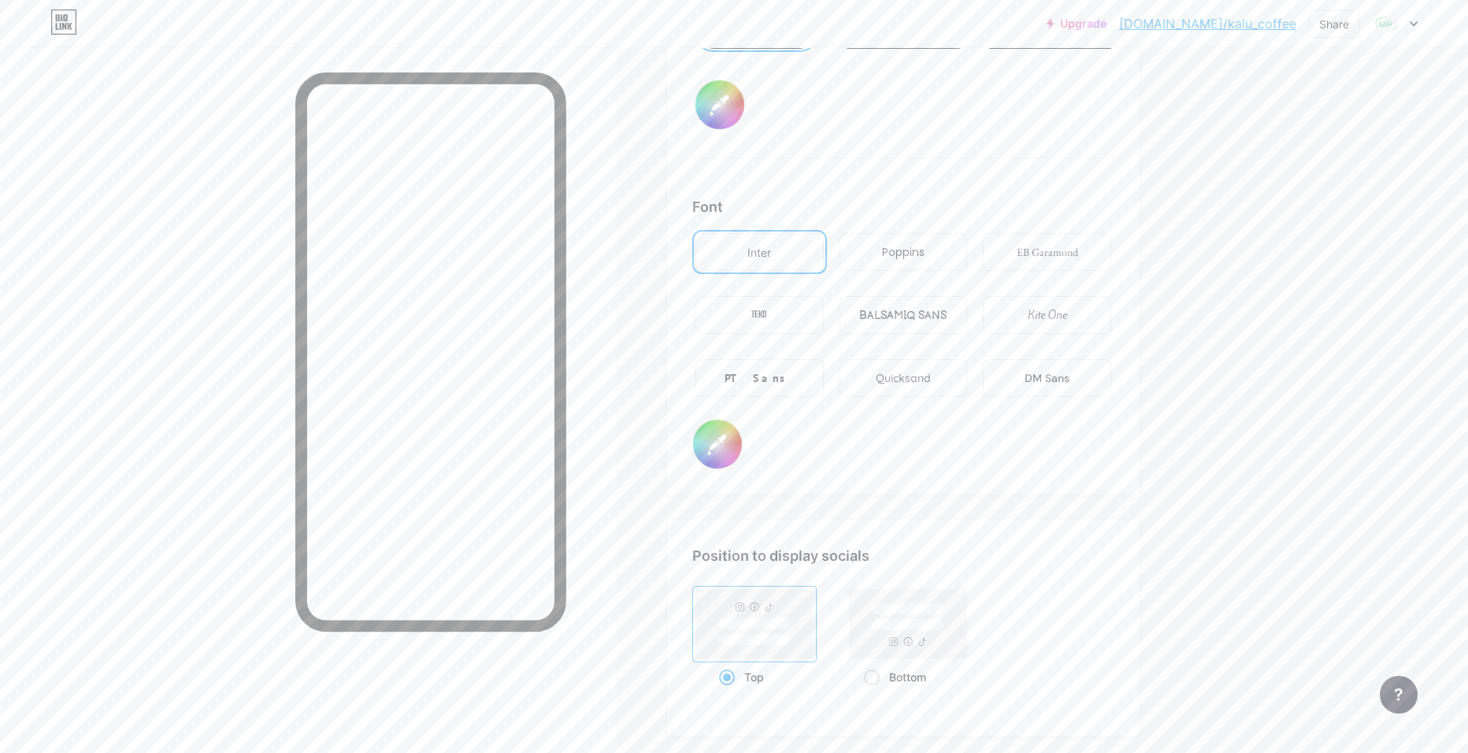
type input "#ffffff"
type input "#46c588"
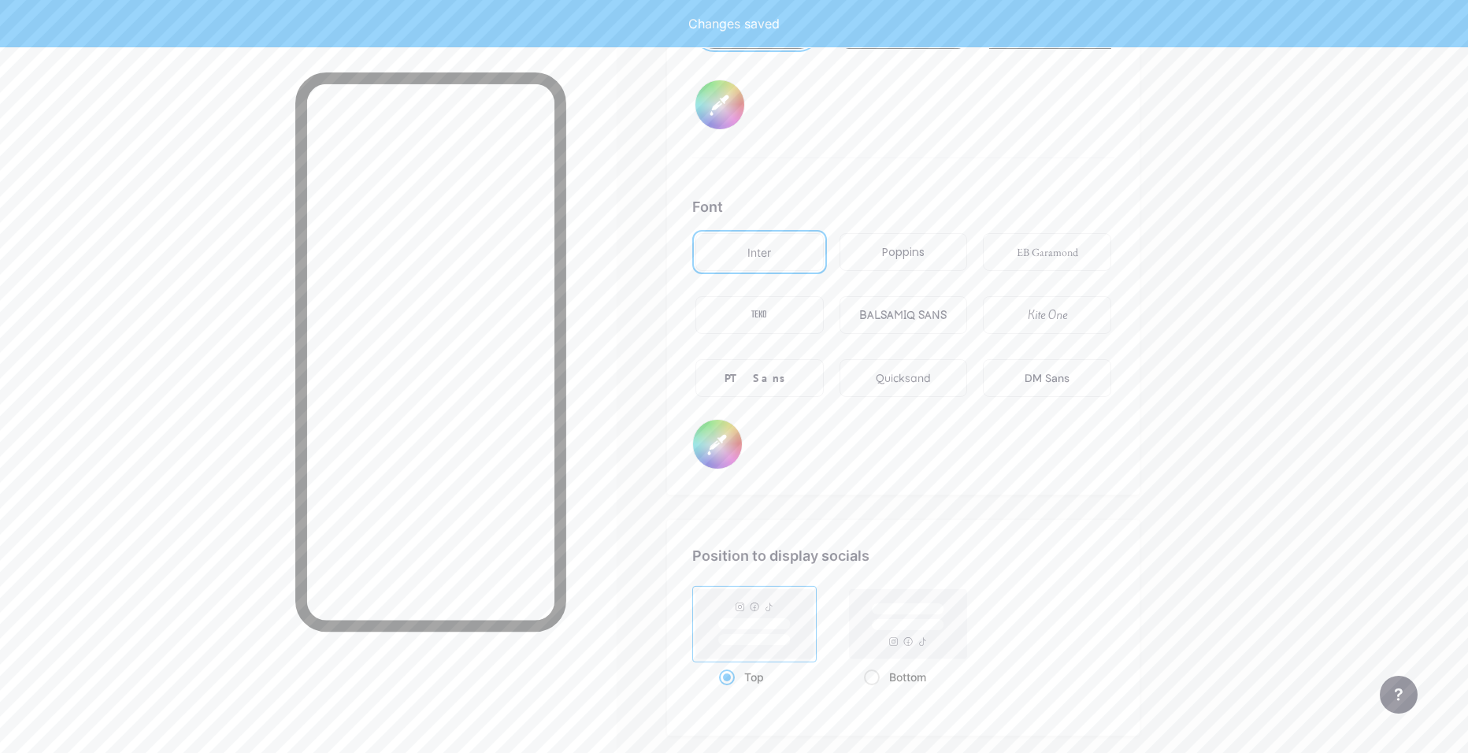
type input "#ffffff"
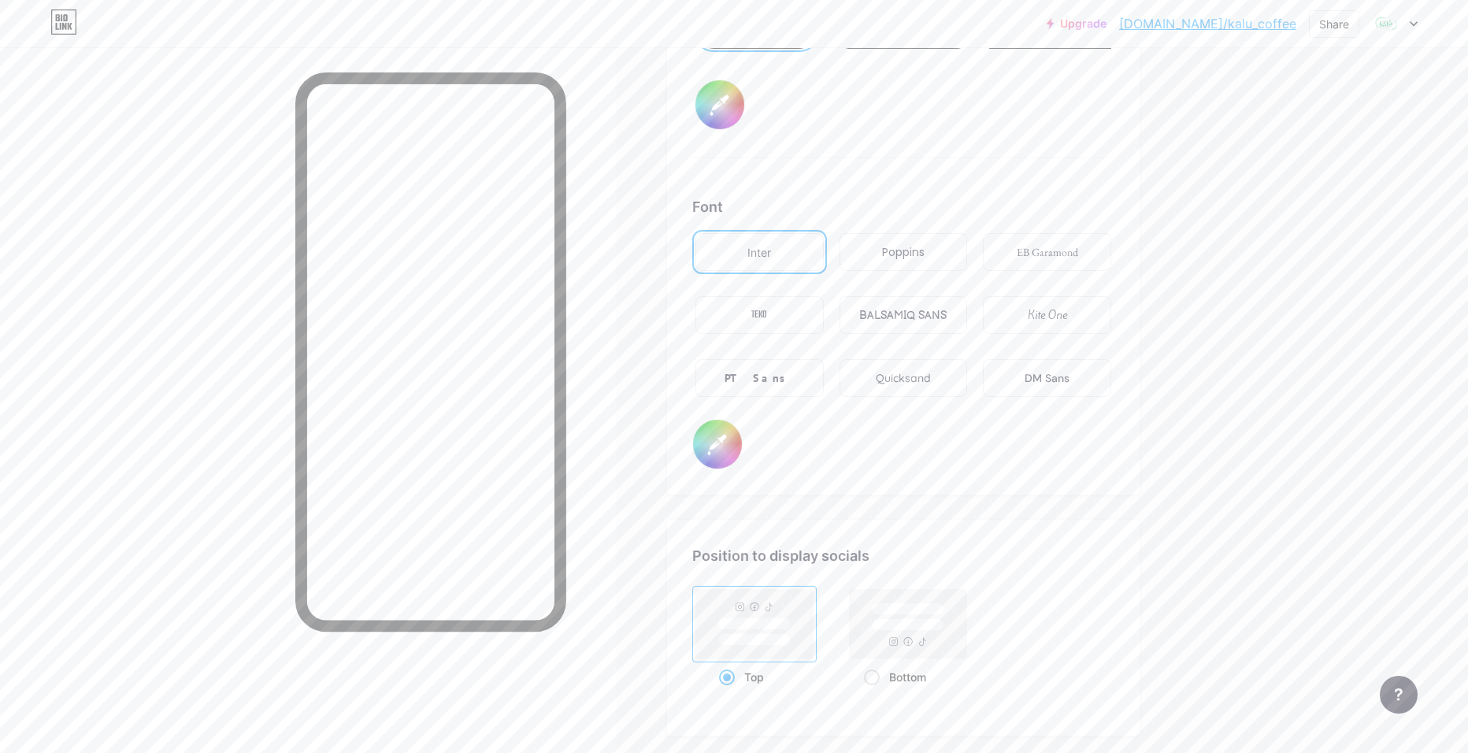
type input "#46c588"
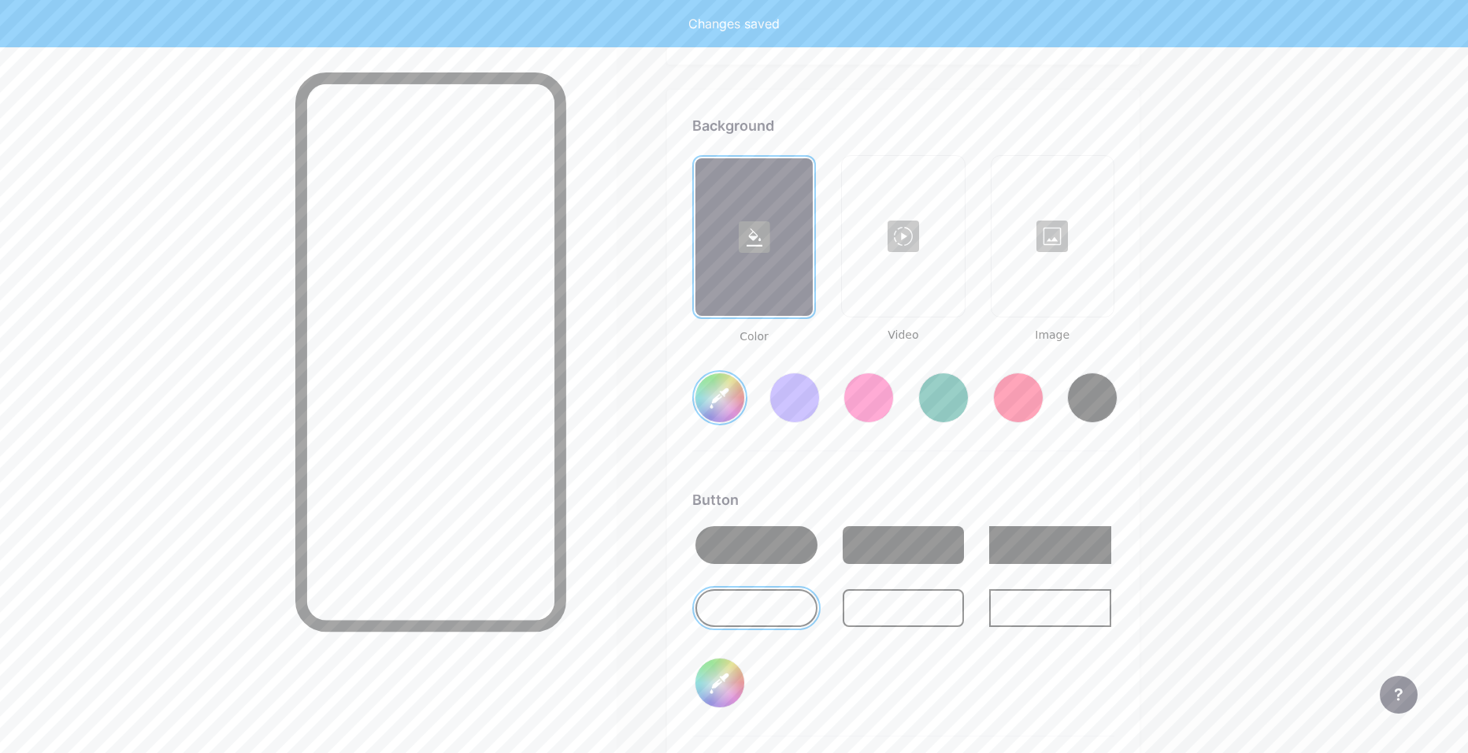
type input "#ffffff"
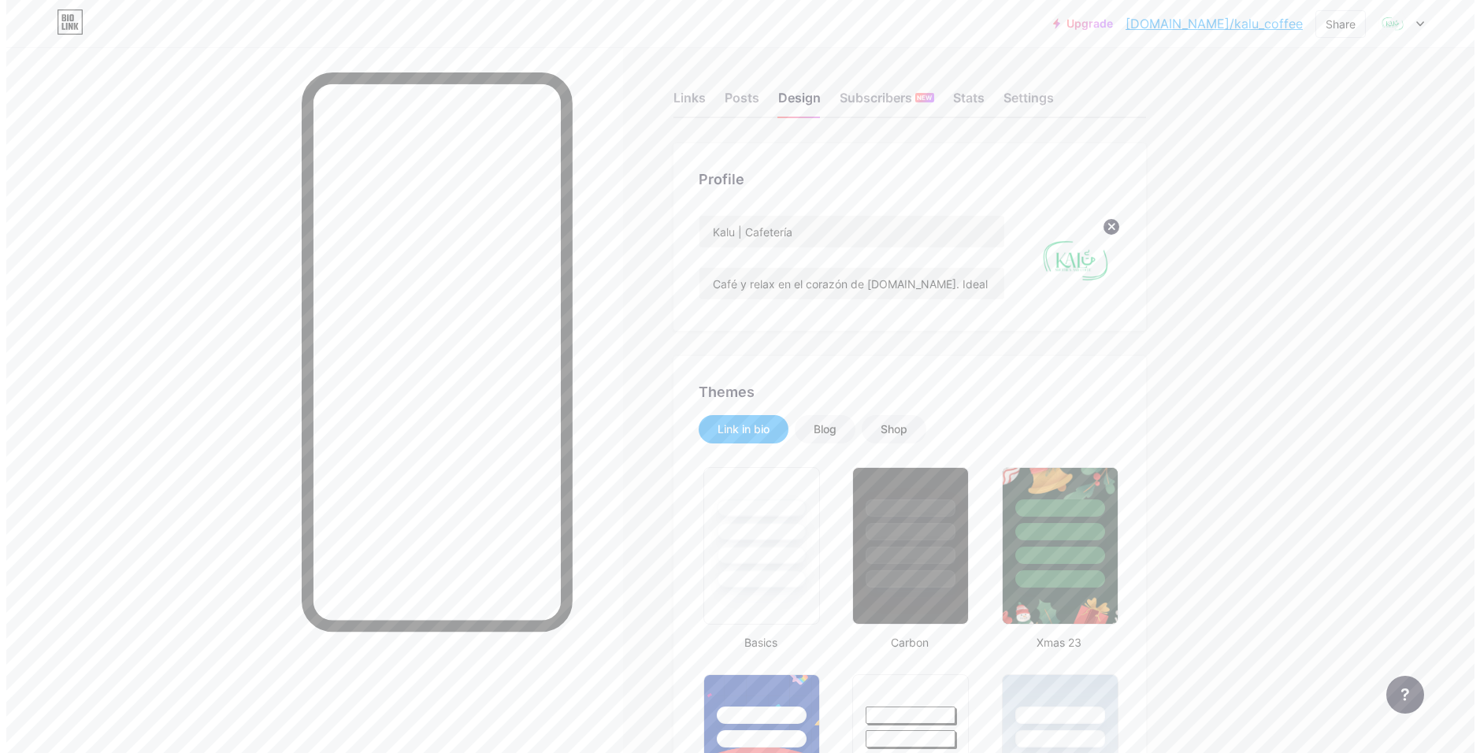
scroll to position [0, 0]
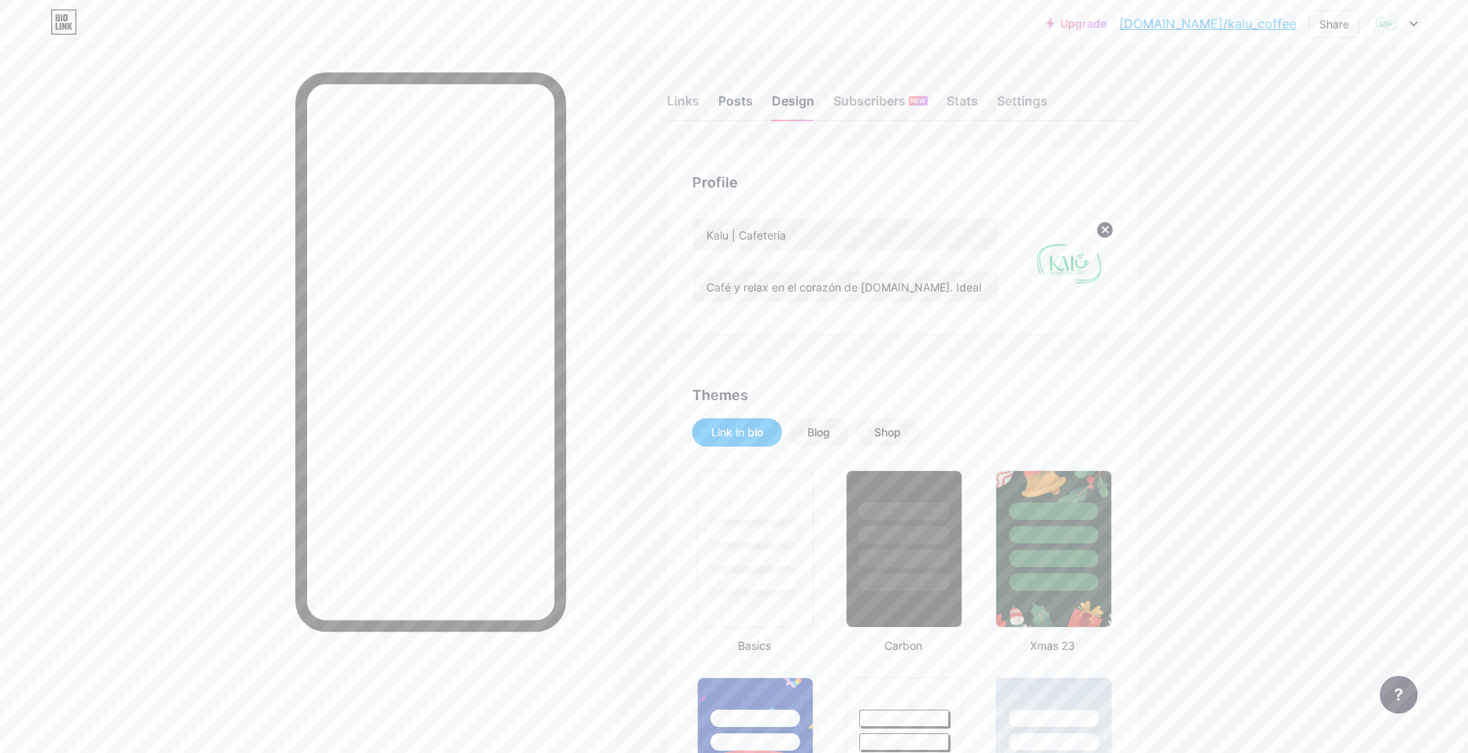
click at [730, 102] on div "Posts" at bounding box center [735, 105] width 35 height 28
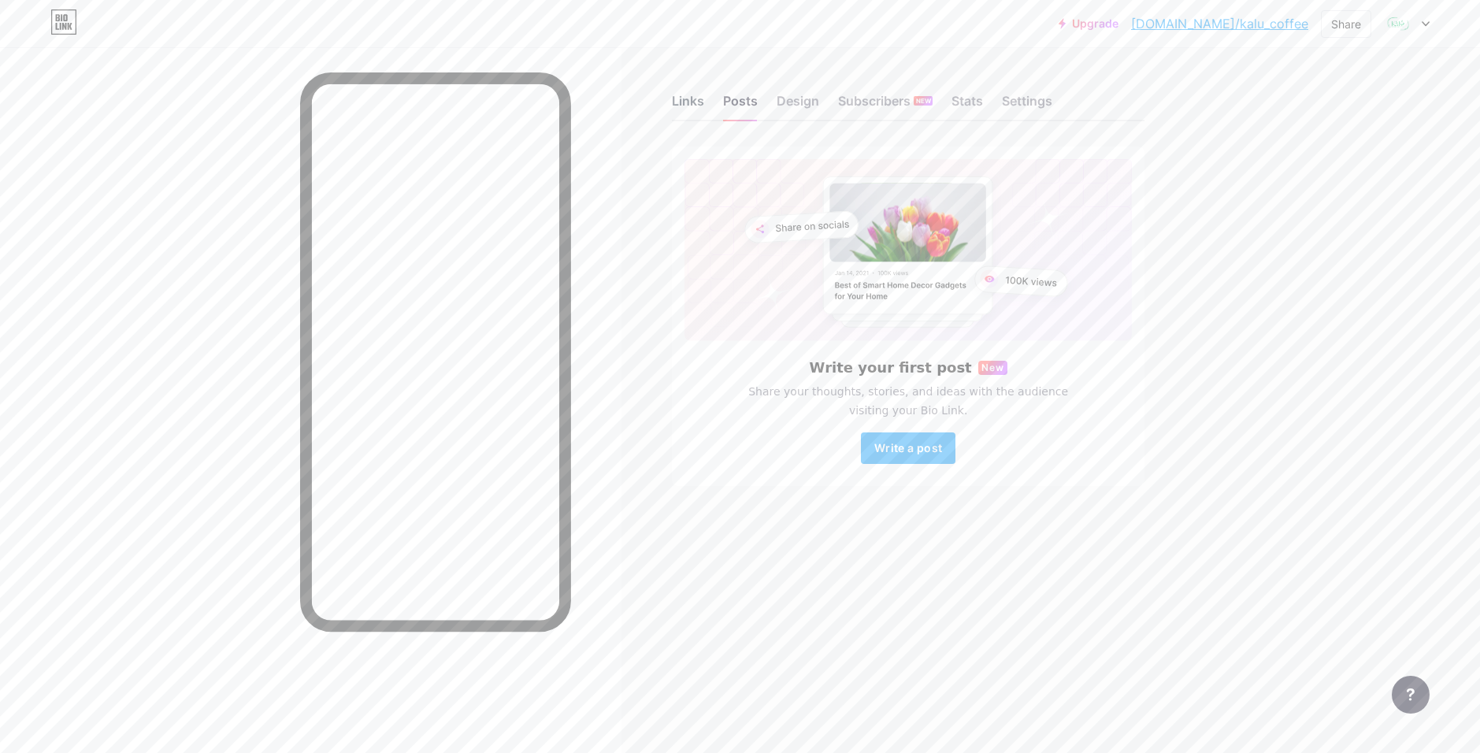
click at [678, 104] on div "Links" at bounding box center [688, 105] width 32 height 28
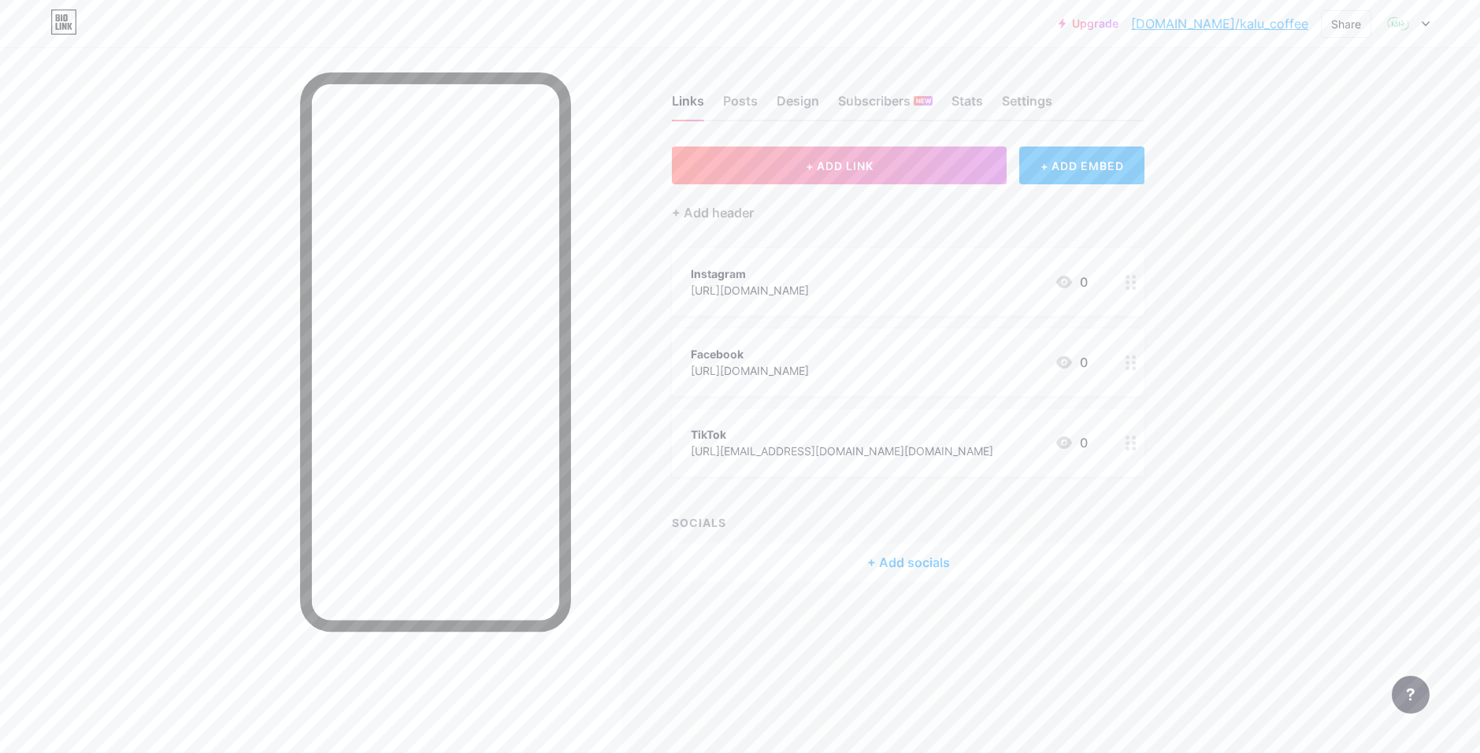
click at [944, 561] on div "+ Add socials" at bounding box center [908, 563] width 473 height 38
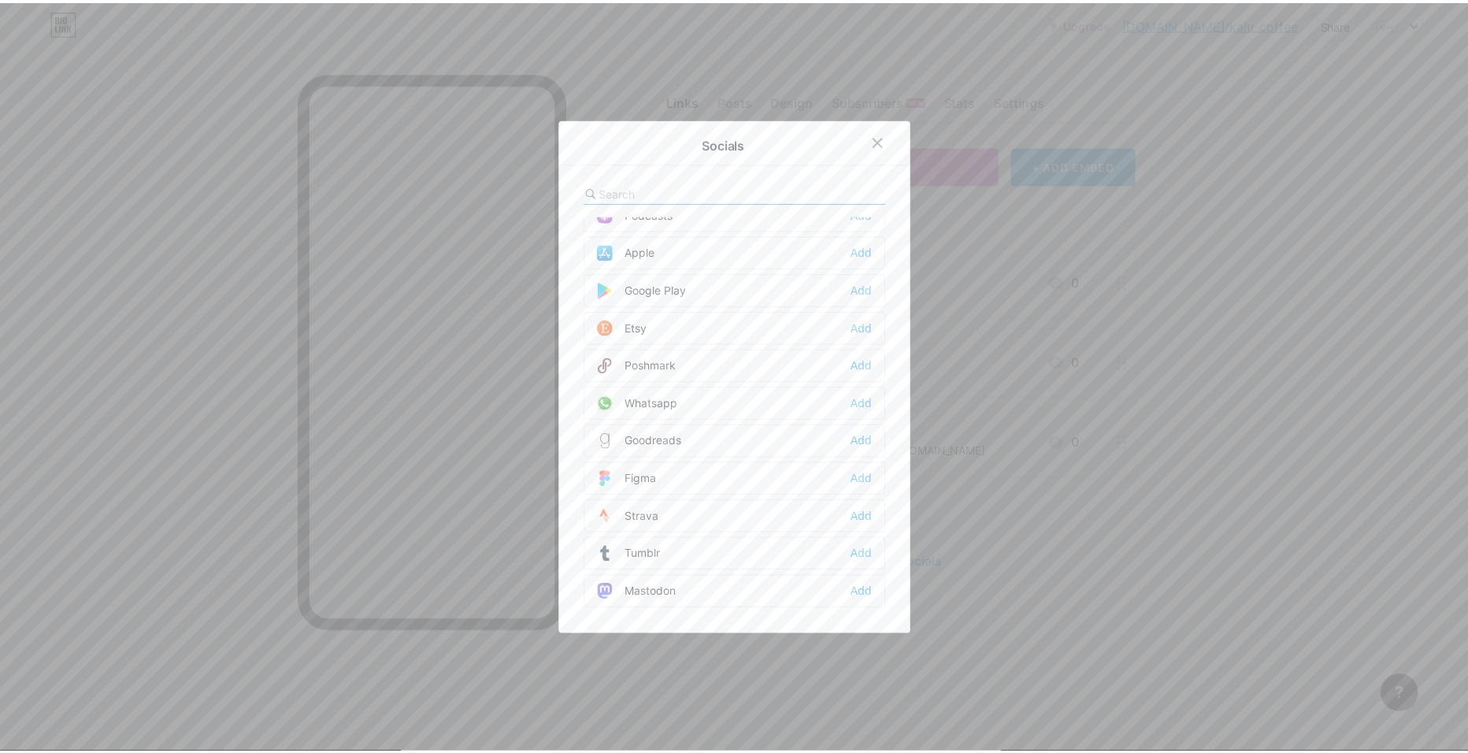
scroll to position [1185, 0]
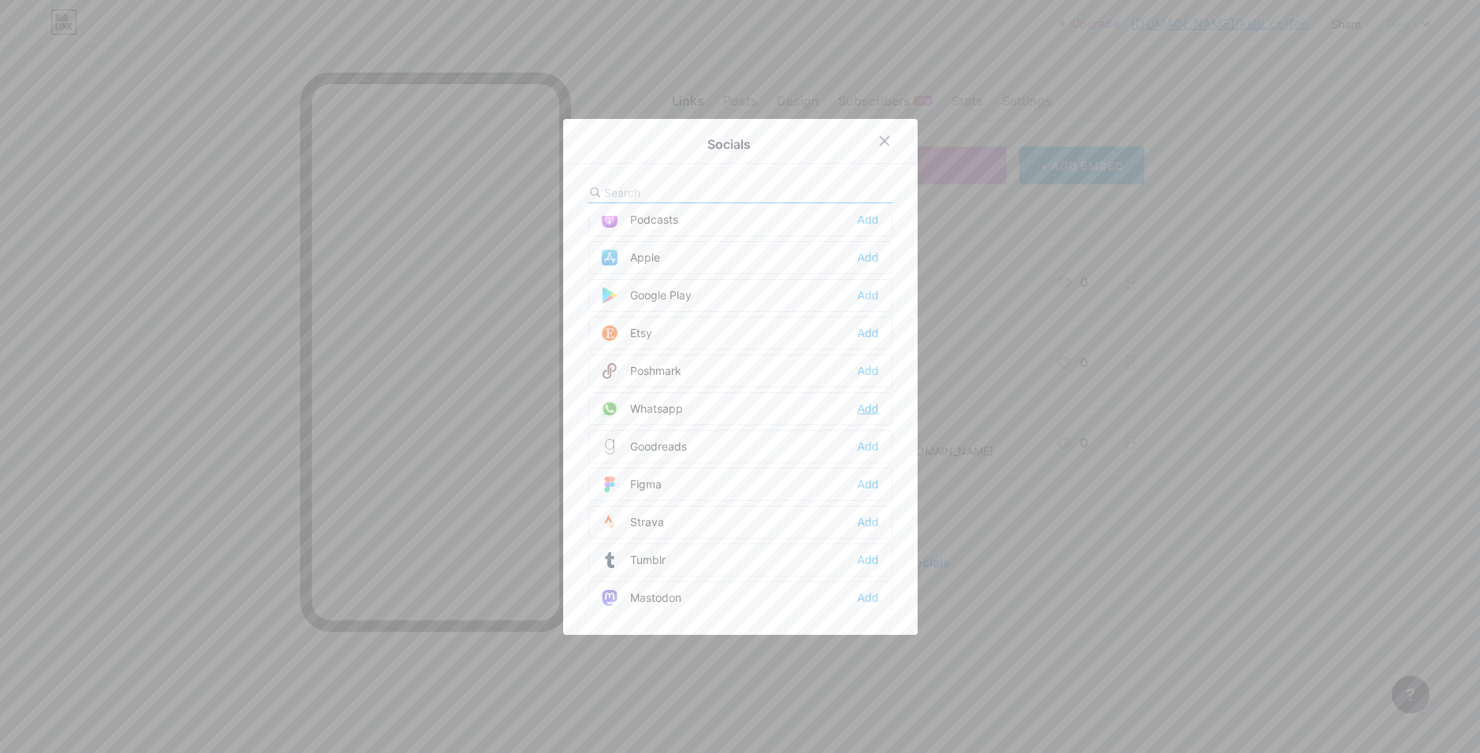
click at [864, 414] on div "Add" at bounding box center [867, 409] width 21 height 16
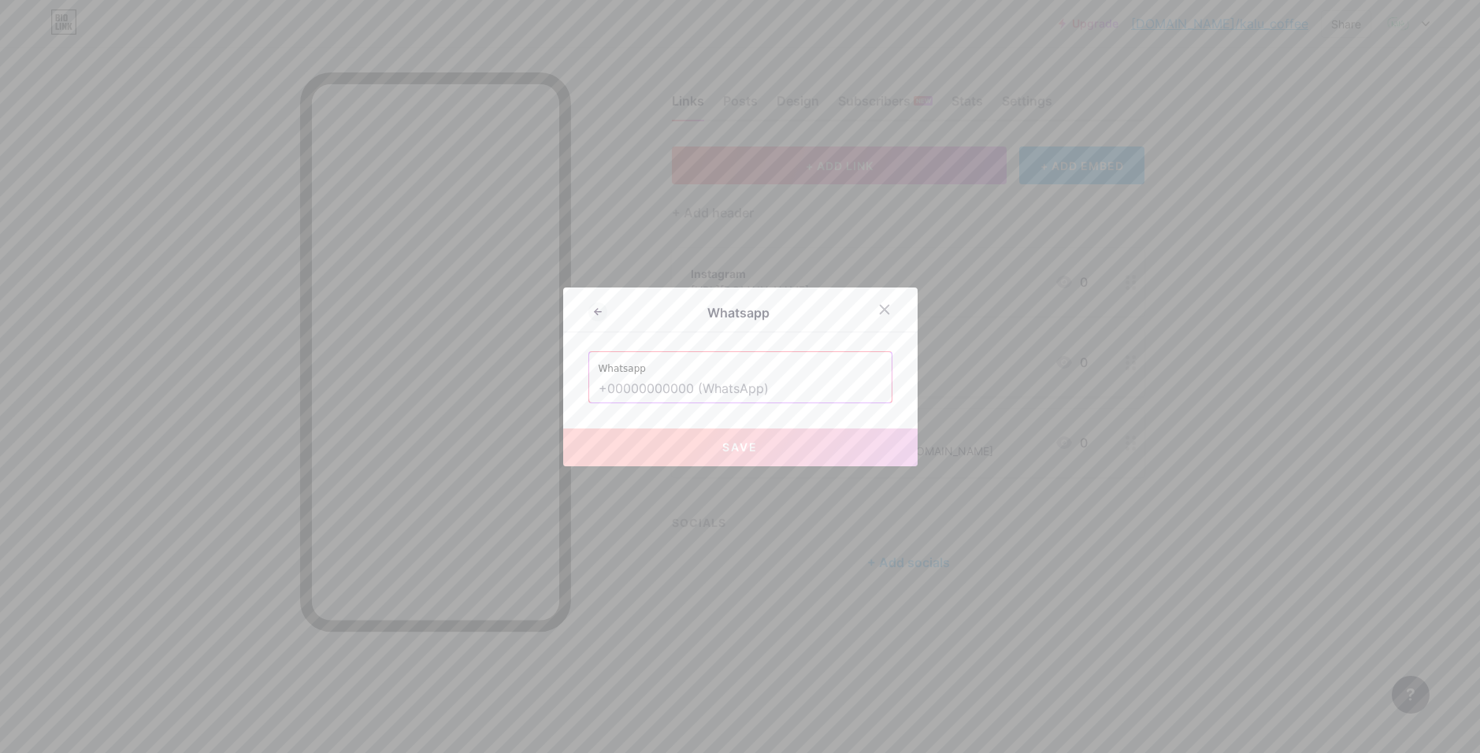
click at [772, 399] on input "text" at bounding box center [741, 389] width 284 height 27
paste input "1137014427"
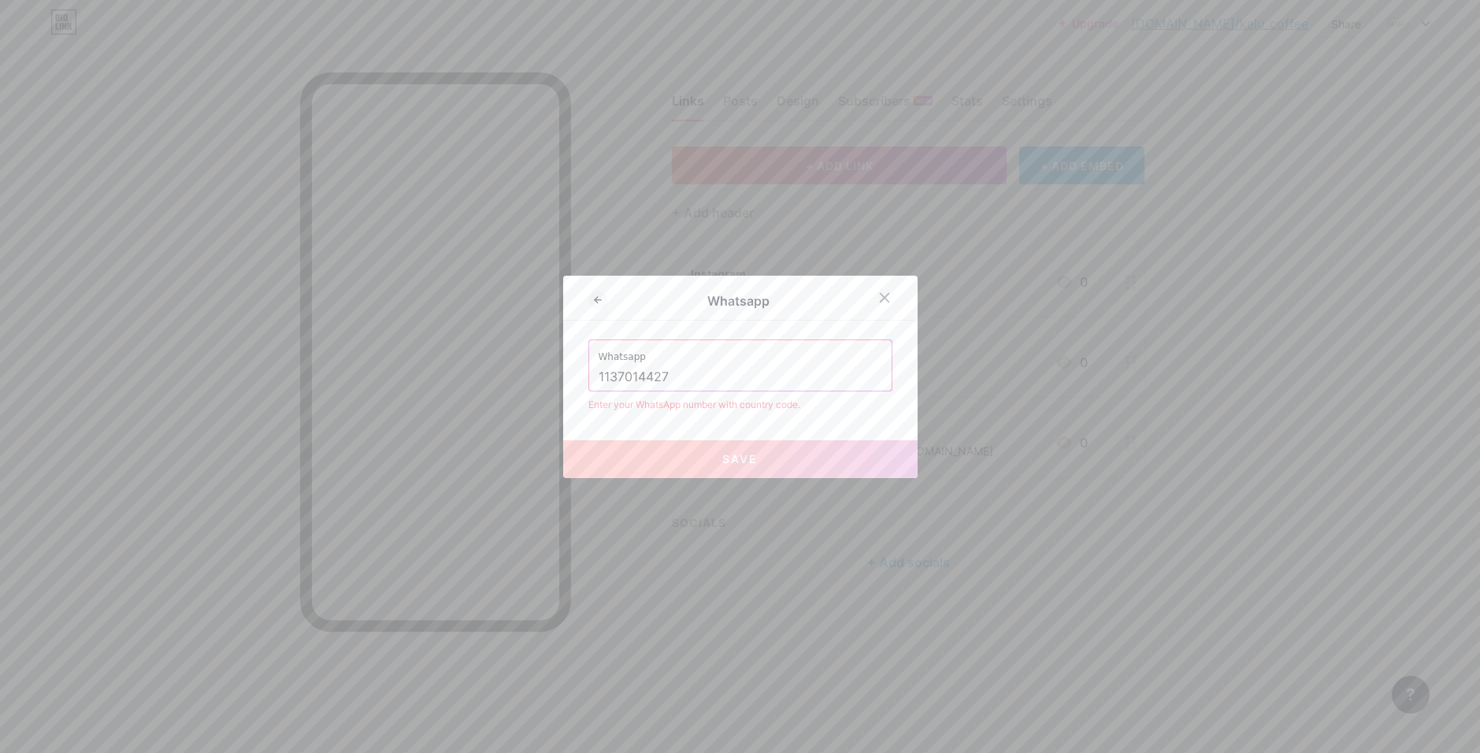
click at [599, 375] on input "1137014427" at bounding box center [741, 377] width 284 height 27
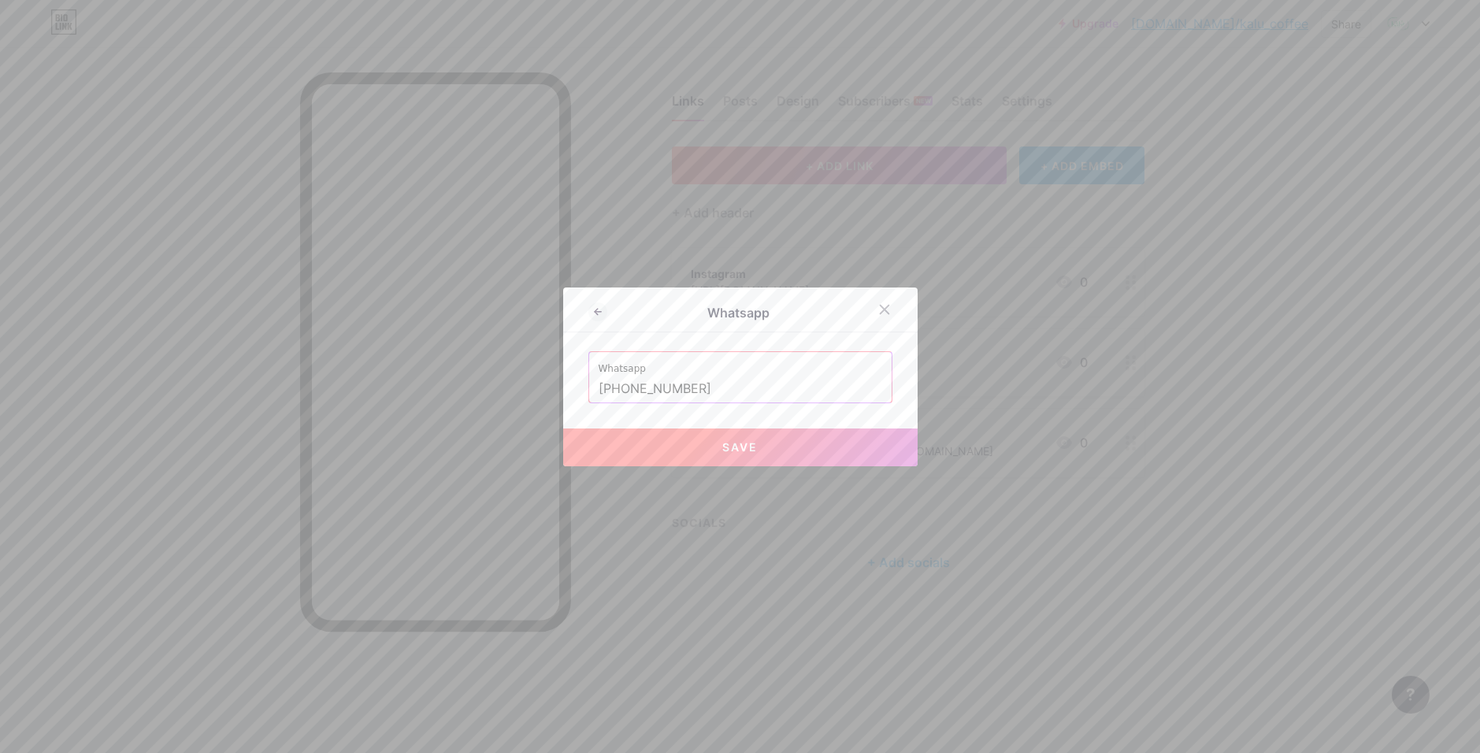
click at [815, 454] on button "Save" at bounding box center [740, 448] width 354 height 38
type input "https://wa.me/+541137014427"
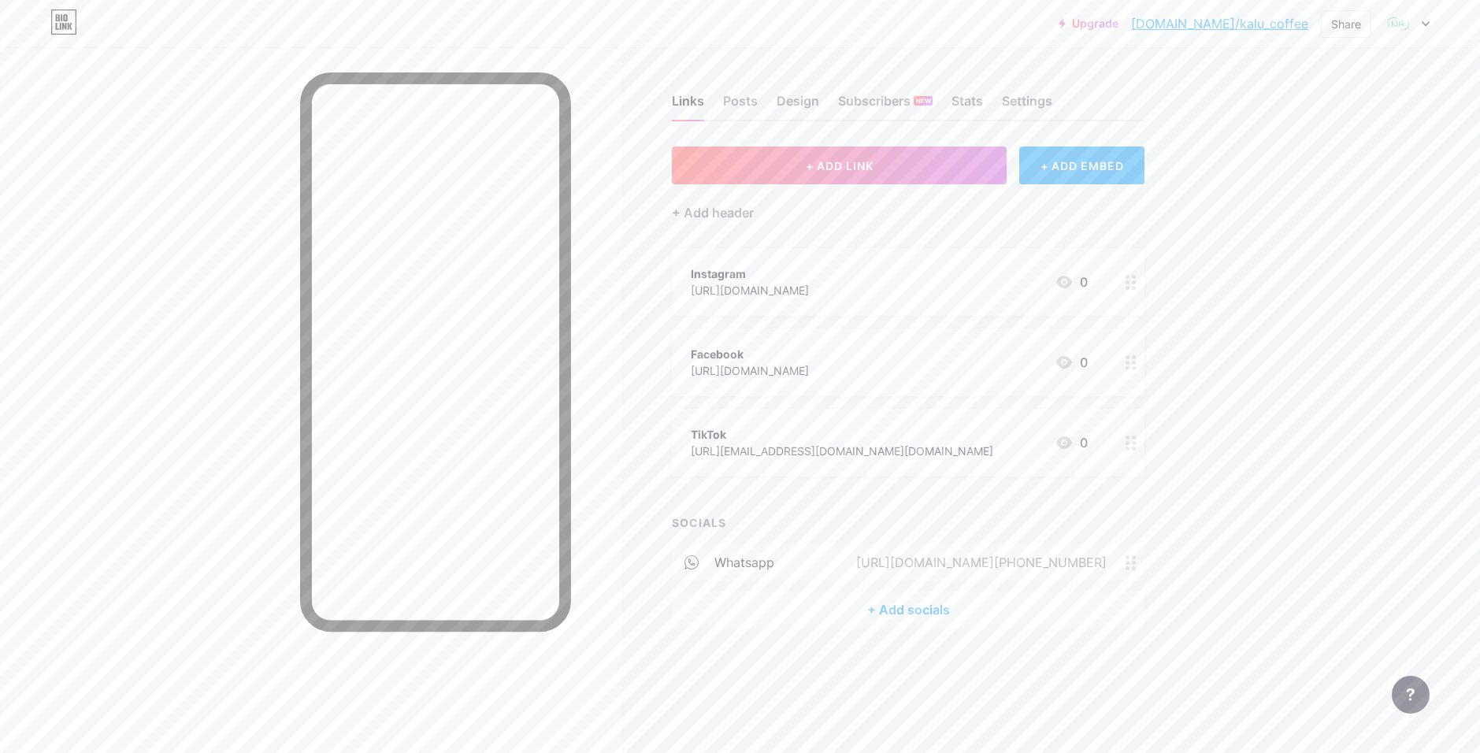
click at [922, 603] on div "+ Add socials" at bounding box center [908, 610] width 473 height 38
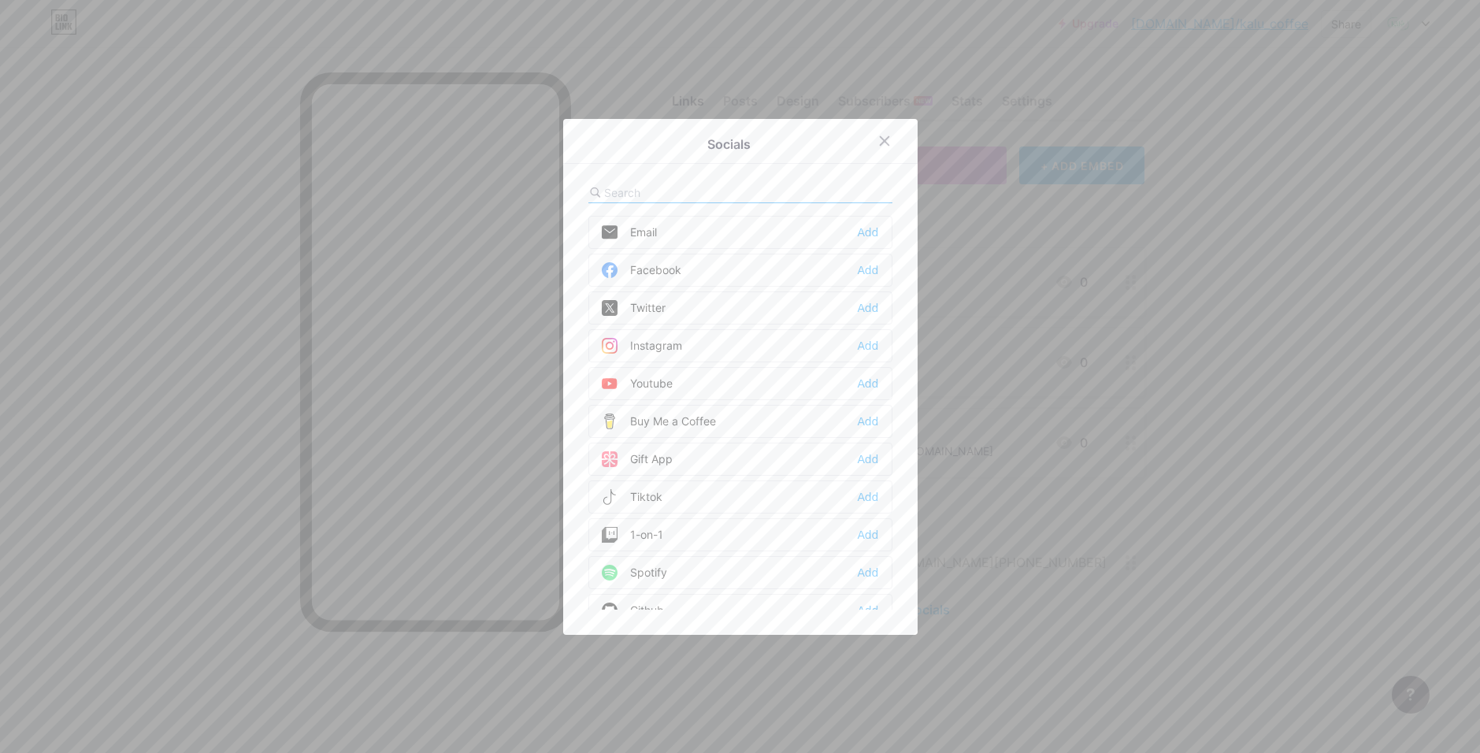
click at [1231, 458] on div at bounding box center [740, 376] width 1480 height 753
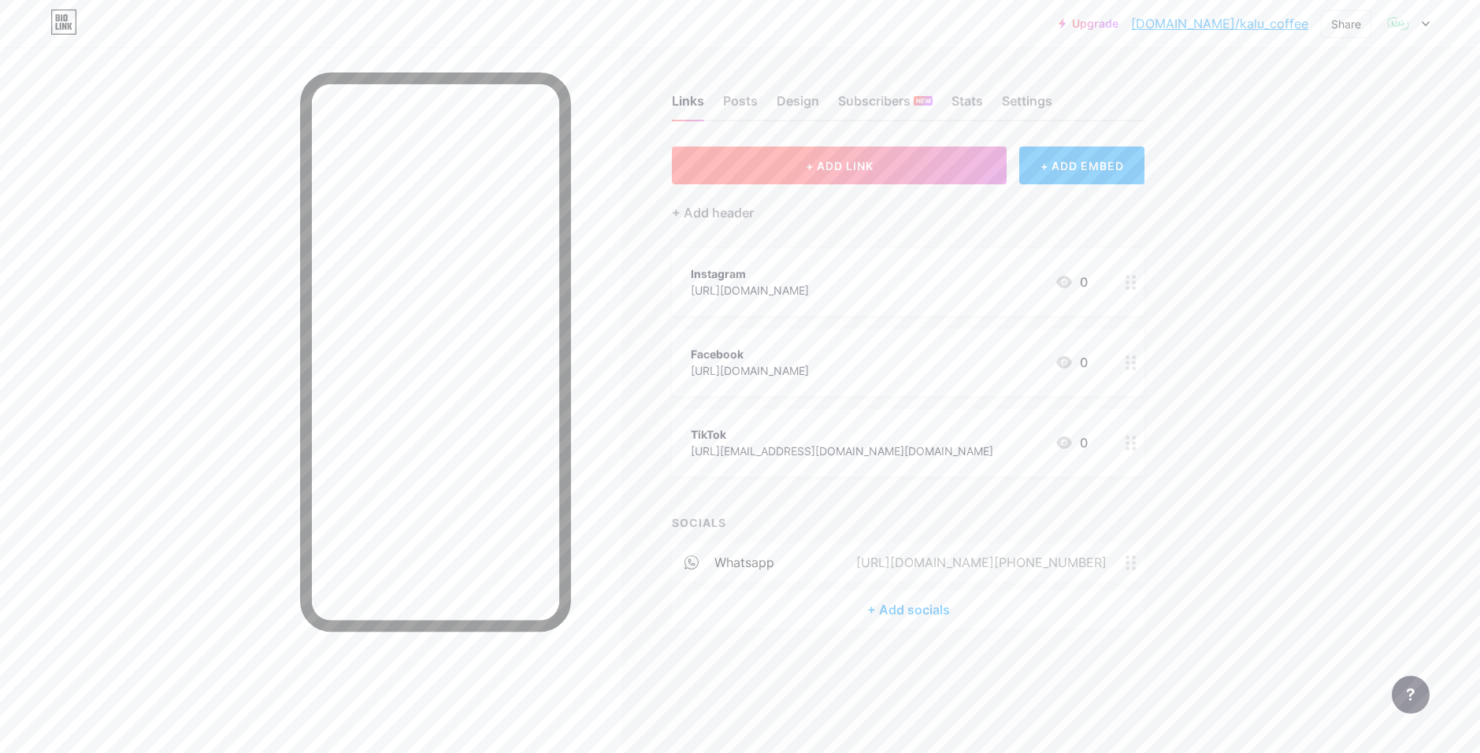
click at [848, 172] on span "+ ADD LINK" at bounding box center [840, 165] width 68 height 13
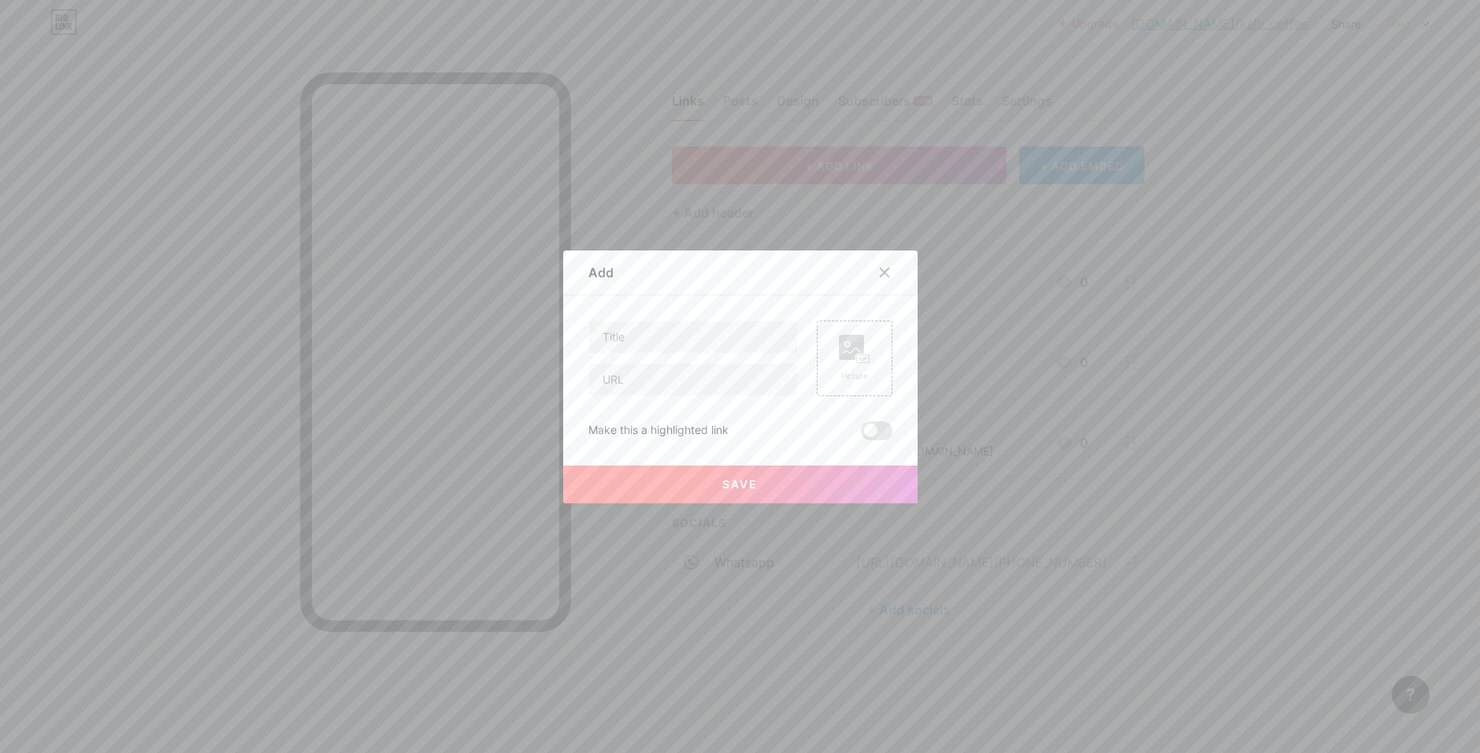
click at [1244, 262] on div at bounding box center [740, 376] width 1480 height 753
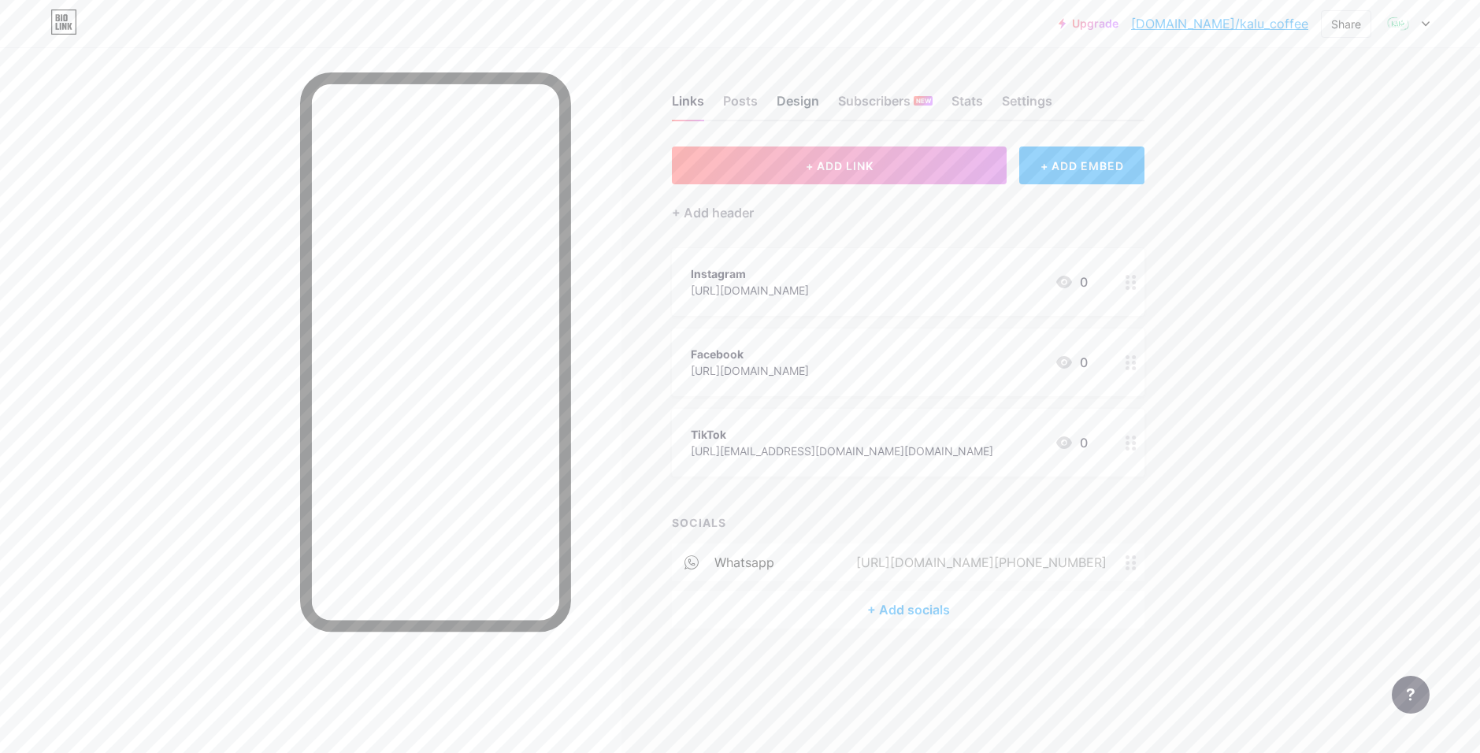
click at [793, 109] on div "Design" at bounding box center [798, 105] width 43 height 28
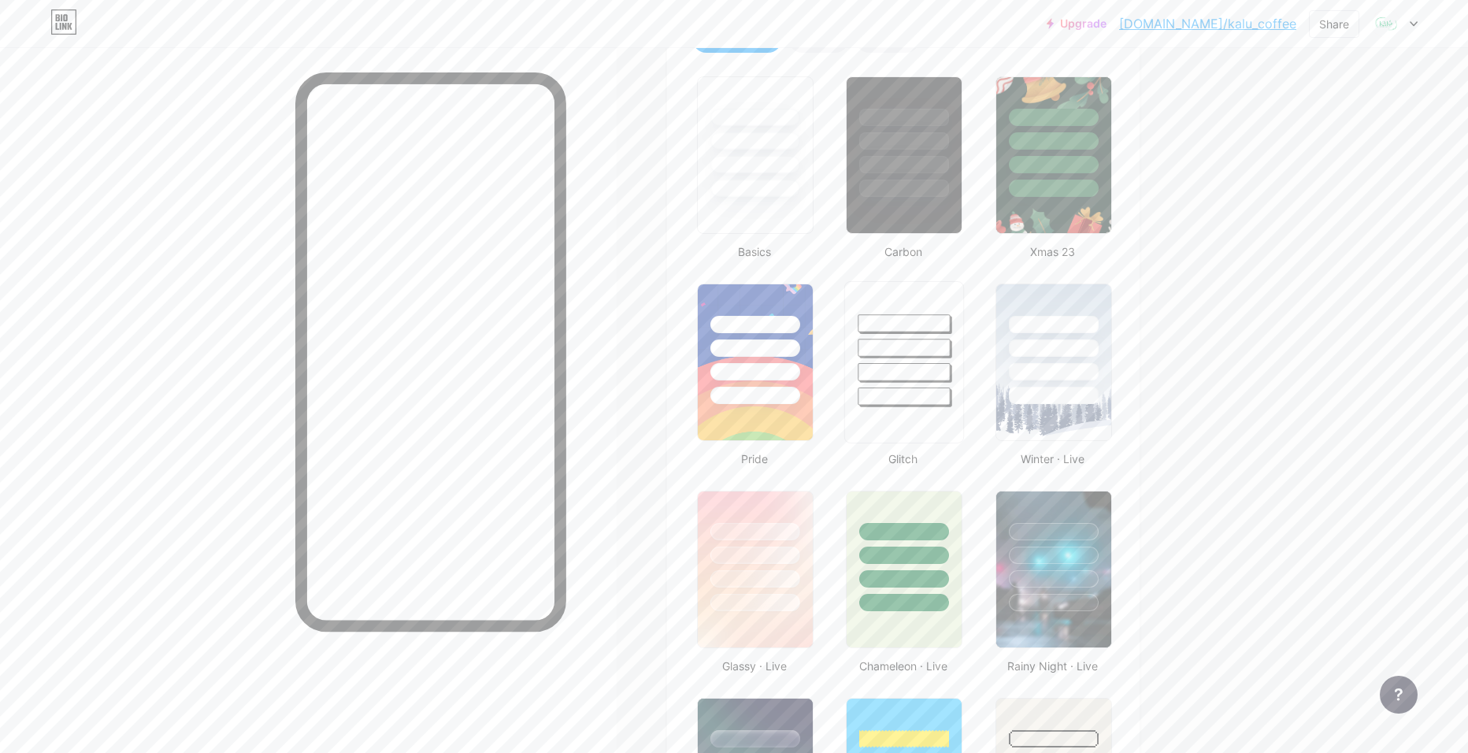
type input "#ffffff"
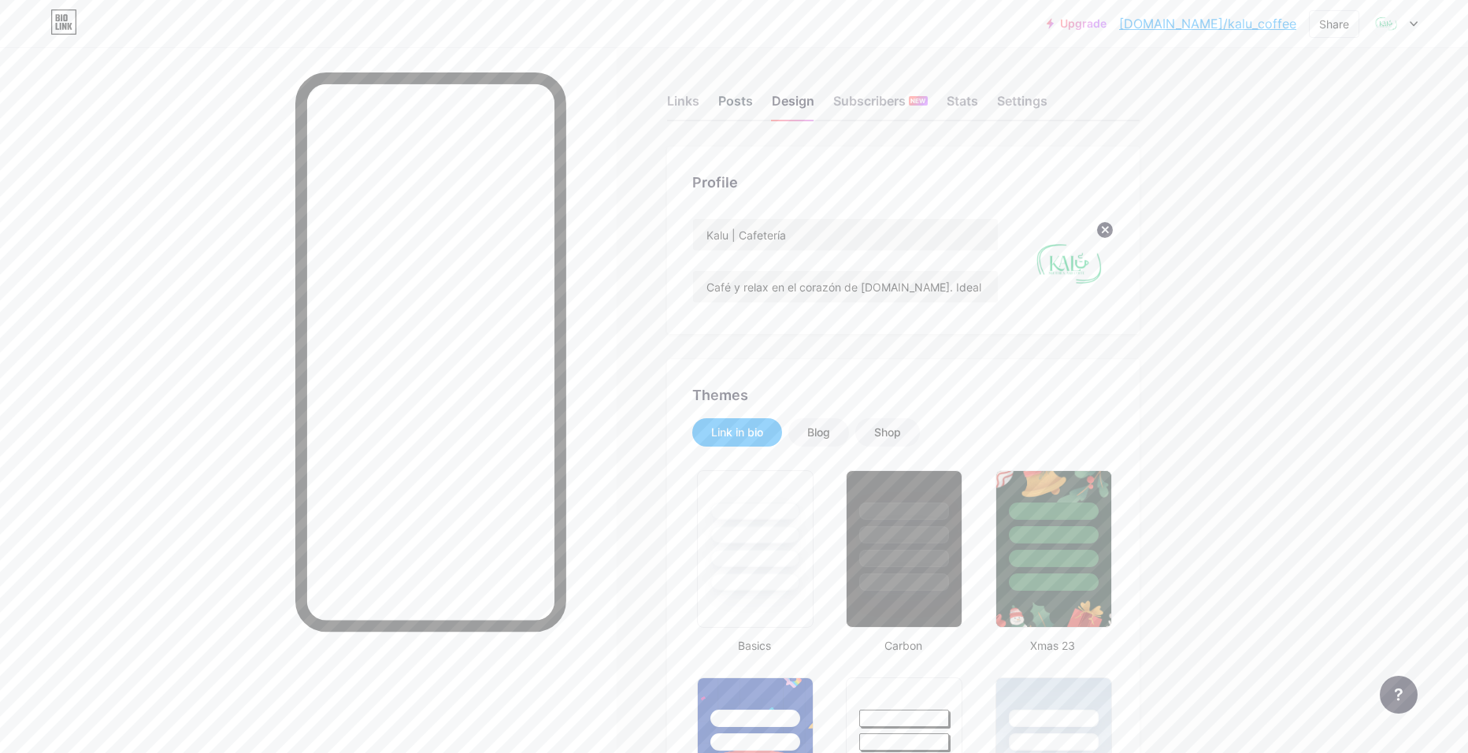
click at [733, 117] on div "Posts" at bounding box center [735, 105] width 35 height 28
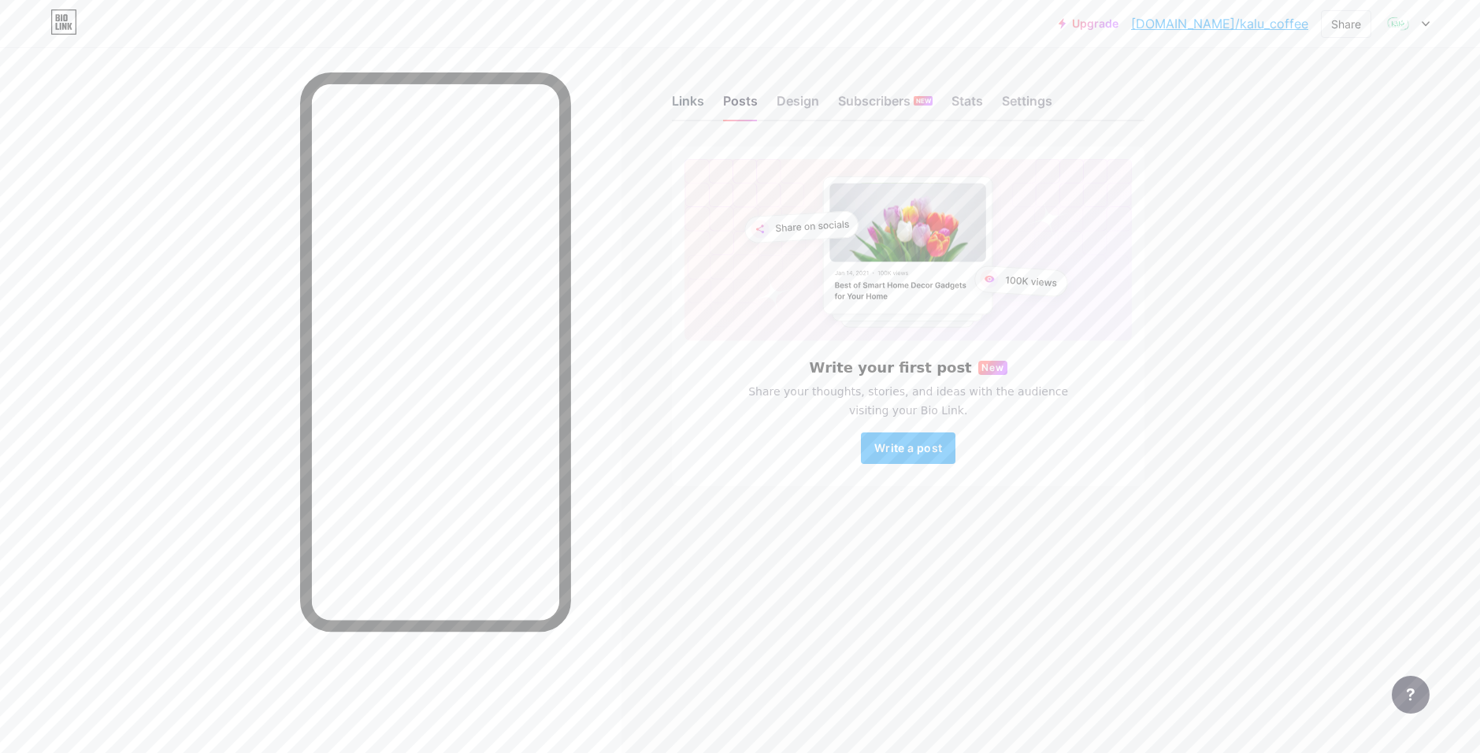
click at [677, 92] on div "Links" at bounding box center [688, 105] width 32 height 28
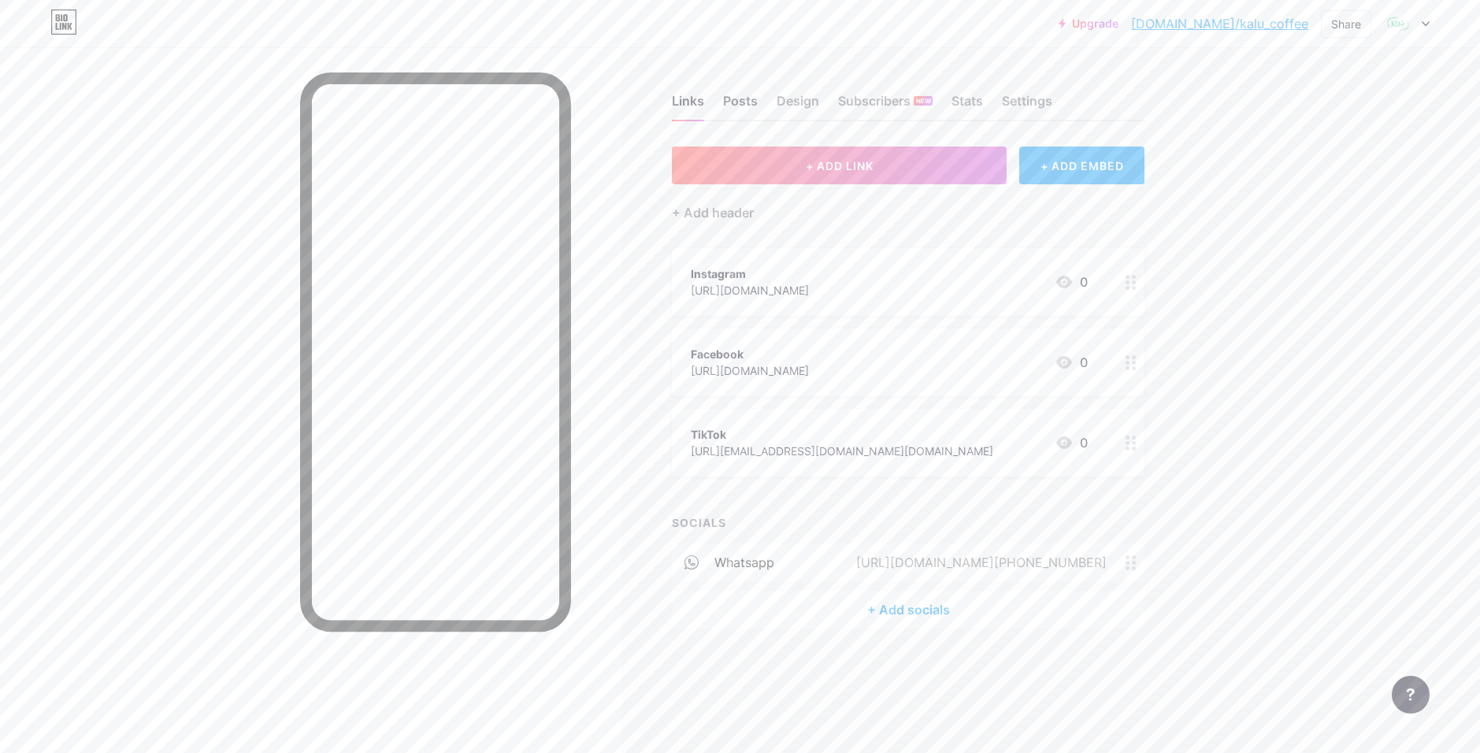
click at [745, 98] on div "Posts" at bounding box center [740, 105] width 35 height 28
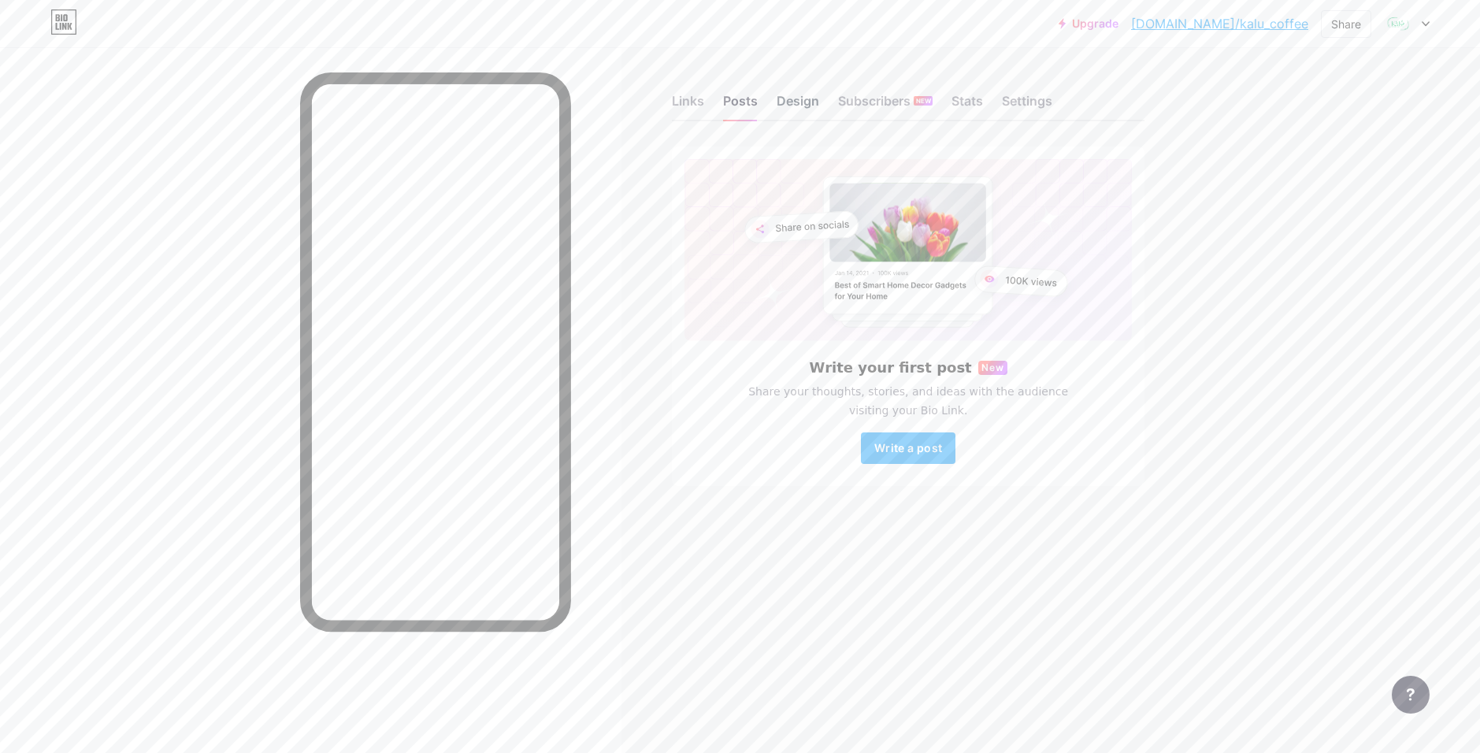
click at [810, 93] on div "Design" at bounding box center [798, 105] width 43 height 28
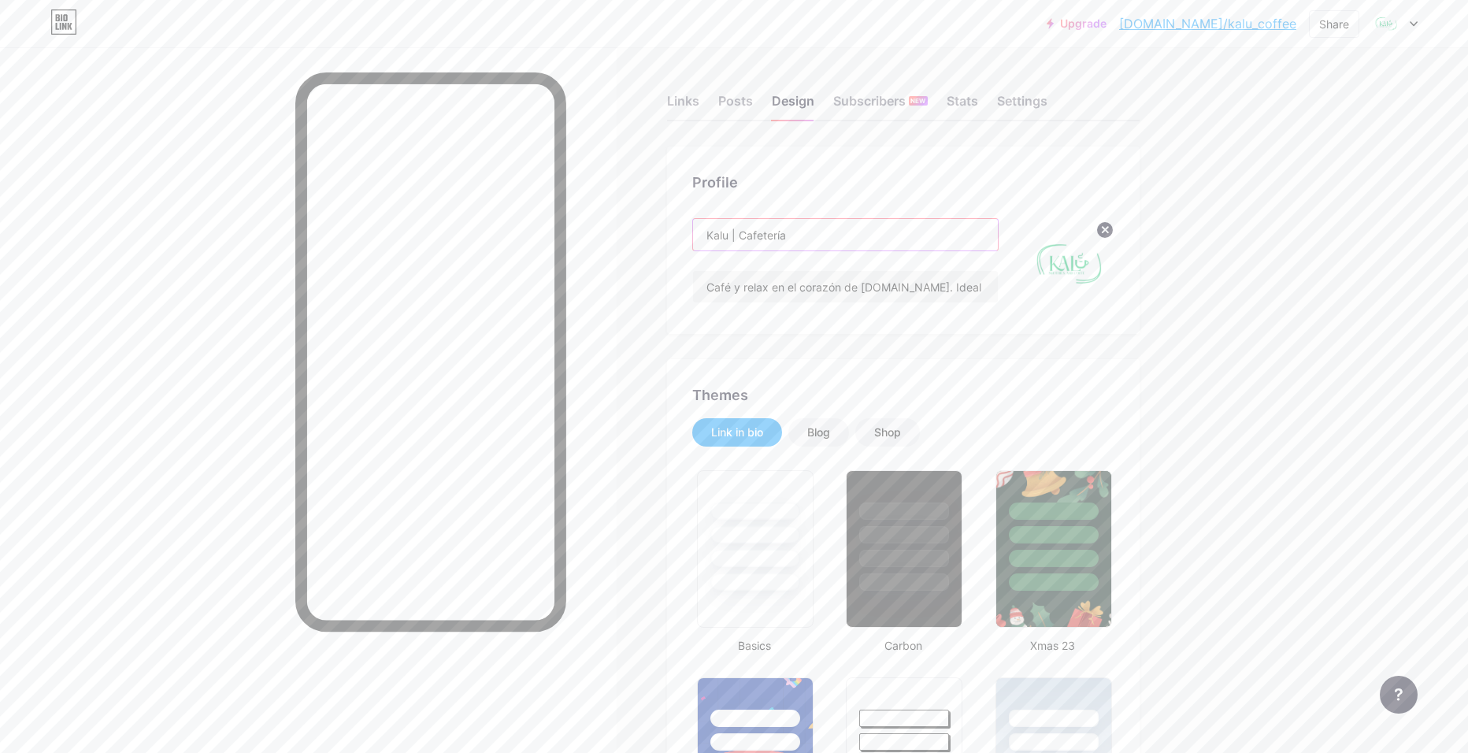
drag, startPoint x: 805, startPoint y: 236, endPoint x: 670, endPoint y: 225, distance: 135.9
click at [1225, 27] on link "bio.link/kalu_coffee" at bounding box center [1207, 23] width 177 height 19
